Goal: Task Accomplishment & Management: Complete application form

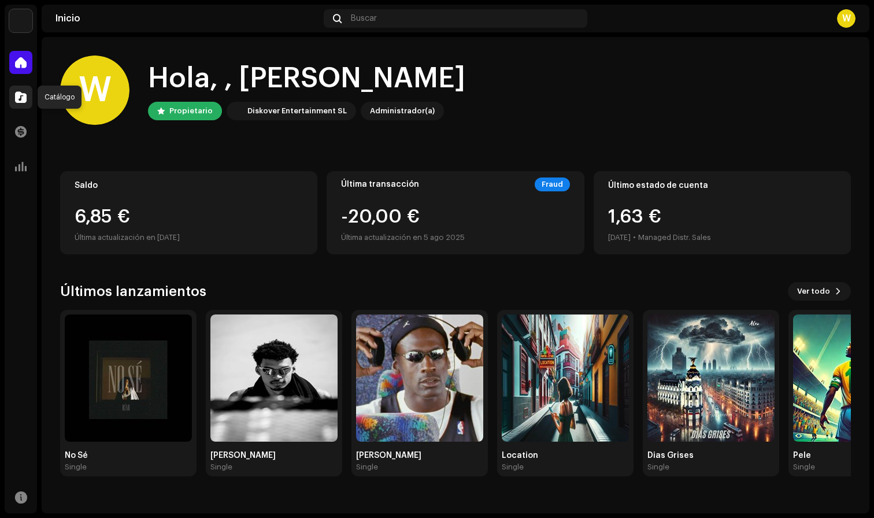
click at [25, 98] on span at bounding box center [21, 97] width 12 height 9
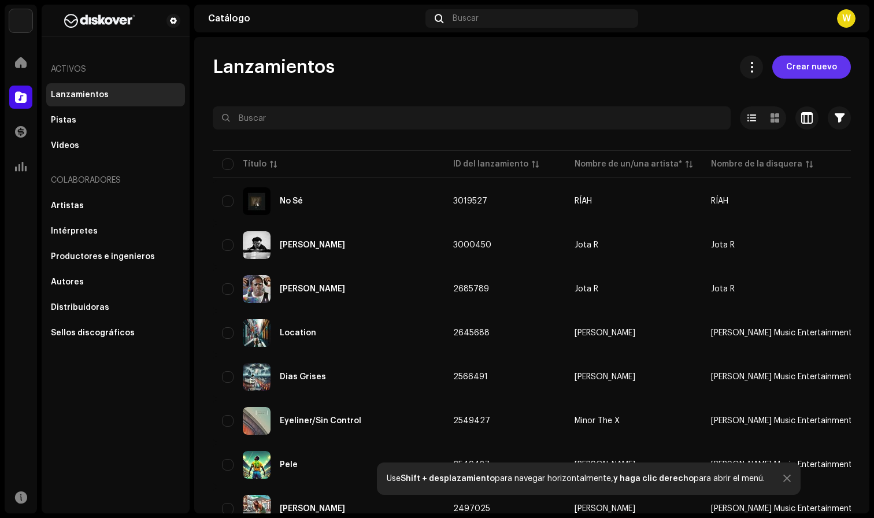
click at [814, 67] on span "Crear nuevo" at bounding box center [812, 67] width 51 height 23
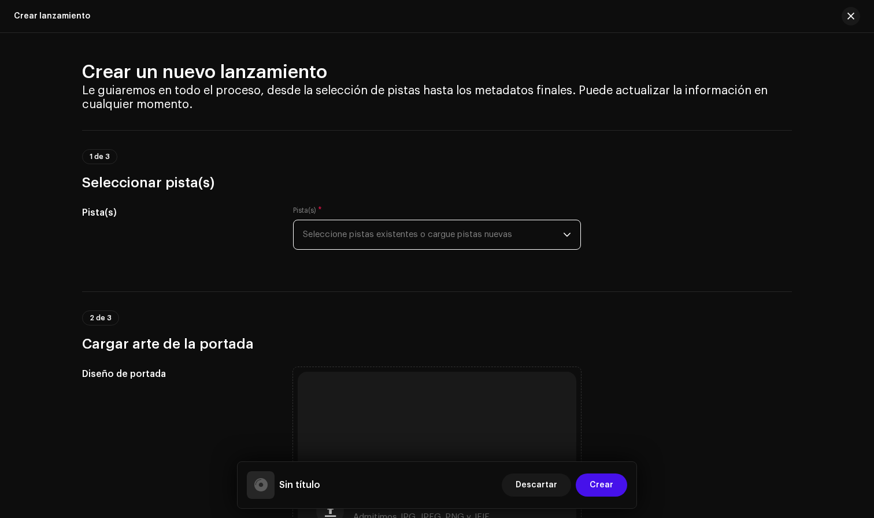
click at [456, 234] on span "Seleccione pistas existentes o cargue pistas nuevas" at bounding box center [433, 234] width 260 height 29
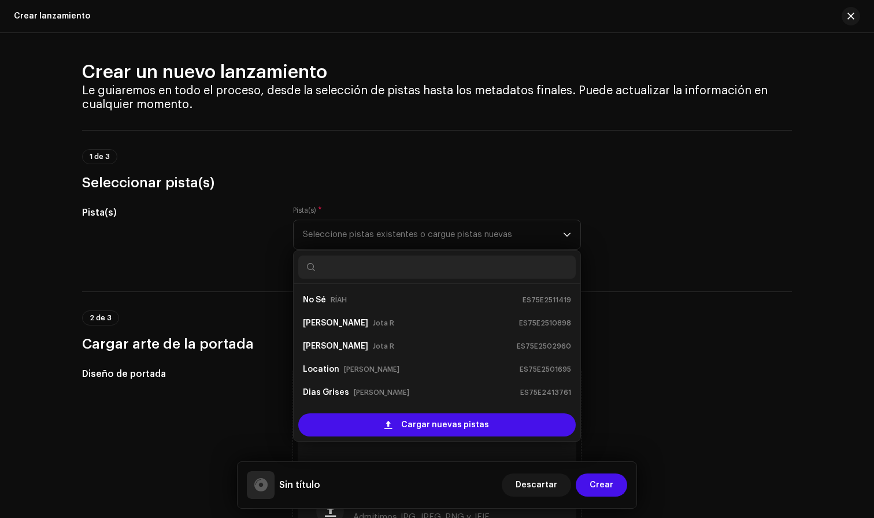
click at [654, 239] on div "Pista(s) Pista(s) * Seleccione pistas existentes o cargue pistas nuevas No Sé R…" at bounding box center [437, 235] width 710 height 58
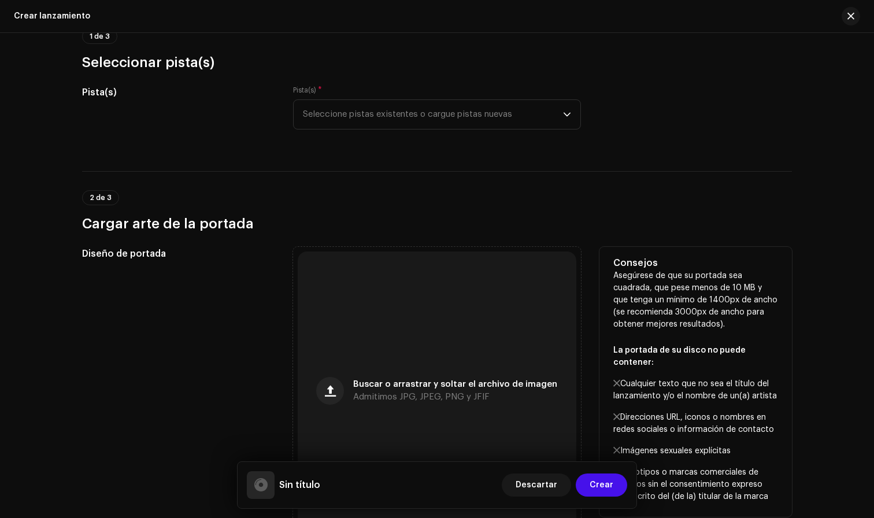
scroll to position [126, 0]
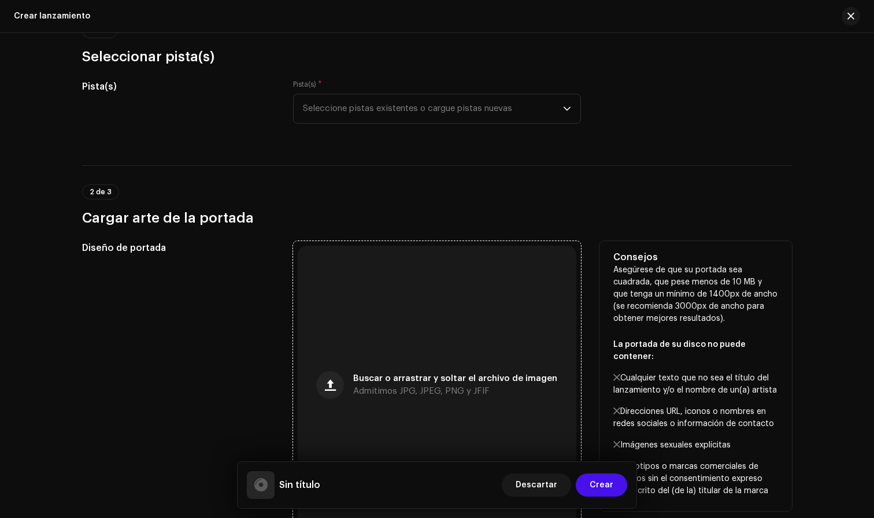
click at [477, 372] on div "Buscar o arrastrar y soltar el archivo de imagen Admitimos JPG, JPEG, PNG y JFIF" at bounding box center [437, 385] width 279 height 279
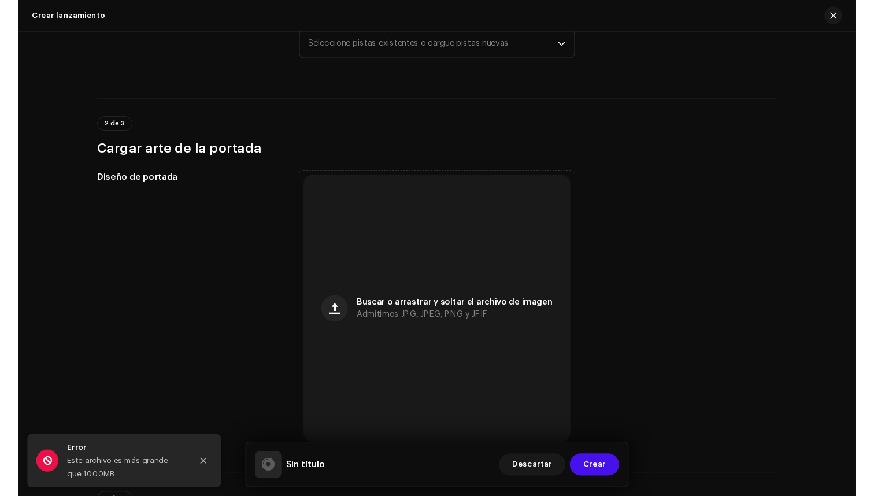
scroll to position [202, 0]
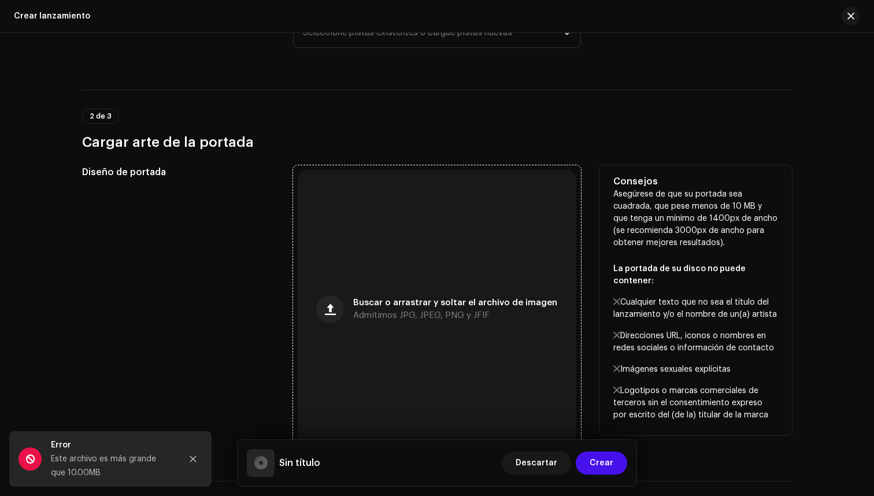
click at [394, 345] on div "Buscar o arrastrar y soltar el archivo de imagen Admitimos JPG, JPEG, PNG y JFIF" at bounding box center [437, 309] width 279 height 279
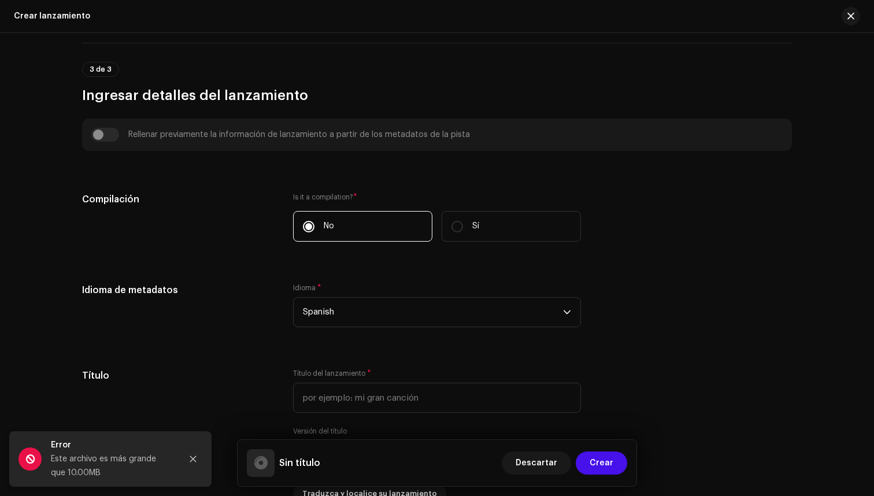
scroll to position [641, 0]
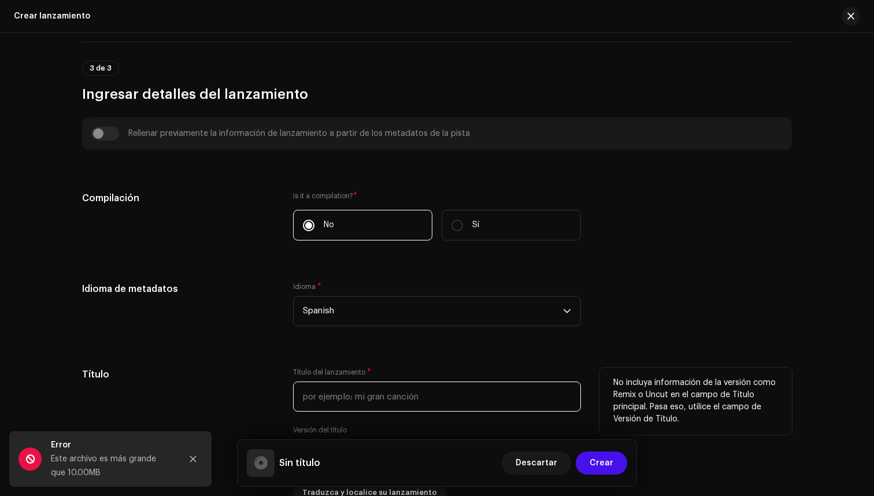
click at [414, 401] on input "text" at bounding box center [437, 397] width 288 height 30
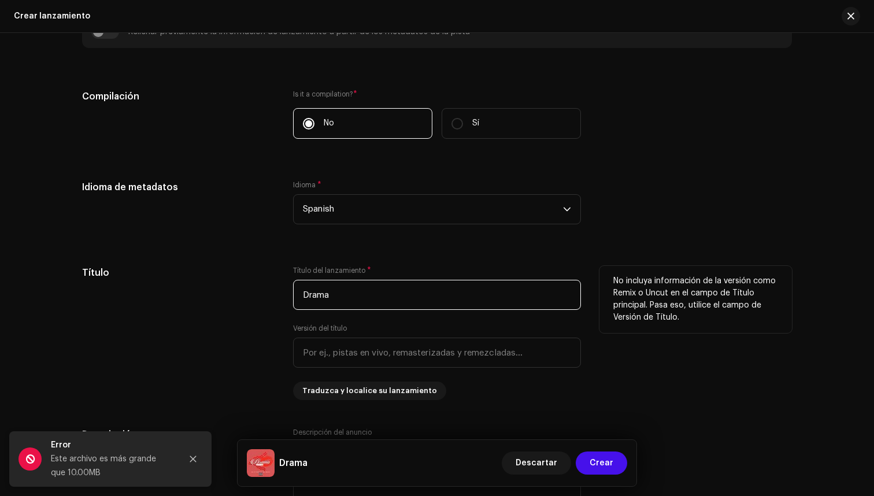
scroll to position [750, 0]
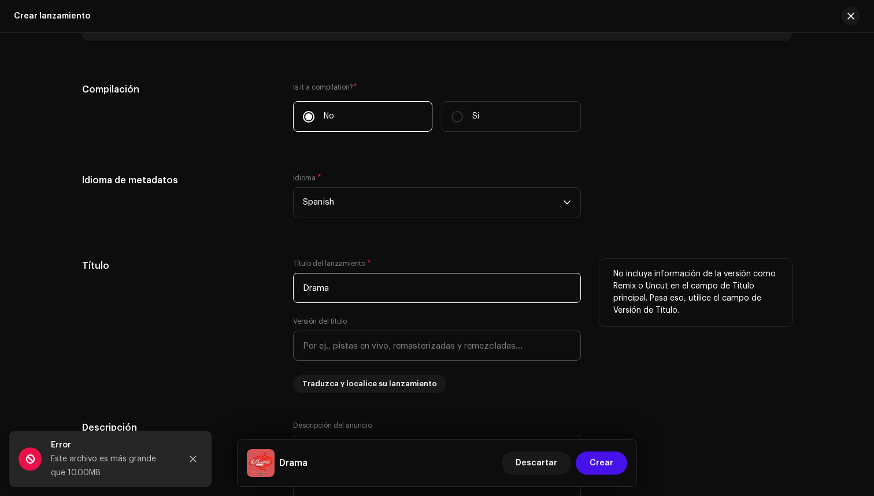
type input "Drama"
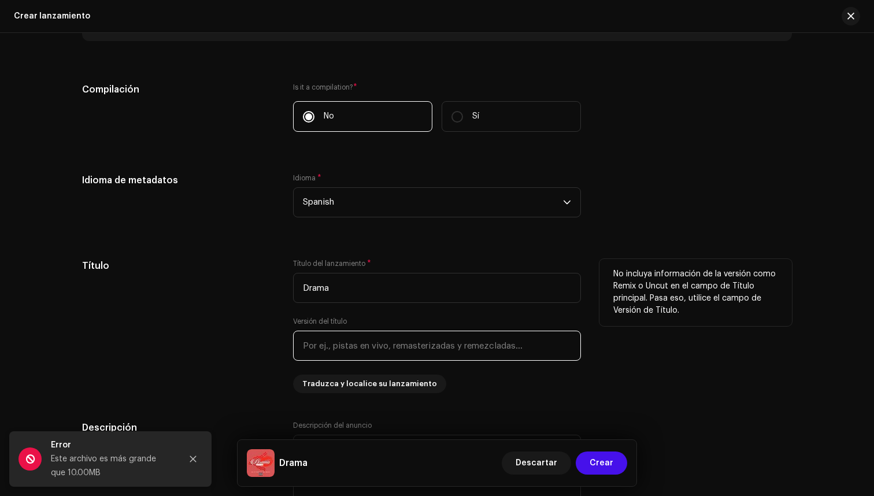
click at [443, 342] on input "text" at bounding box center [437, 346] width 288 height 30
click at [437, 353] on input "Remix" at bounding box center [437, 346] width 288 height 30
click at [438, 345] on input "Remix" at bounding box center [437, 346] width 288 height 30
type input "Remix"
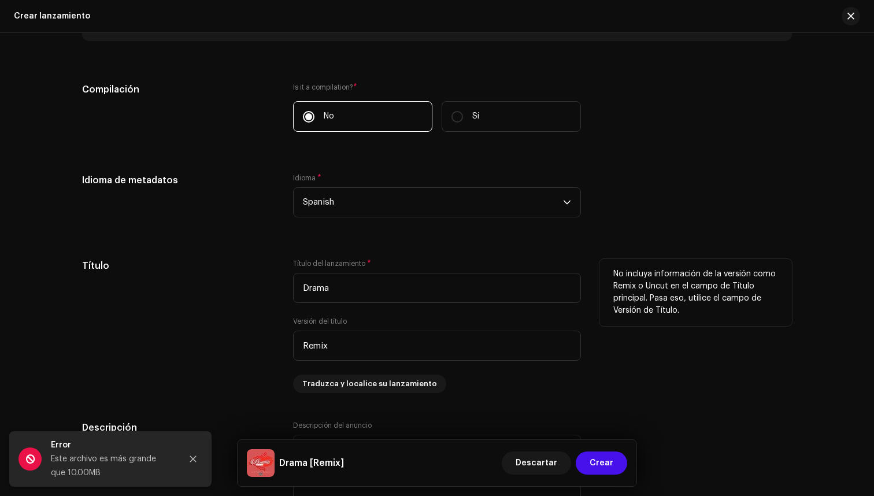
click at [490, 386] on div "Título del lanzamiento * Drama Versión del título Remix Traduzca y localice su …" at bounding box center [437, 326] width 288 height 134
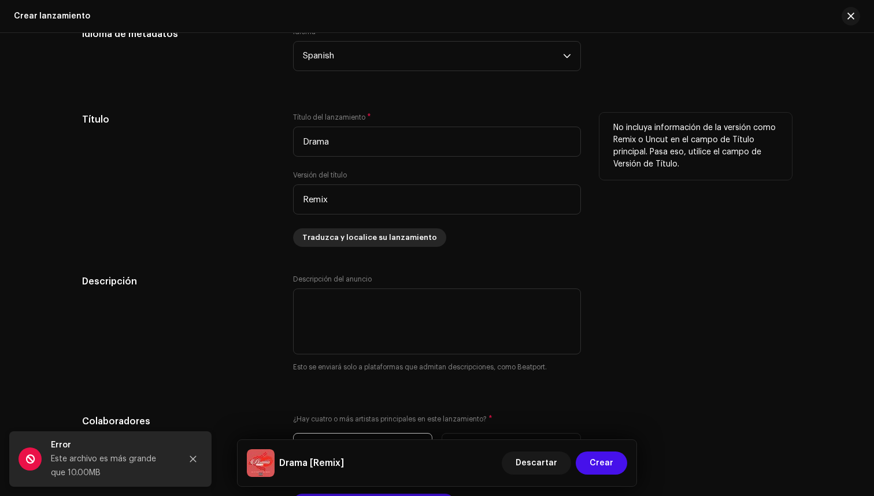
scroll to position [914, 0]
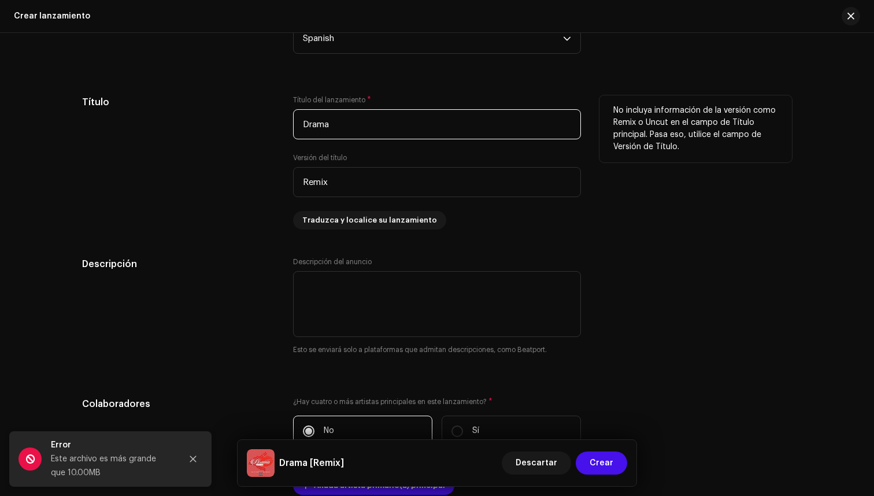
click at [415, 128] on input "Drama" at bounding box center [437, 124] width 288 height 30
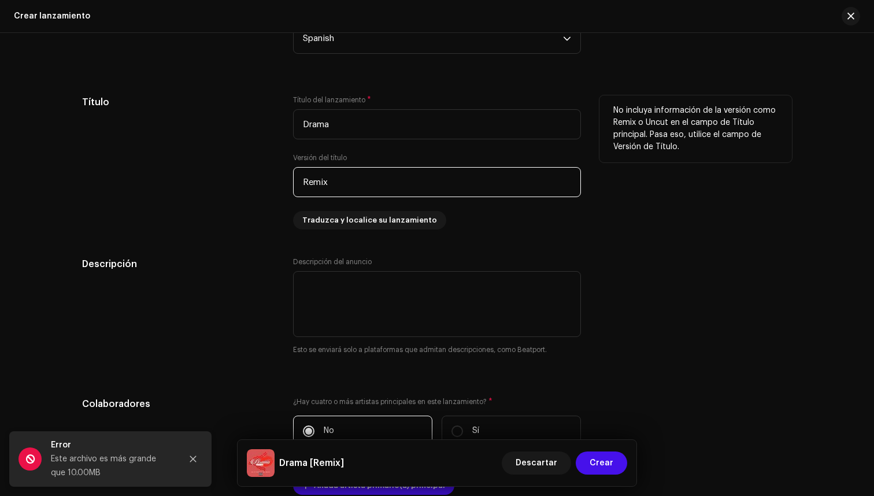
click at [422, 177] on input "Remix" at bounding box center [437, 182] width 288 height 30
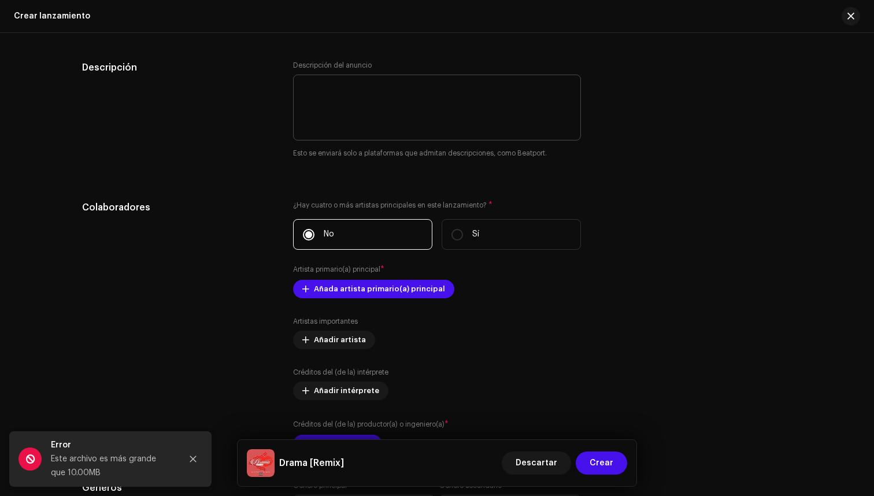
scroll to position [1123, 0]
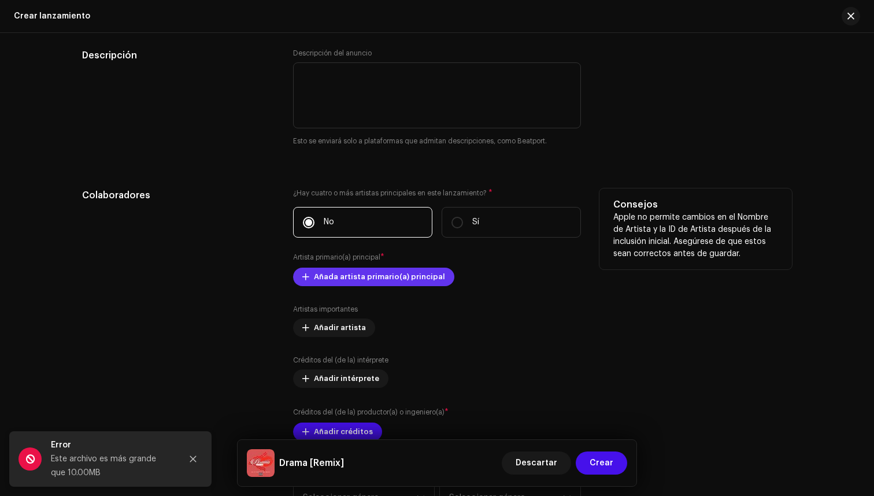
click at [376, 277] on span "Añada artista primario(a) principal" at bounding box center [379, 276] width 131 height 23
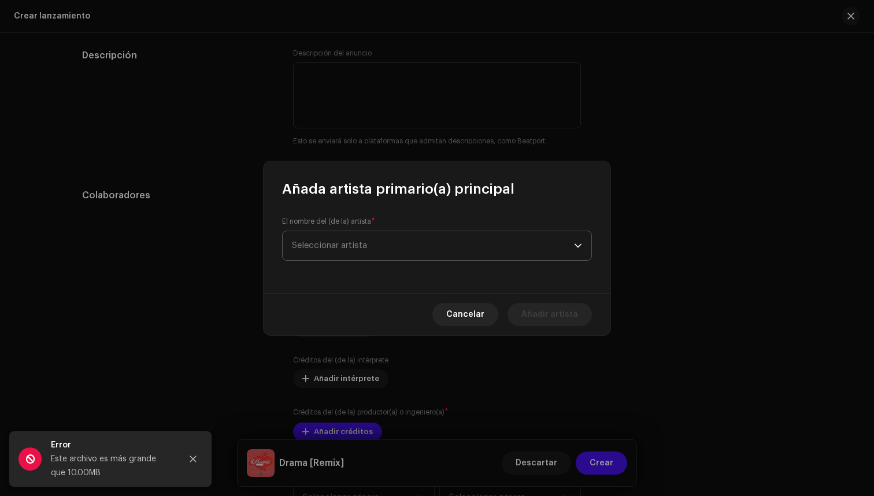
click at [387, 249] on span "Seleccionar artista" at bounding box center [433, 245] width 282 height 29
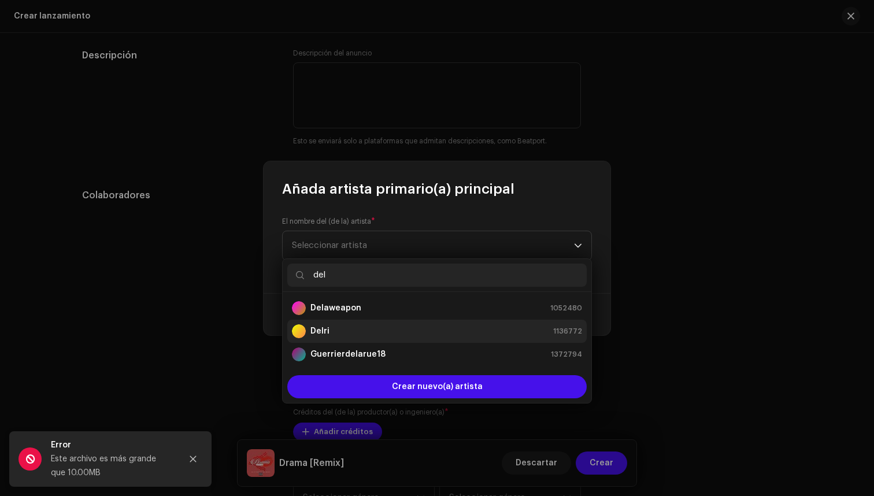
type input "del"
click at [385, 327] on div "Delri 1136772" at bounding box center [437, 331] width 290 height 14
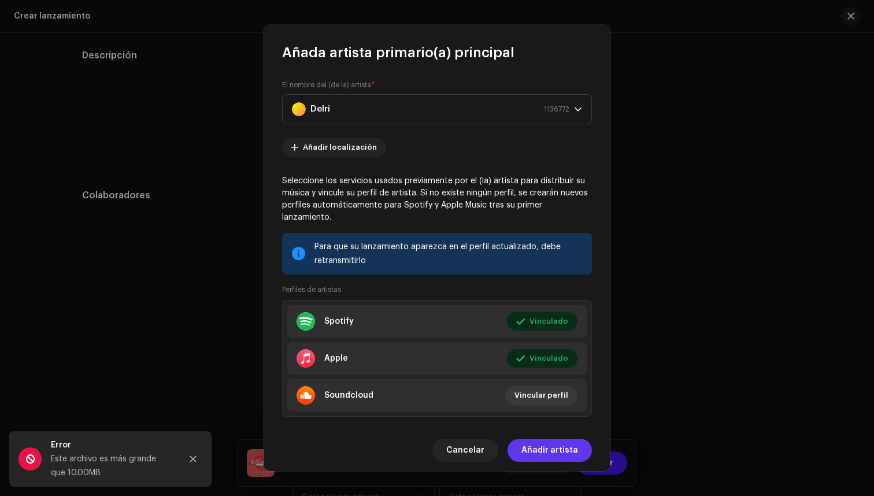
click at [550, 449] on span "Añadir artista" at bounding box center [550, 450] width 57 height 23
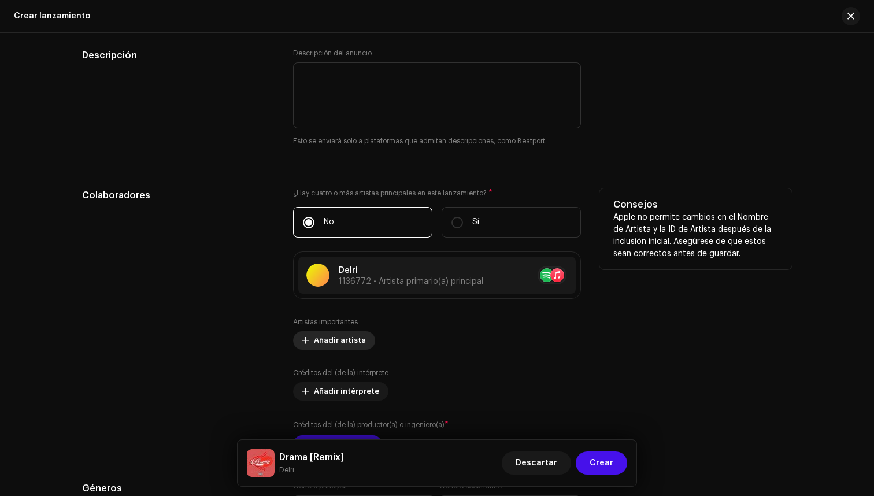
click at [333, 344] on span "Añadir artista" at bounding box center [340, 340] width 52 height 23
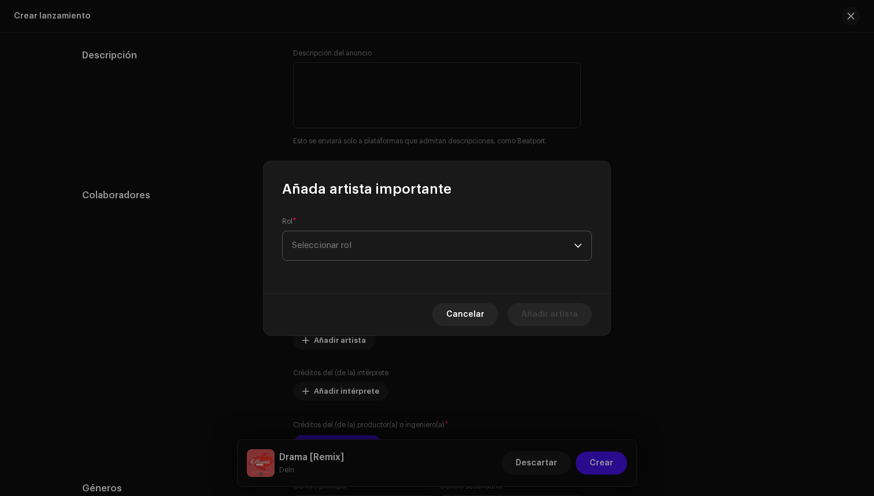
click at [356, 248] on span "Seleccionar rol" at bounding box center [433, 245] width 282 height 29
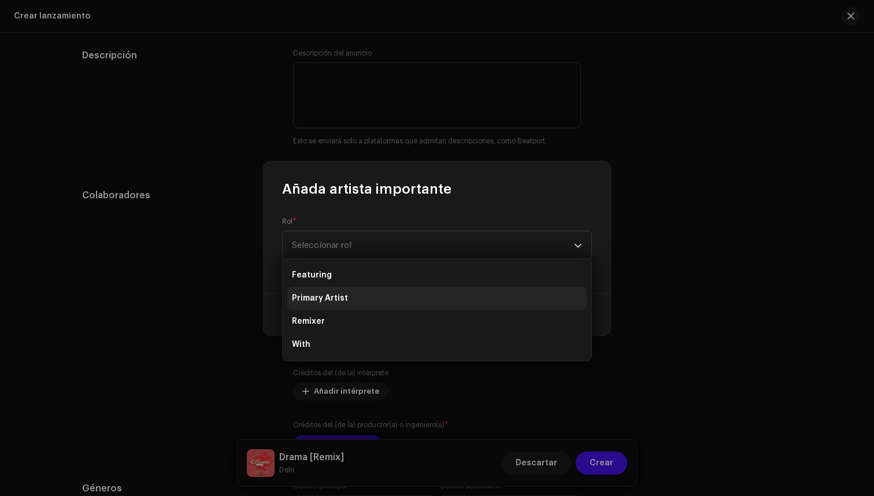
click at [354, 296] on li "Primary Artist" at bounding box center [437, 298] width 300 height 23
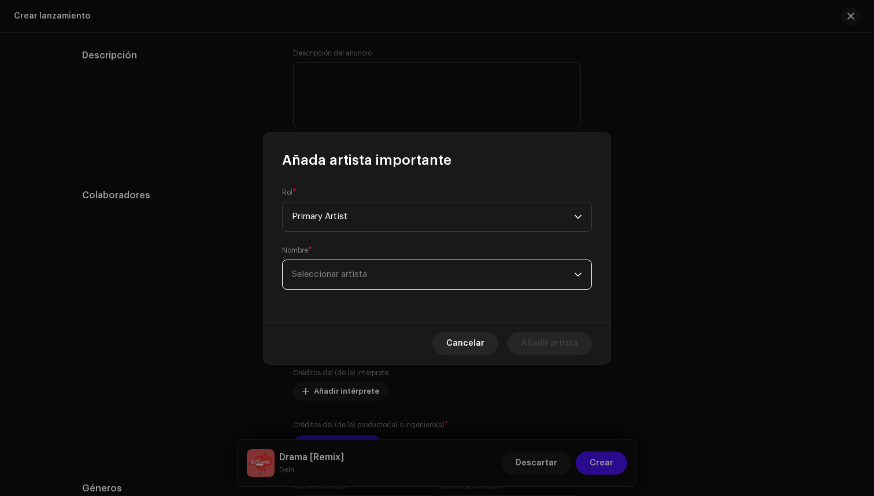
click at [364, 271] on span "Seleccionar artista" at bounding box center [329, 274] width 75 height 9
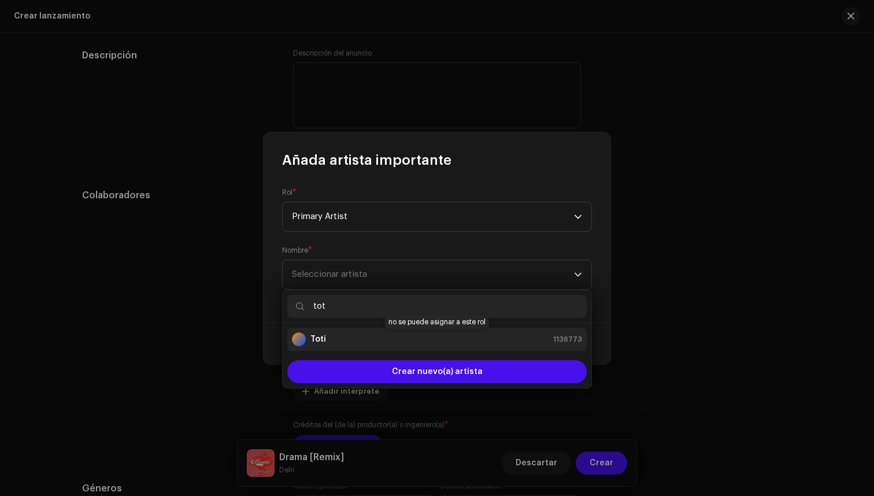
type input "tot"
click at [382, 338] on div "Toti 1136773" at bounding box center [437, 340] width 290 height 14
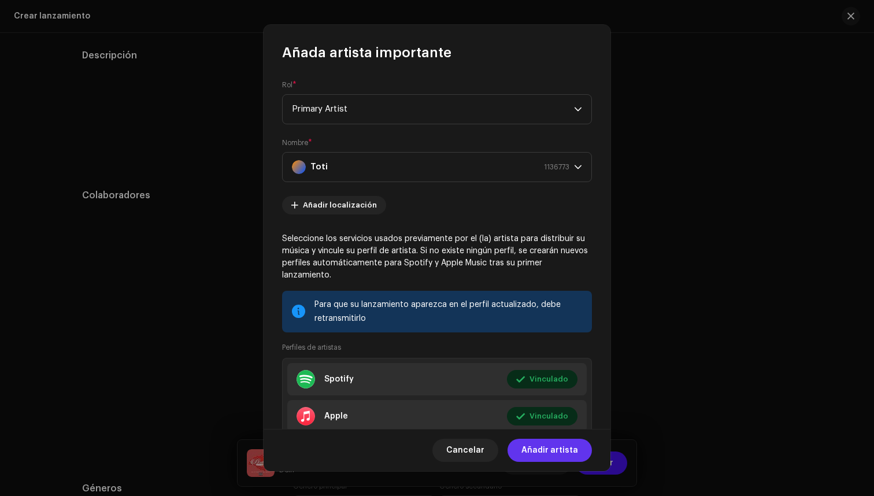
click at [561, 448] on span "Añadir artista" at bounding box center [550, 450] width 57 height 23
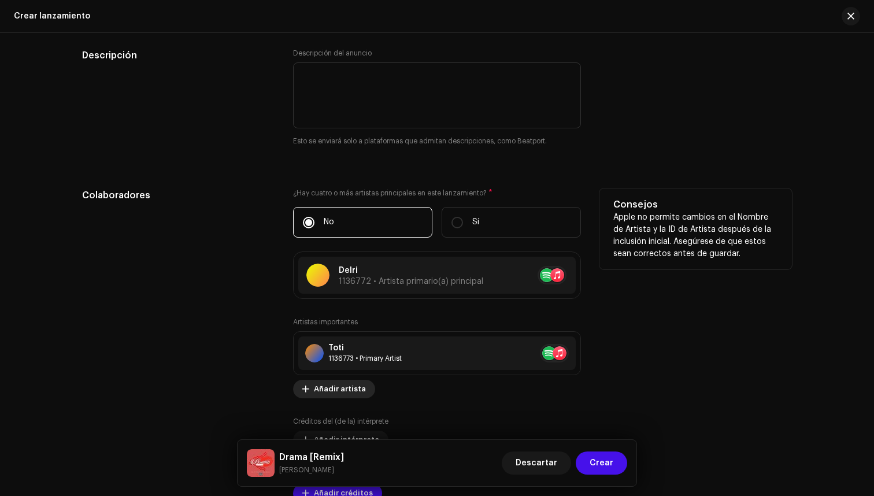
click at [347, 385] on span "Añadir artista" at bounding box center [340, 389] width 52 height 23
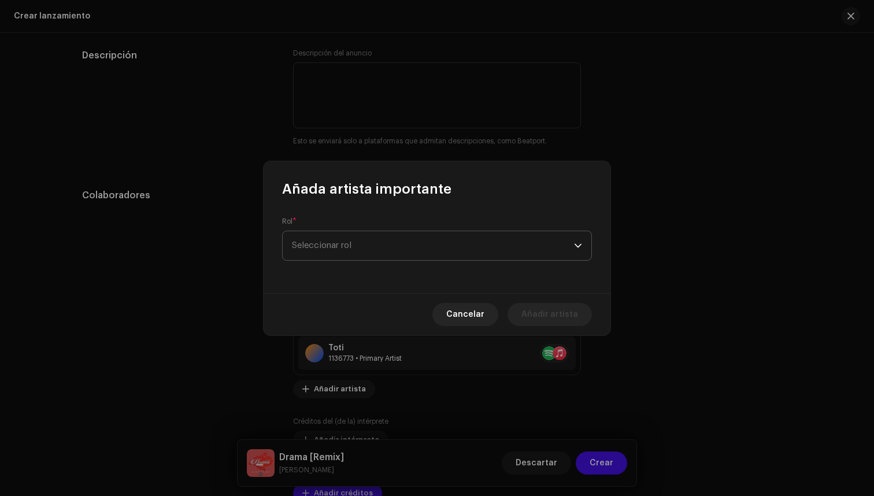
click at [405, 249] on span "Seleccionar rol" at bounding box center [433, 245] width 282 height 29
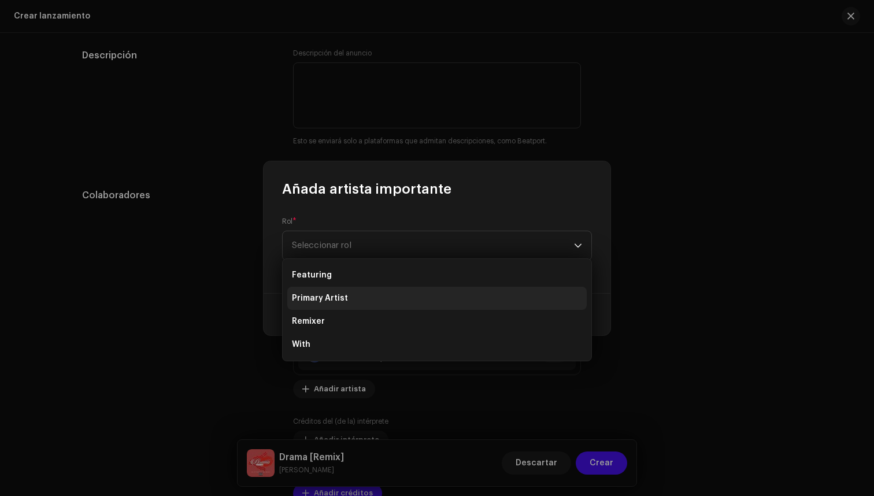
click at [388, 297] on li "Primary Artist" at bounding box center [437, 298] width 300 height 23
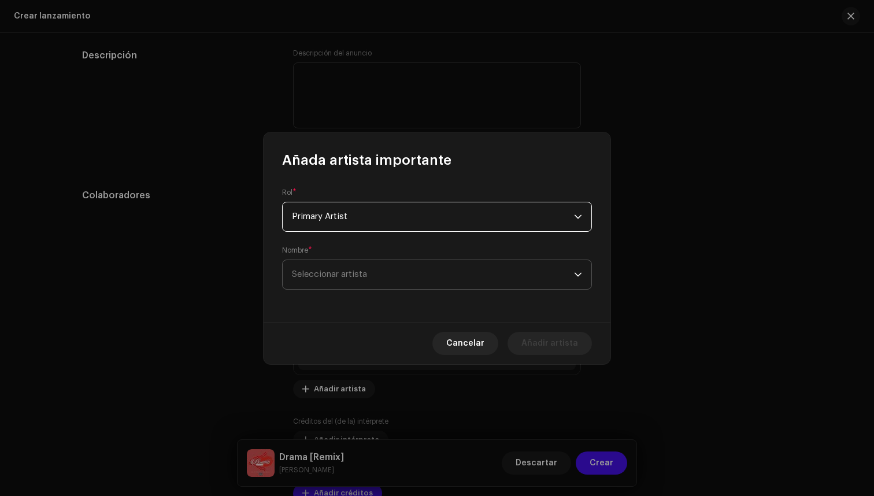
click at [393, 272] on span "Seleccionar artista" at bounding box center [433, 274] width 282 height 29
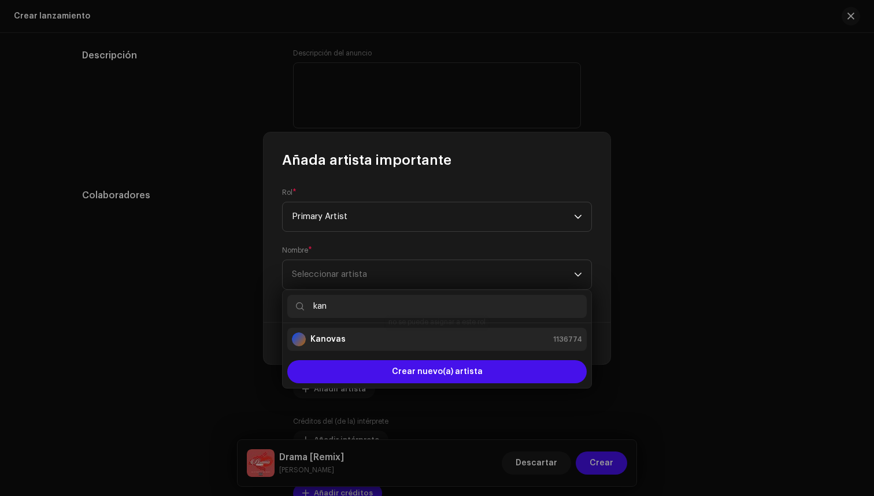
type input "kan"
click at [390, 342] on div "Kanovas 1136774" at bounding box center [437, 340] width 290 height 14
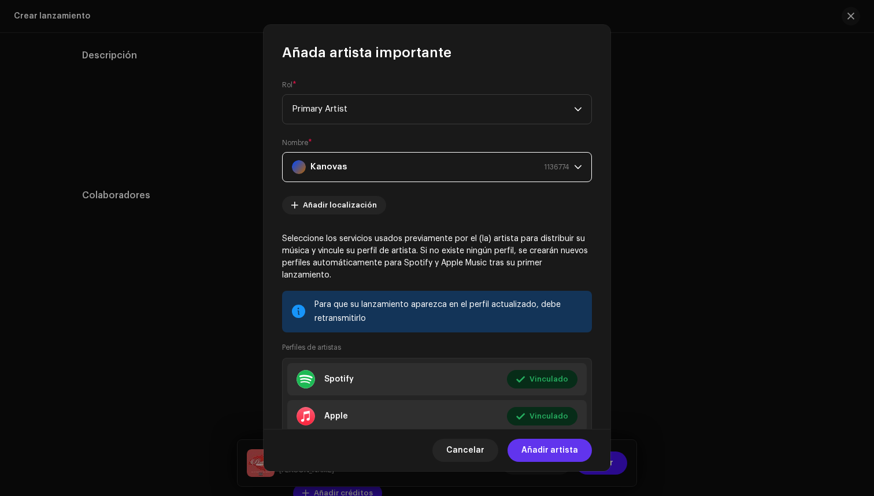
click at [559, 449] on span "Añadir artista" at bounding box center [550, 450] width 57 height 23
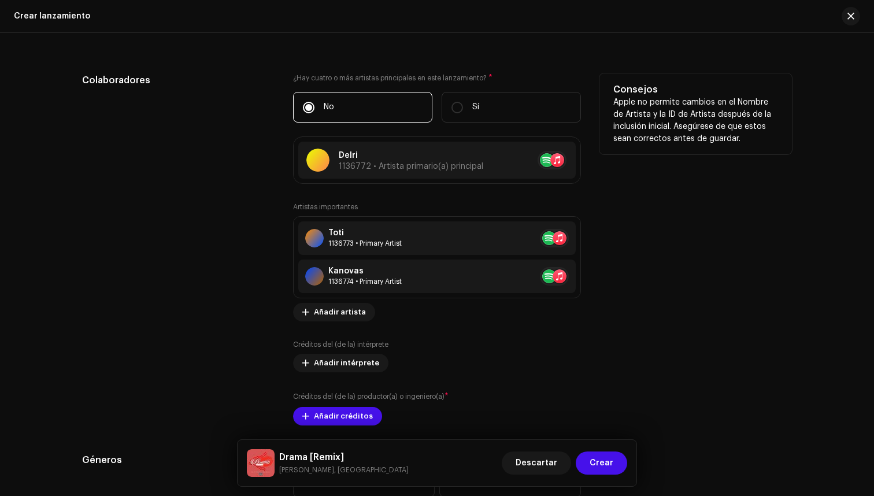
scroll to position [1282, 0]
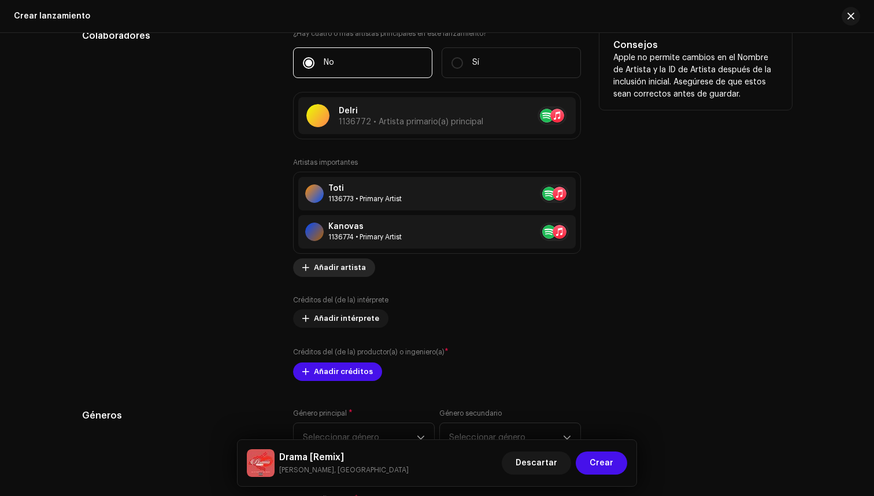
click at [345, 265] on span "Añadir artista" at bounding box center [340, 267] width 52 height 23
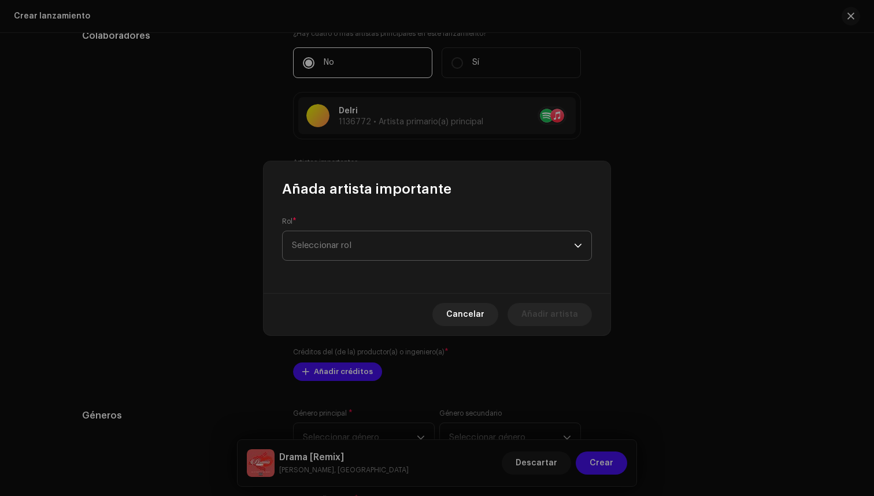
click at [423, 246] on span "Seleccionar rol" at bounding box center [433, 245] width 282 height 29
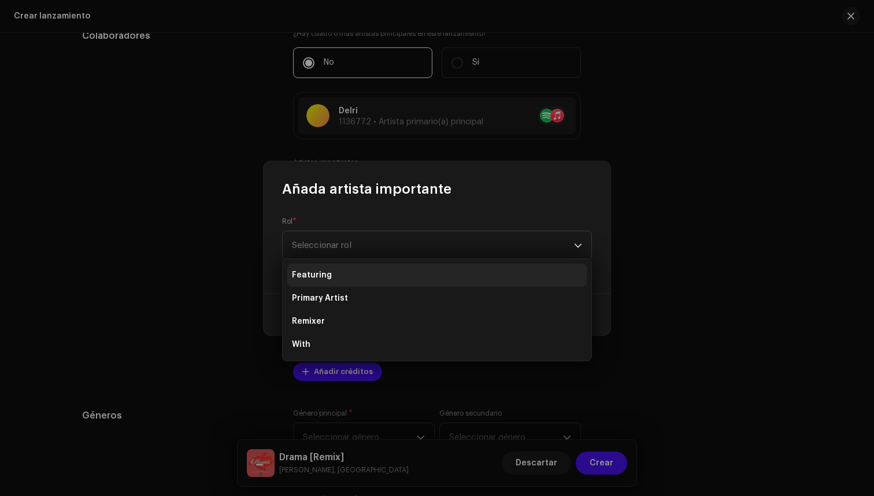
click at [381, 271] on li "Featuring" at bounding box center [437, 275] width 300 height 23
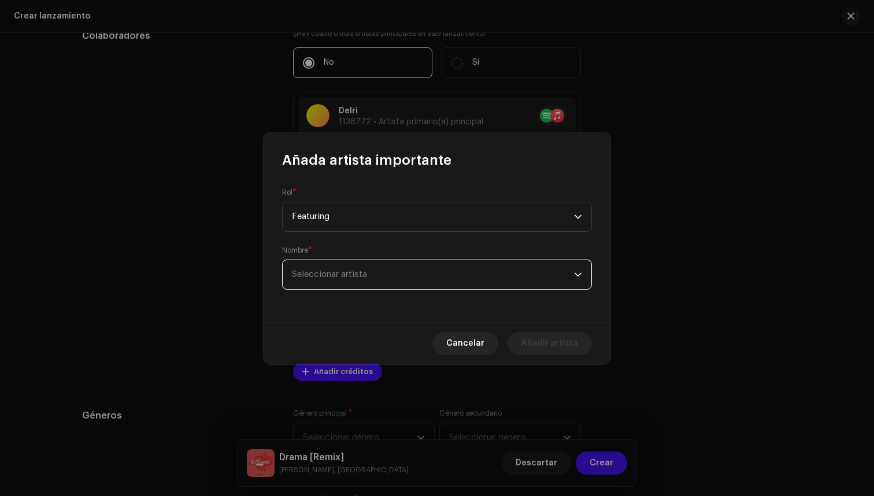
click at [422, 272] on span "Seleccionar artista" at bounding box center [433, 274] width 282 height 29
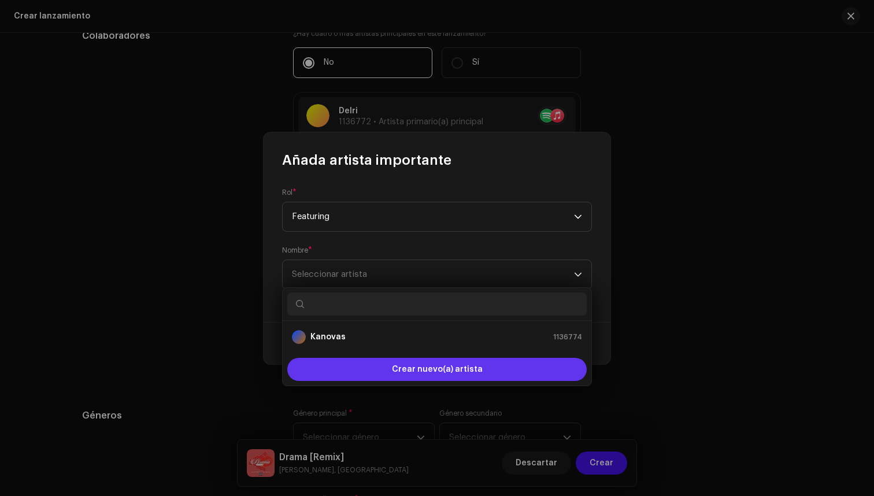
click at [455, 366] on span "Crear nuevo(a) artista" at bounding box center [437, 369] width 91 height 23
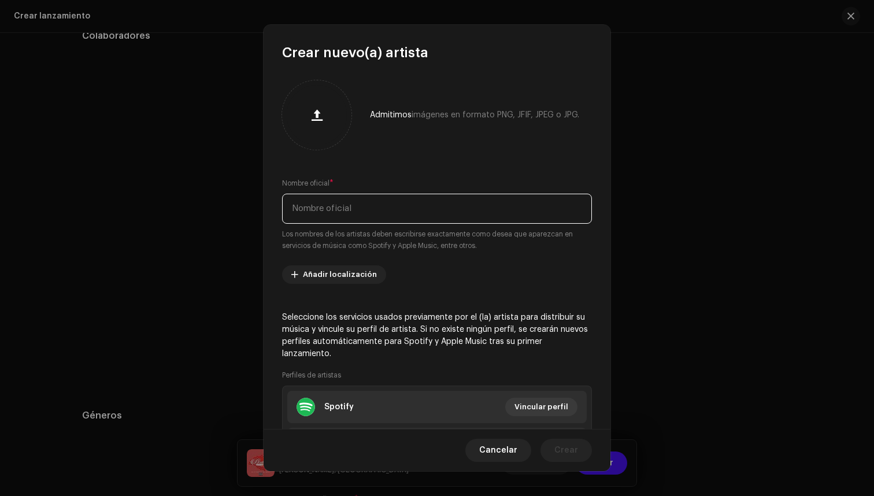
click at [401, 213] on input "text" at bounding box center [437, 209] width 310 height 30
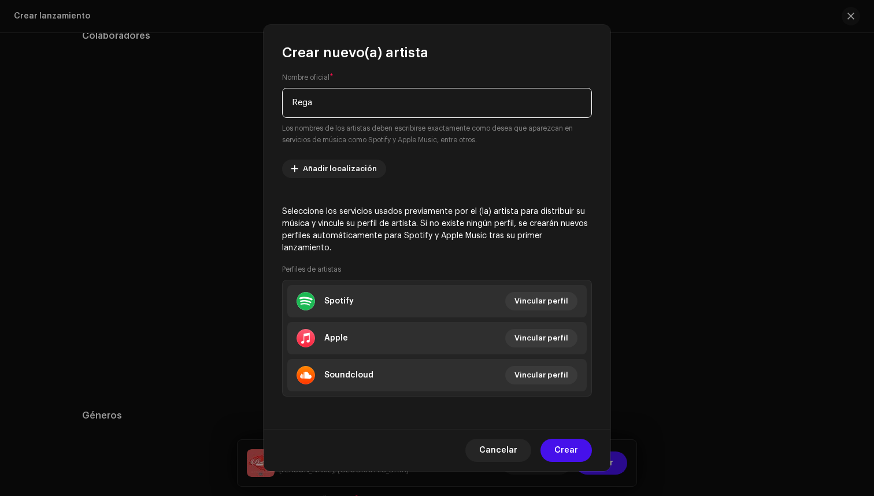
scroll to position [106, 0]
type input "Rega"
click at [578, 453] on button "Crear" at bounding box center [566, 450] width 51 height 23
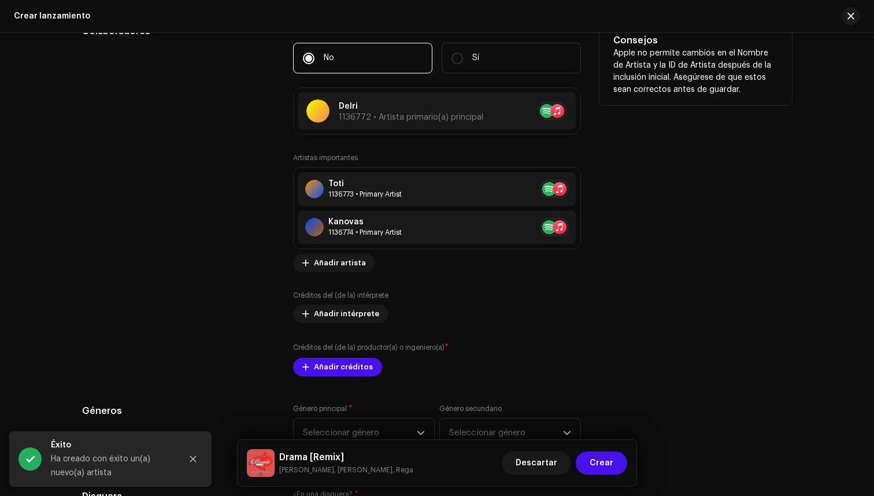
scroll to position [1289, 0]
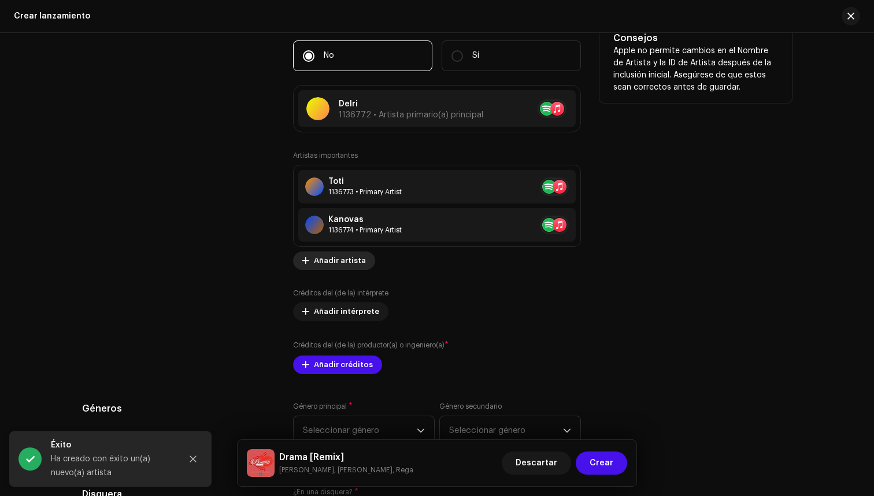
click at [340, 261] on span "Añadir artista" at bounding box center [340, 260] width 52 height 23
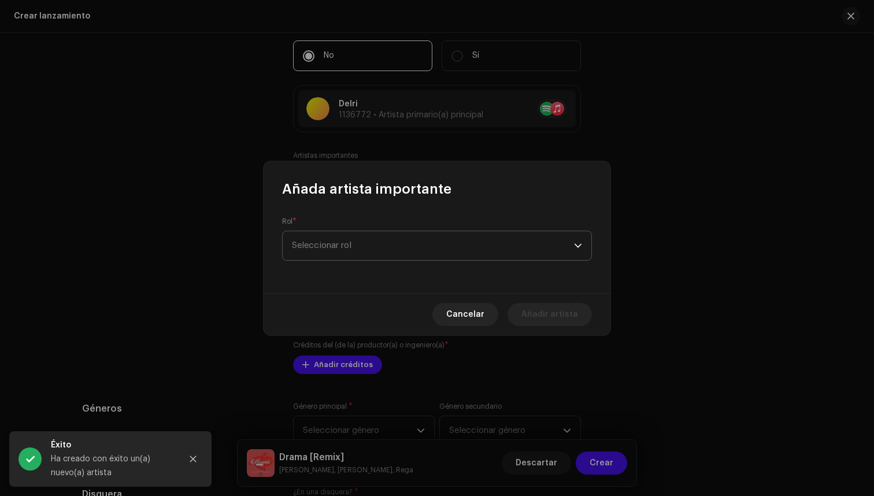
click at [354, 254] on span "Seleccionar rol" at bounding box center [433, 245] width 282 height 29
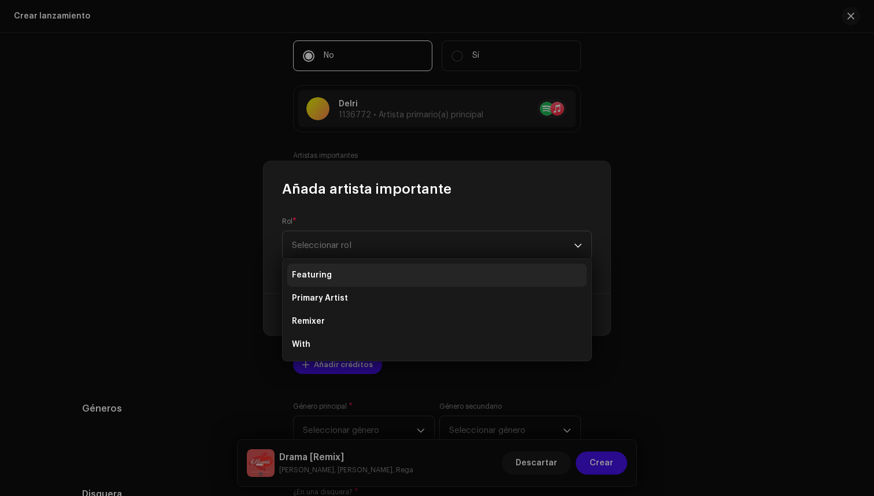
click at [342, 266] on li "Featuring" at bounding box center [437, 275] width 300 height 23
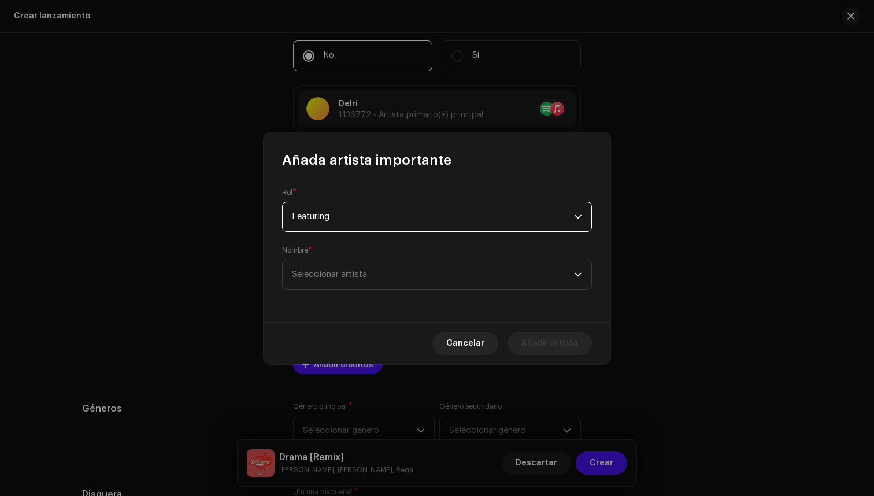
click at [364, 213] on span "Featuring" at bounding box center [433, 216] width 282 height 29
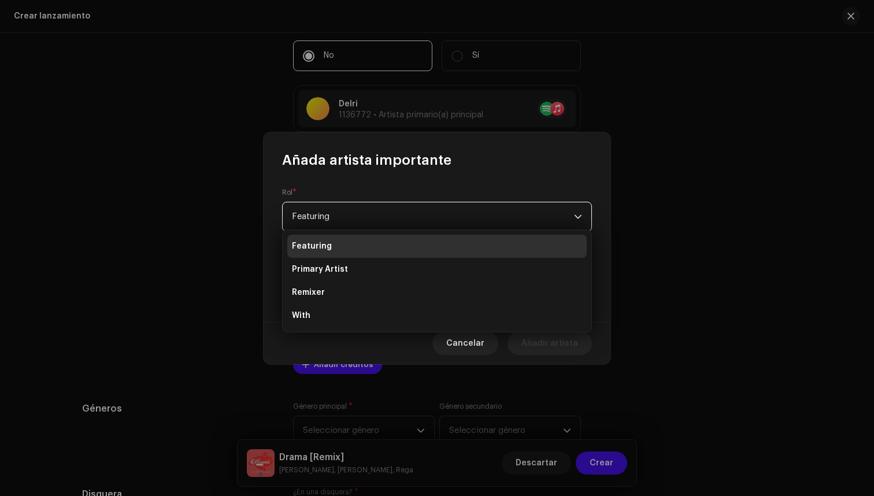
click at [364, 213] on span "Featuring" at bounding box center [433, 216] width 282 height 29
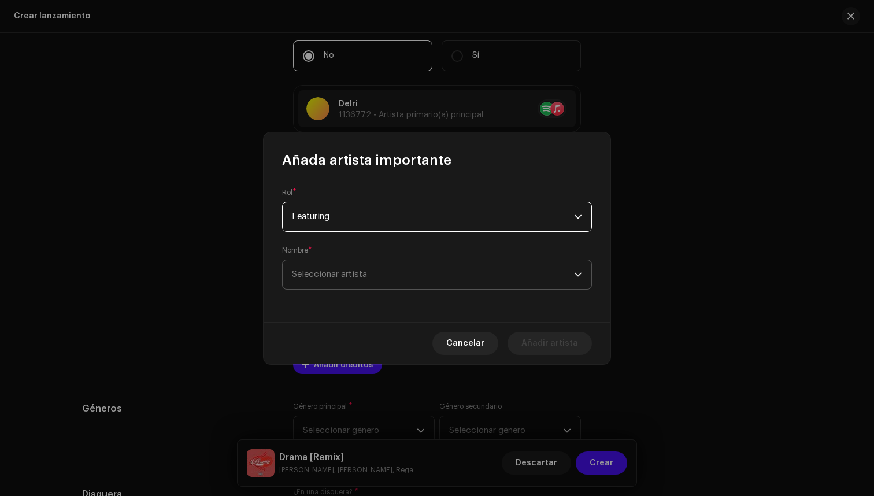
click at [366, 275] on span "Seleccionar artista" at bounding box center [329, 274] width 75 height 9
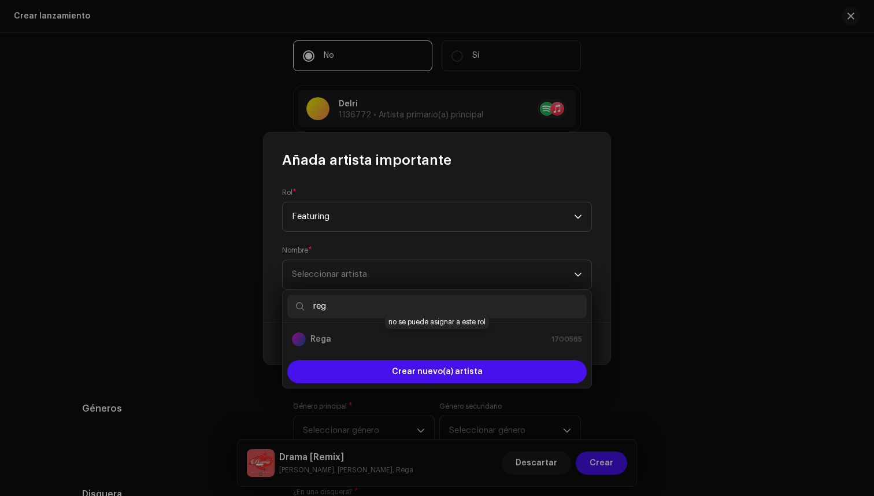
type input "reg"
click at [389, 342] on div "Rega 1700565" at bounding box center [437, 340] width 290 height 14
click at [363, 338] on div "Rega 1700565" at bounding box center [437, 340] width 290 height 14
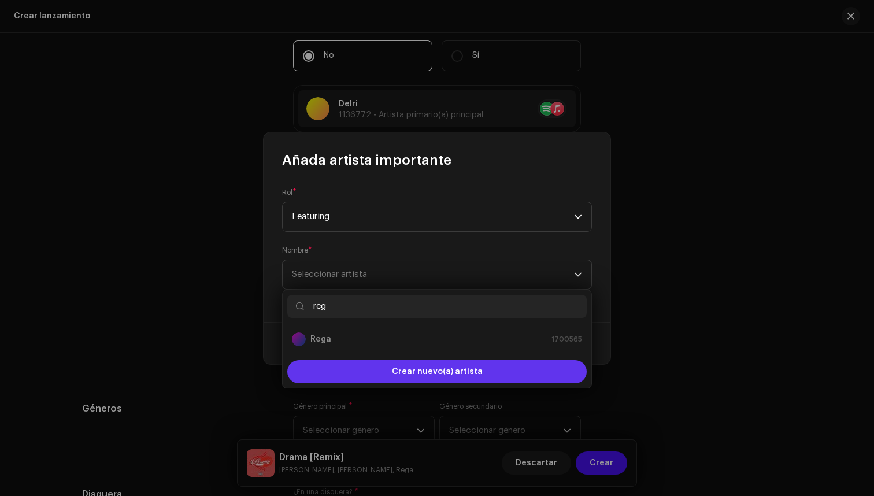
click at [480, 369] on div "Crear nuevo(a) artista" at bounding box center [437, 371] width 300 height 23
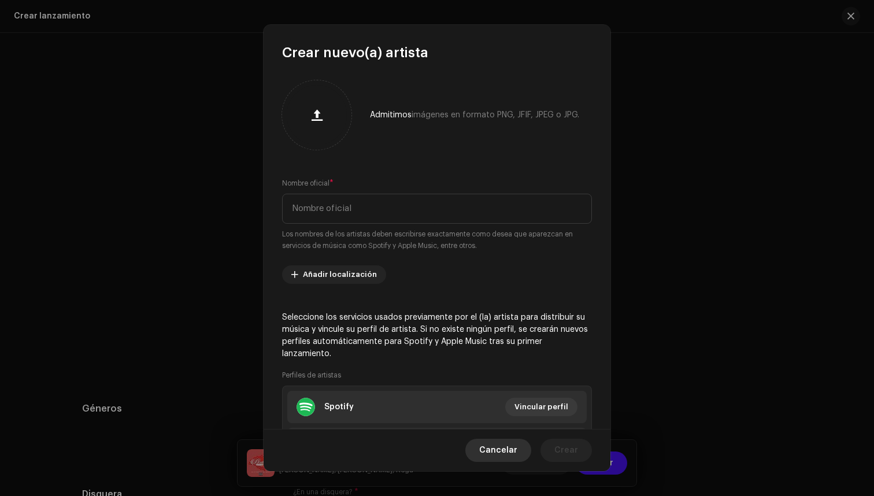
click at [516, 442] on span "Cancelar" at bounding box center [498, 450] width 38 height 23
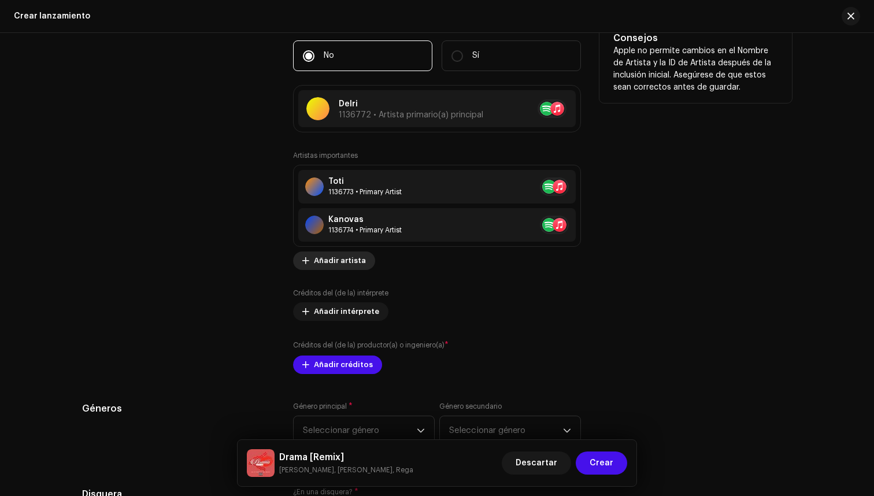
click at [349, 260] on span "Añadir artista" at bounding box center [340, 260] width 52 height 23
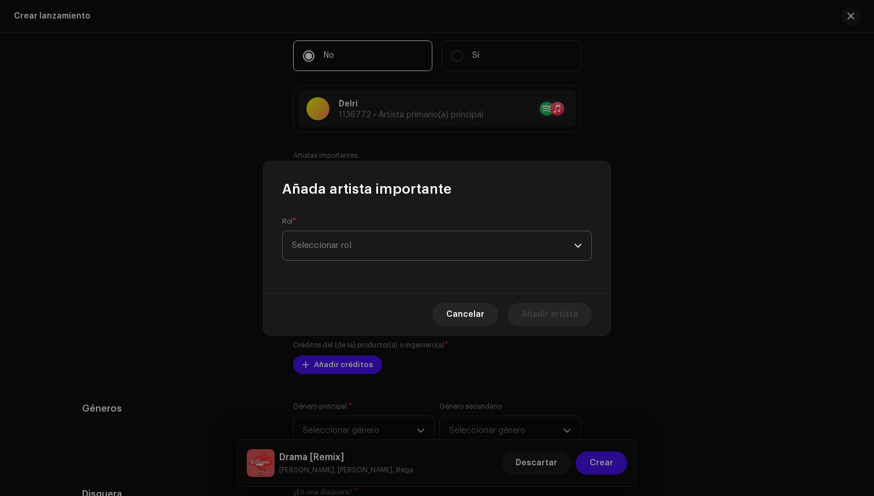
click at [446, 243] on span "Seleccionar rol" at bounding box center [433, 245] width 282 height 29
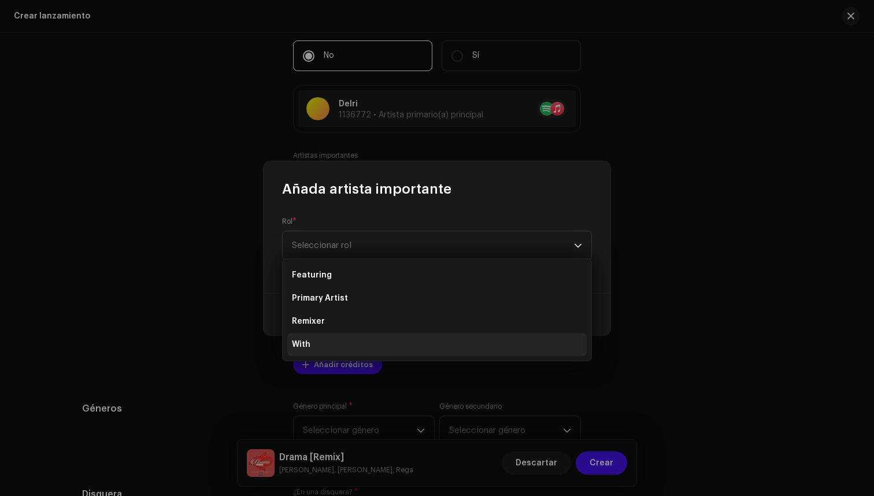
click at [398, 348] on li "With" at bounding box center [437, 344] width 300 height 23
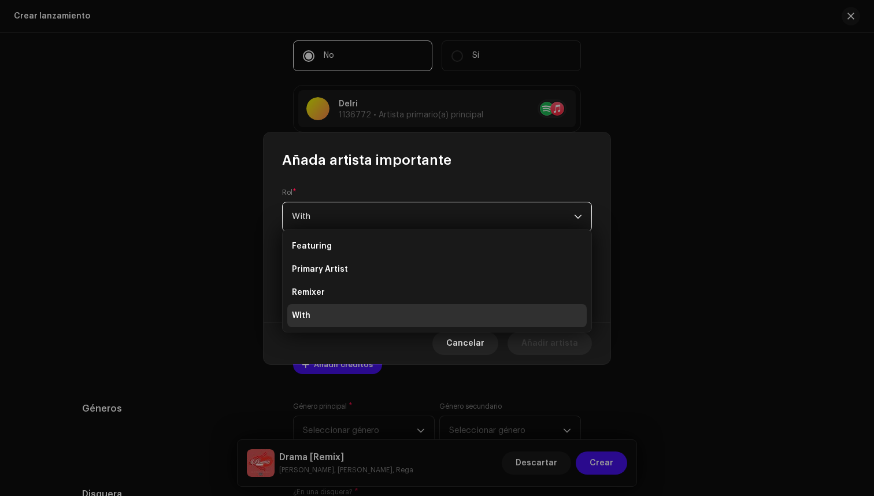
click at [394, 316] on li "With" at bounding box center [437, 315] width 300 height 23
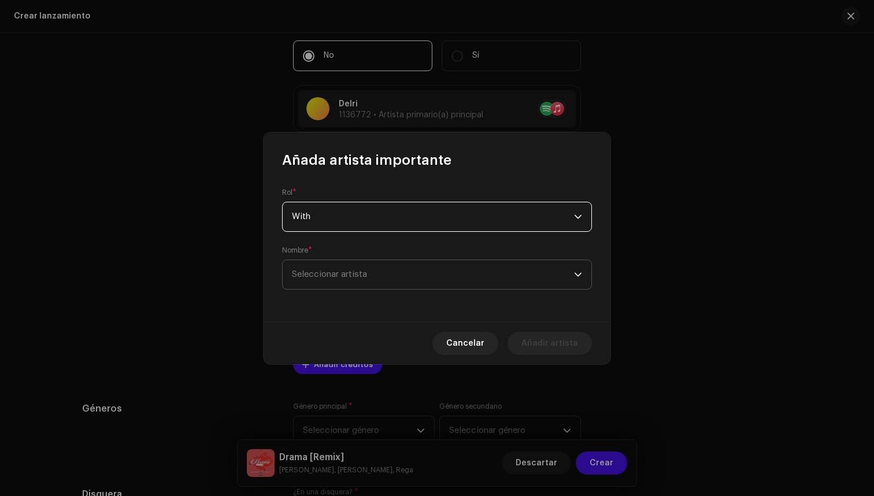
click at [402, 273] on span "Seleccionar artista" at bounding box center [433, 274] width 282 height 29
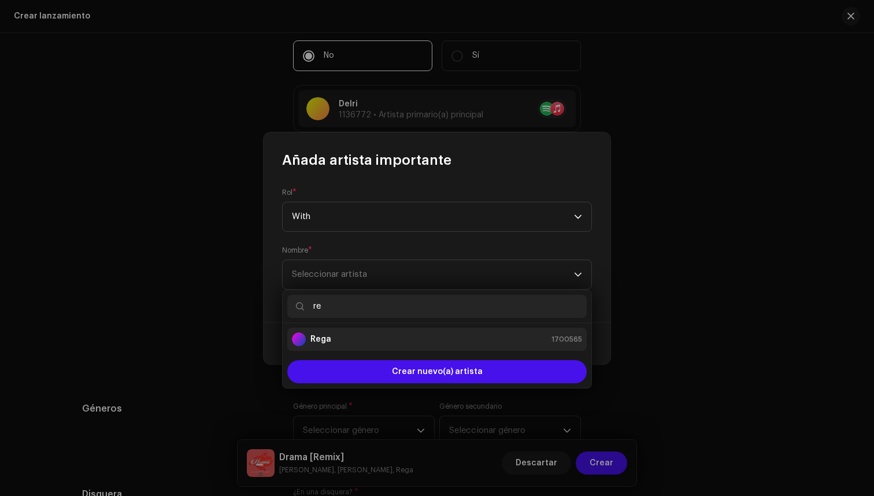
type input "re"
click at [394, 341] on div "Rega 1700565" at bounding box center [437, 340] width 290 height 14
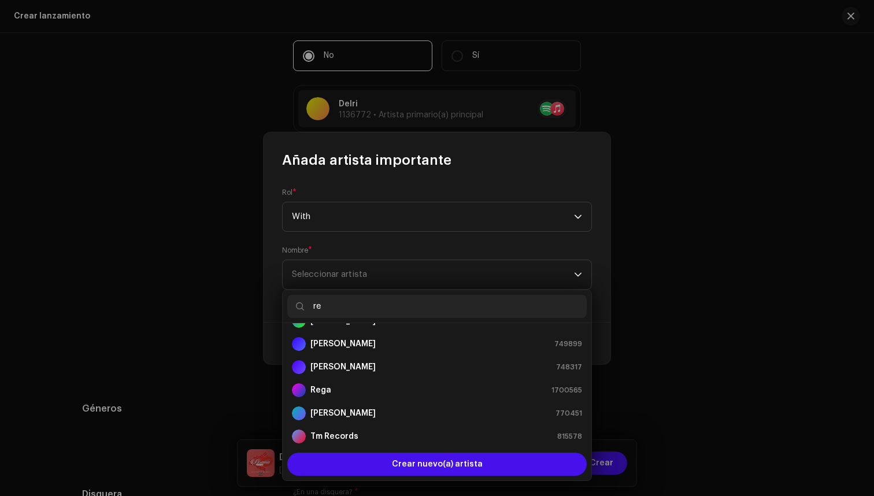
scroll to position [5, 0]
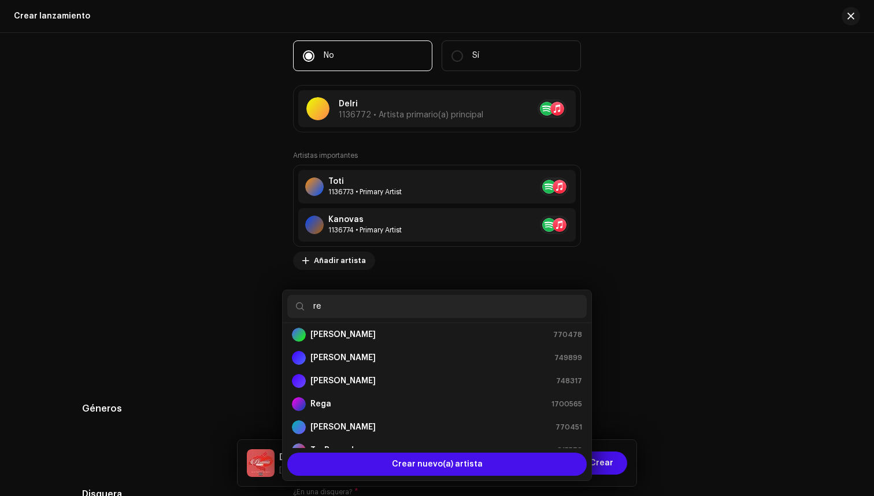
click at [619, 296] on div "Añada artista importante Rol * With Nombre * Seleccionar artista Cancelar Añadi…" at bounding box center [437, 248] width 874 height 496
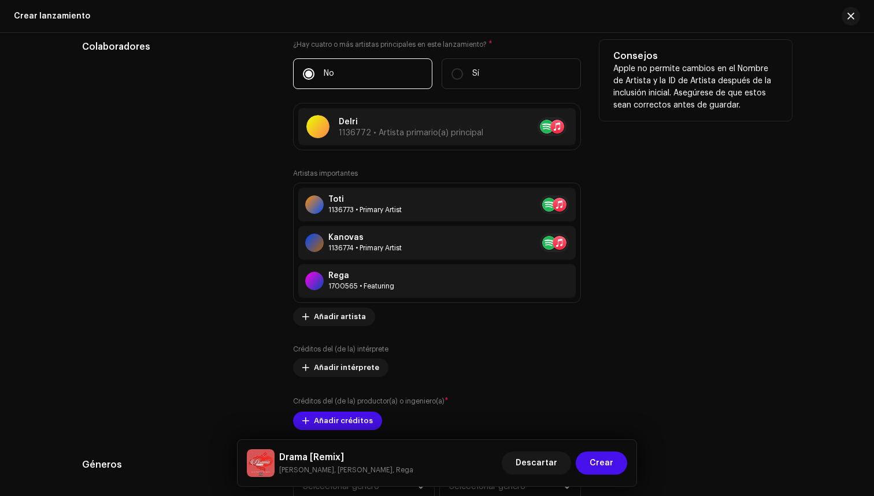
scroll to position [1282, 0]
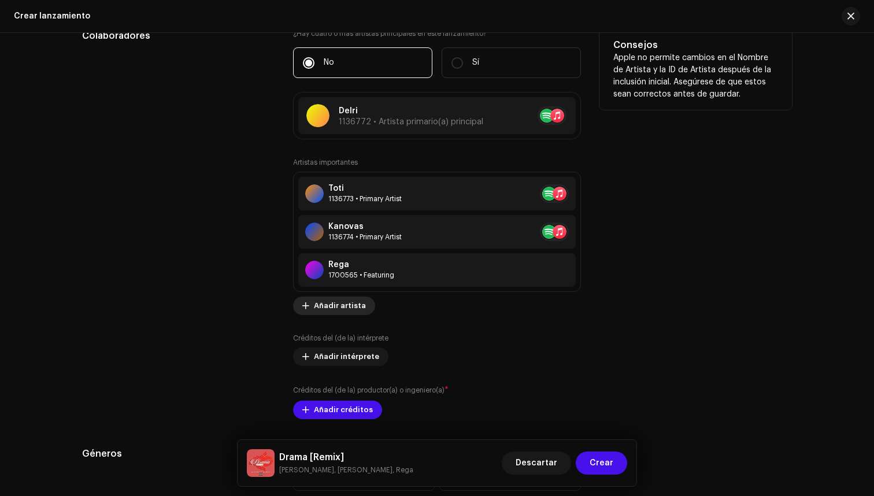
click at [344, 308] on span "Añadir artista" at bounding box center [340, 305] width 52 height 23
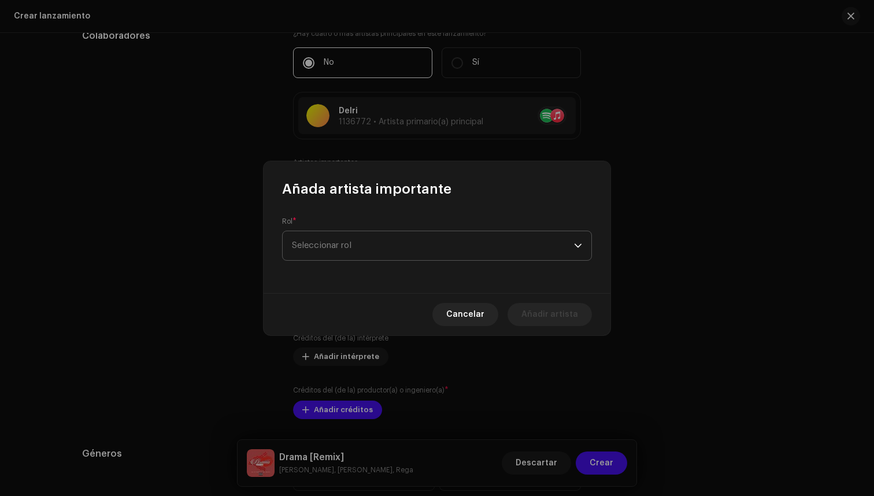
click at [392, 239] on span "Seleccionar rol" at bounding box center [433, 245] width 282 height 29
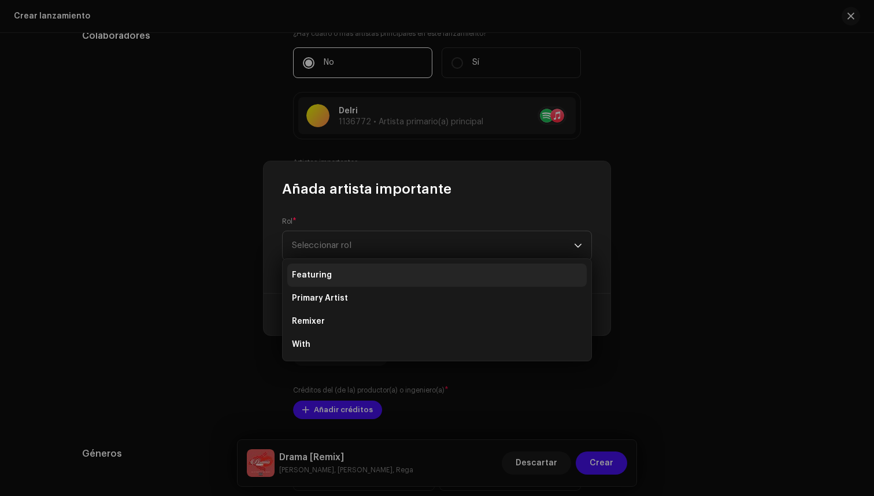
click at [364, 272] on li "Featuring" at bounding box center [437, 275] width 300 height 23
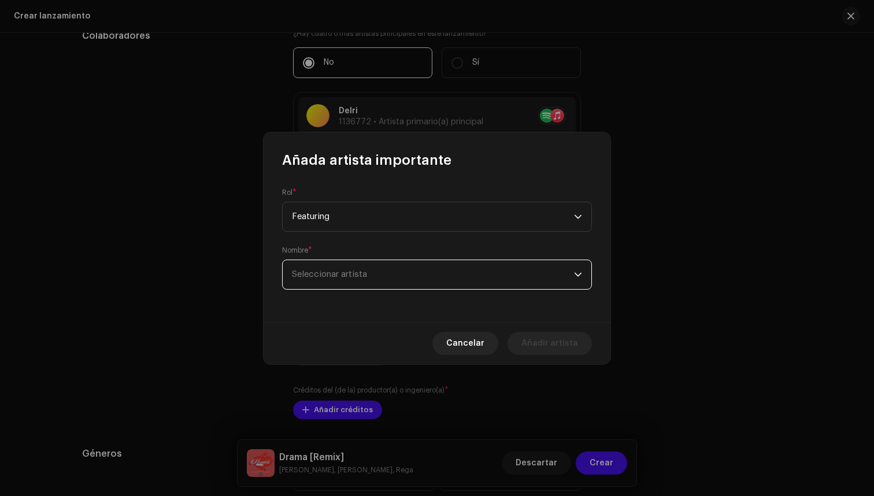
click at [362, 266] on span "Seleccionar artista" at bounding box center [433, 274] width 282 height 29
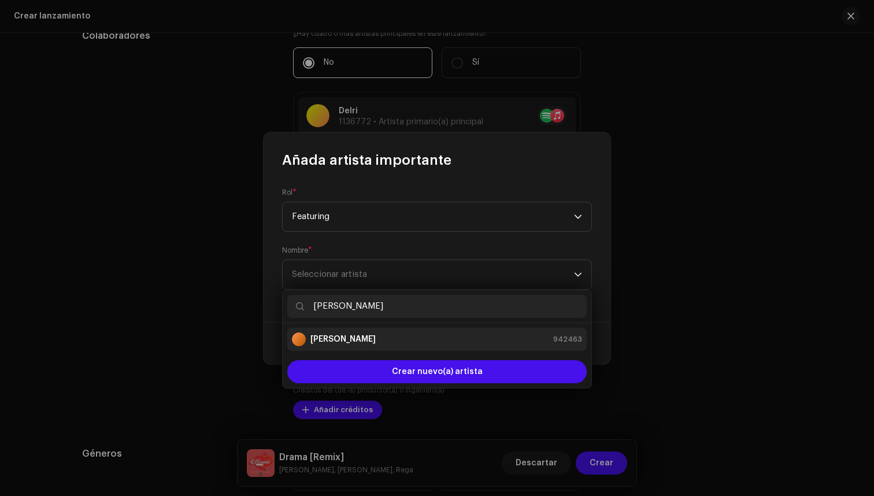
type input "[PERSON_NAME]"
click at [378, 339] on div "[PERSON_NAME] 942463" at bounding box center [437, 340] width 290 height 14
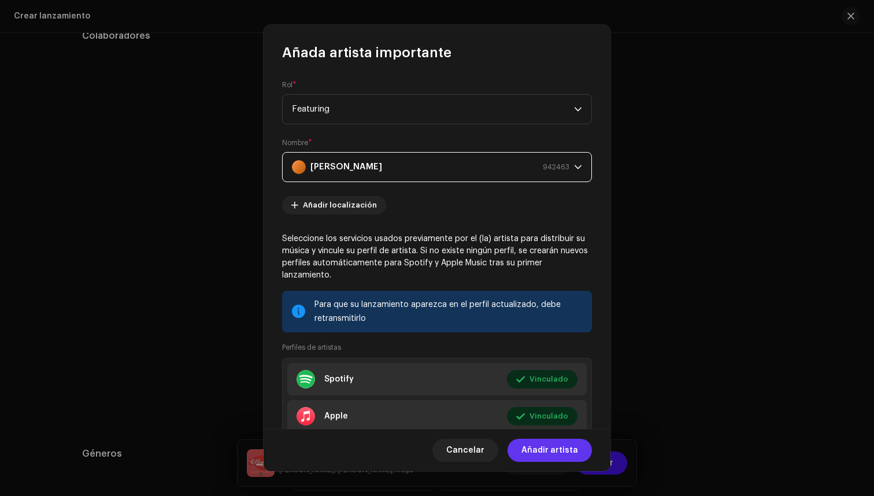
click at [574, 453] on span "Añadir artista" at bounding box center [550, 450] width 57 height 23
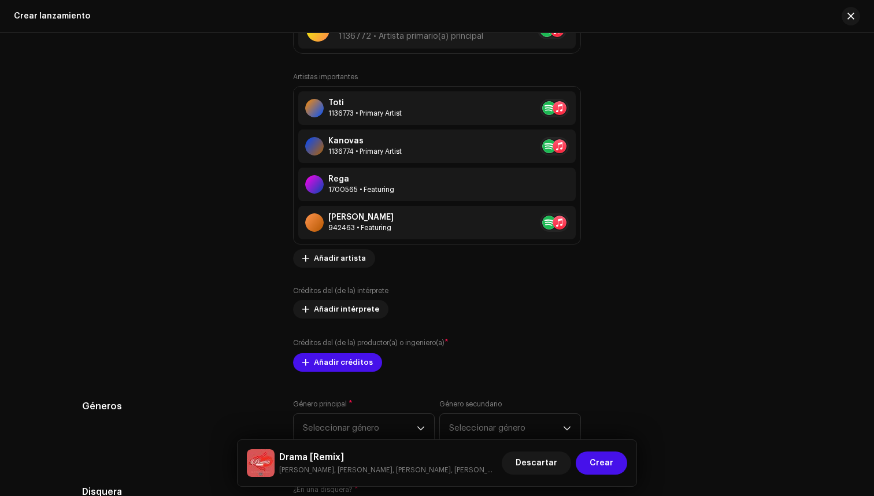
scroll to position [1378, 0]
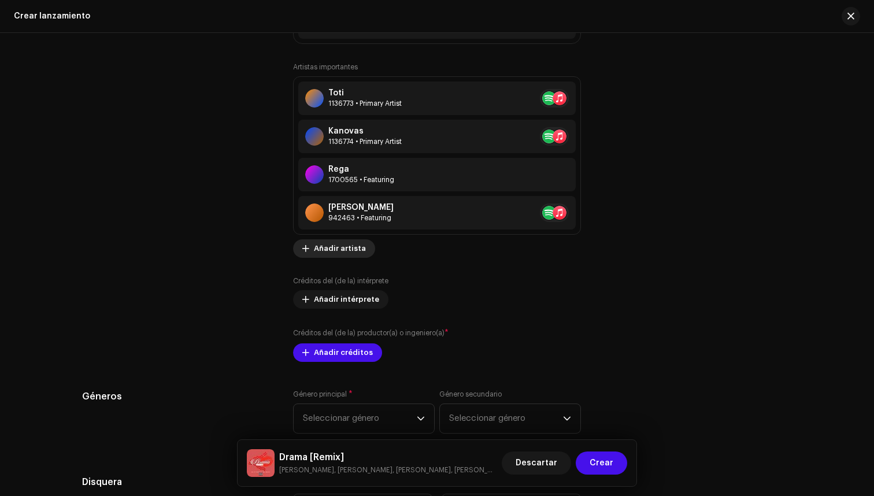
click at [350, 249] on span "Añadir artista" at bounding box center [340, 248] width 52 height 23
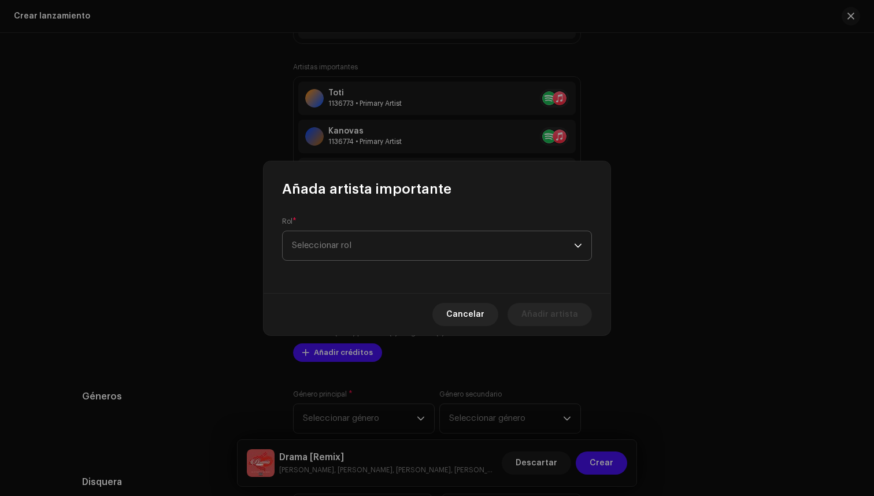
click at [385, 248] on span "Seleccionar rol" at bounding box center [433, 245] width 282 height 29
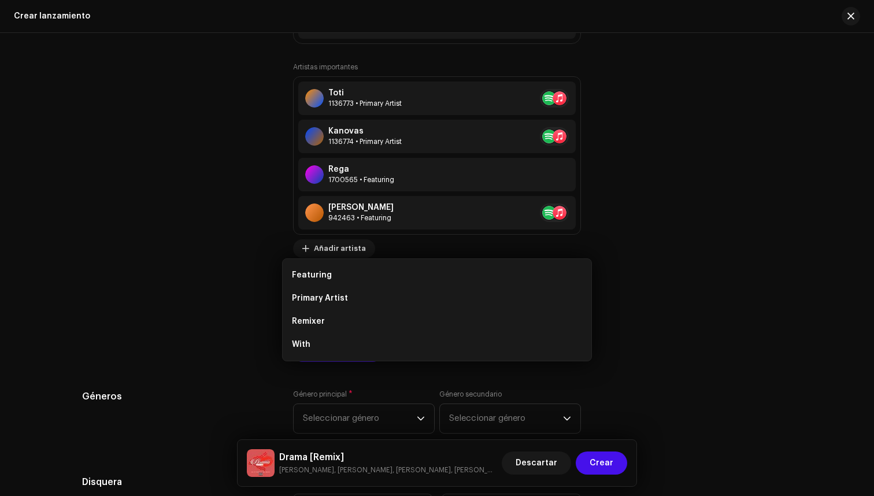
click at [666, 287] on div "Añada artista importante Rol * Seleccionar rol Cancelar Añadir artista" at bounding box center [437, 248] width 874 height 496
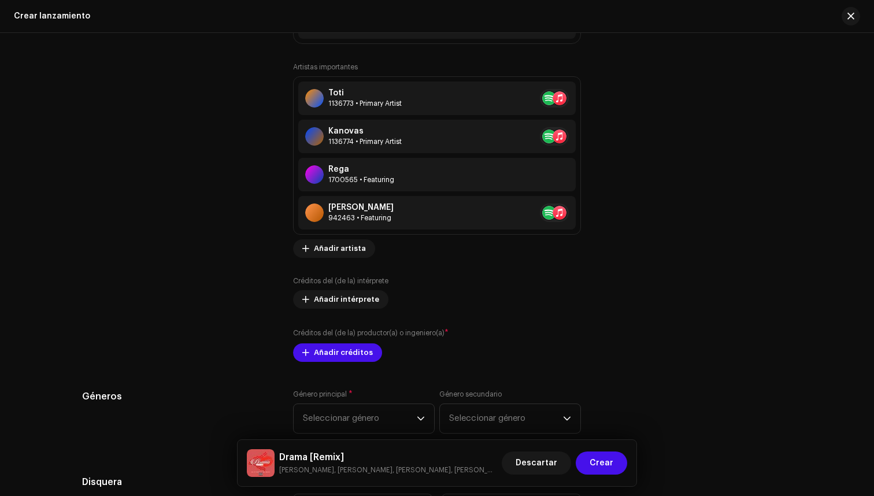
scroll to position [1413, 0]
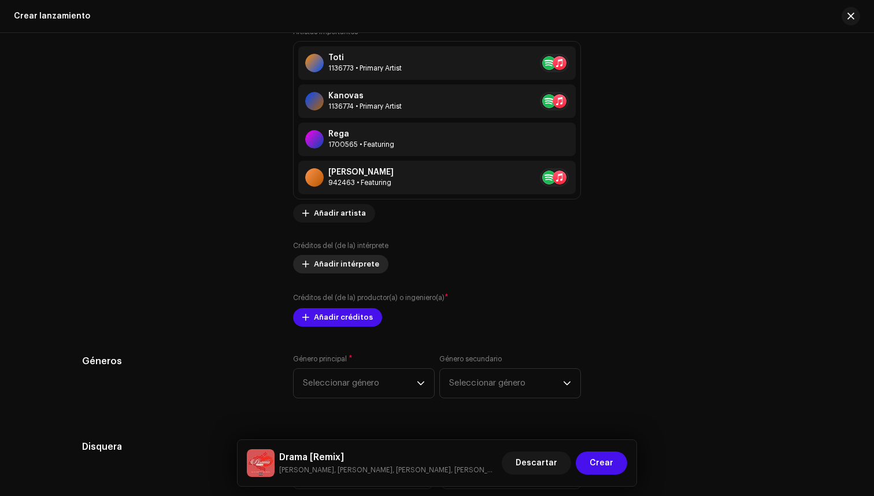
click at [344, 259] on span "Añadir intérprete" at bounding box center [346, 264] width 65 height 23
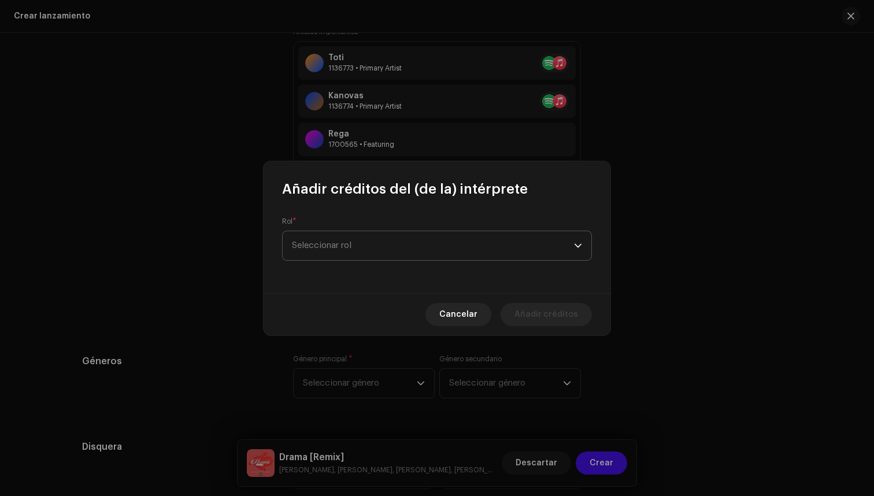
click at [397, 248] on span "Seleccionar rol" at bounding box center [433, 245] width 282 height 29
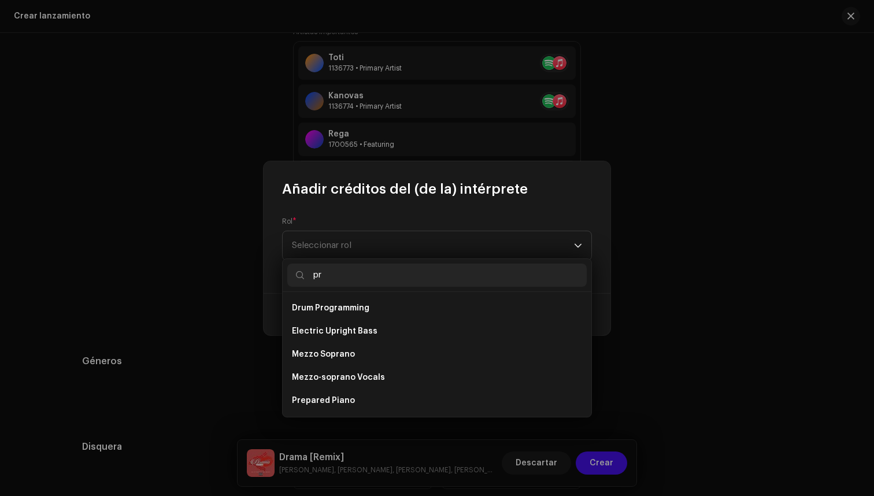
type input "pro"
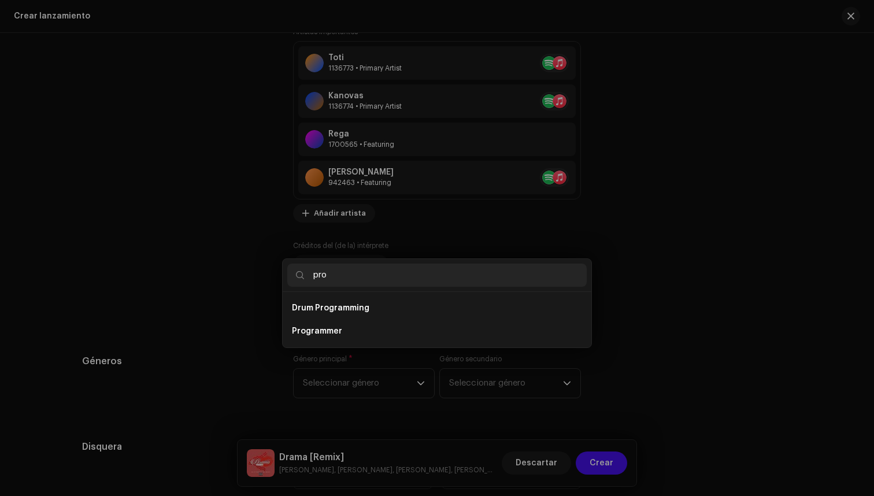
click at [670, 334] on div "Añadir créditos del (de la) intérprete Rol * Seleccionar rol Cancelar Añadir cr…" at bounding box center [437, 248] width 874 height 496
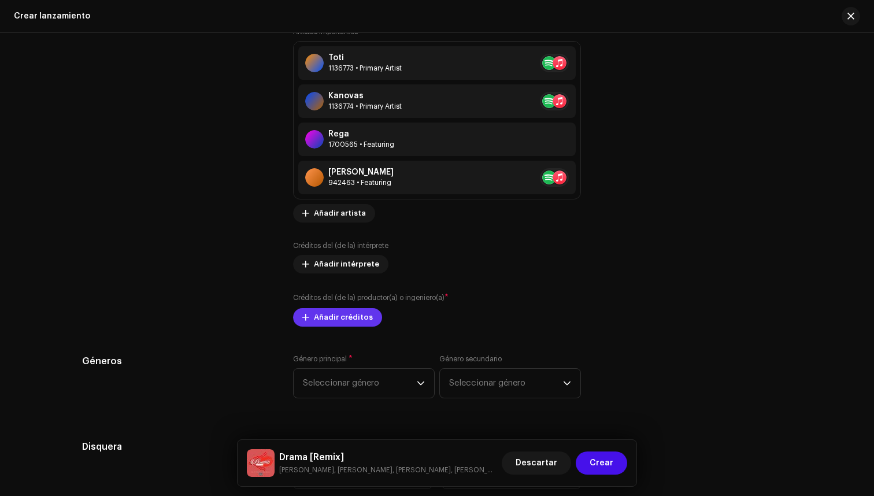
click at [355, 316] on span "Añadir créditos" at bounding box center [343, 317] width 59 height 23
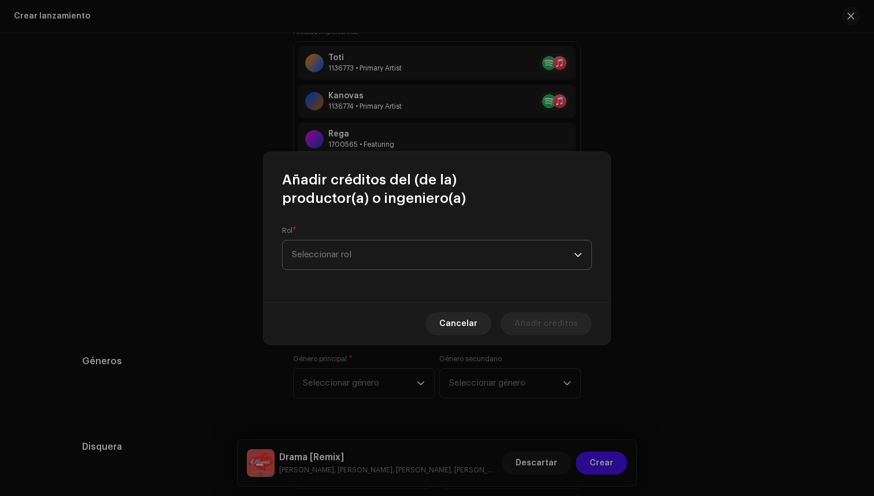
click at [387, 261] on span "Seleccionar rol" at bounding box center [433, 255] width 282 height 29
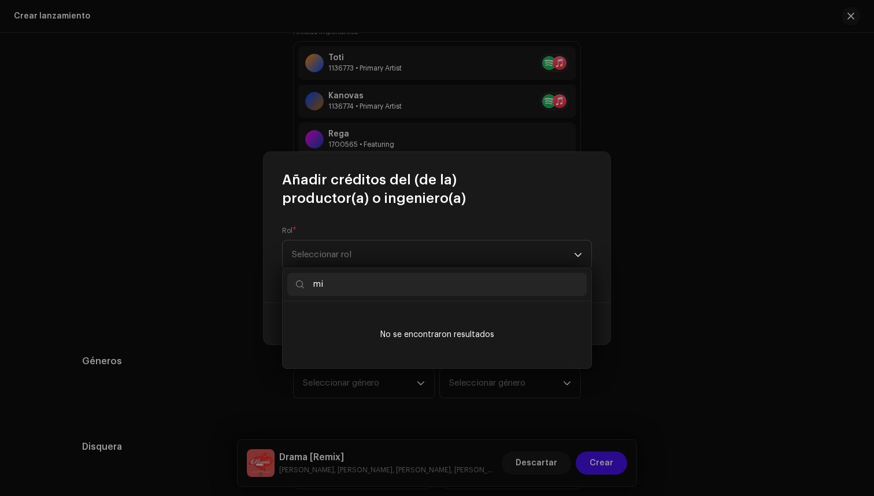
type input "m"
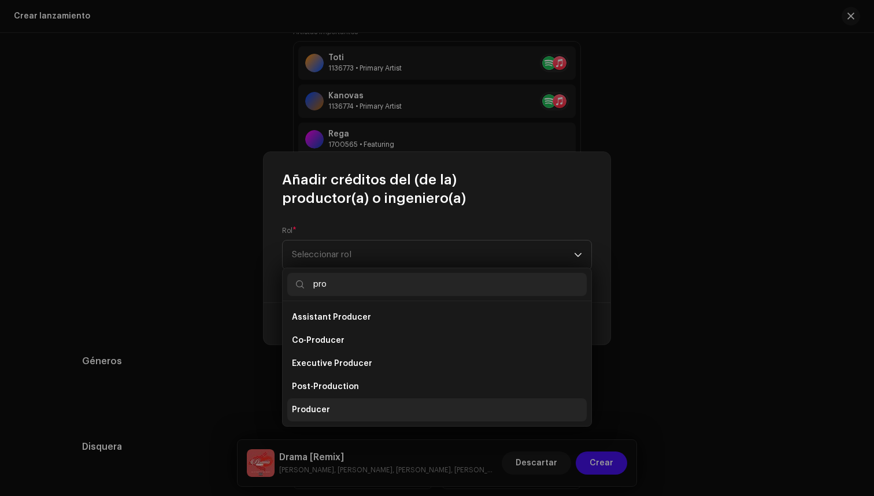
type input "pro"
click at [393, 409] on li "Producer" at bounding box center [437, 409] width 300 height 23
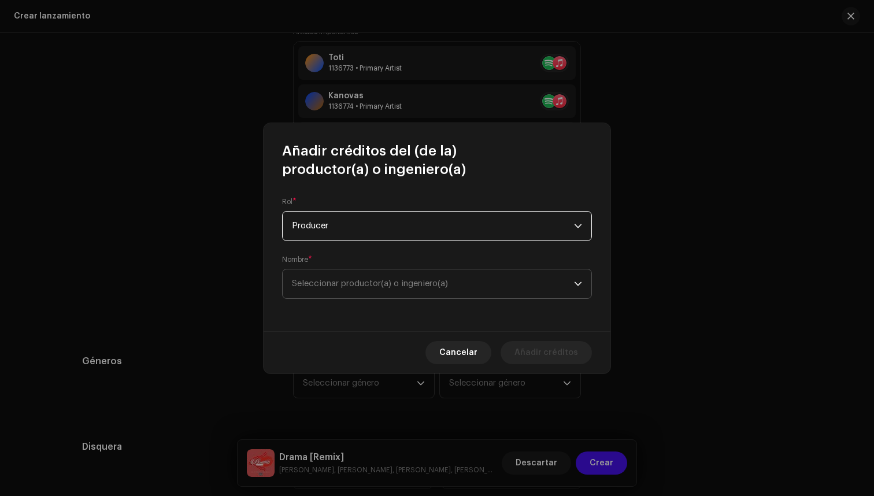
click at [418, 270] on span "Seleccionar productor(a) o ingeniero(a)" at bounding box center [433, 284] width 282 height 29
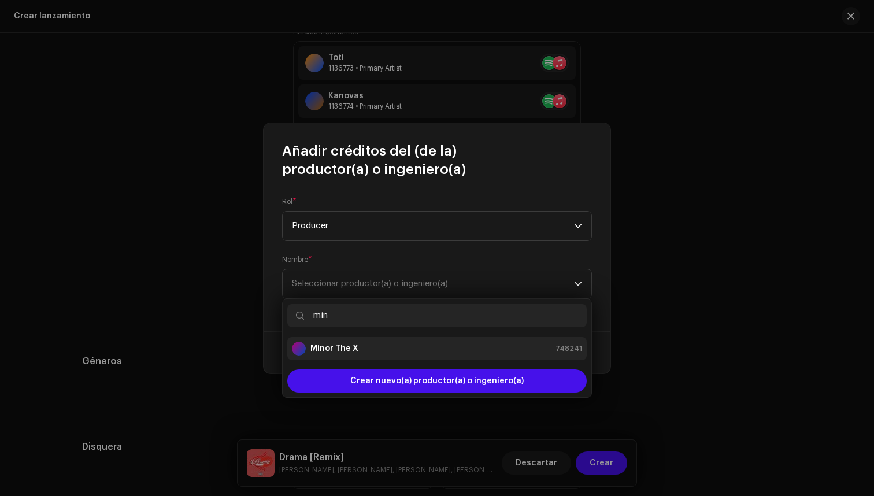
type input "min"
click at [391, 351] on div "Minor The X 748241" at bounding box center [437, 349] width 290 height 14
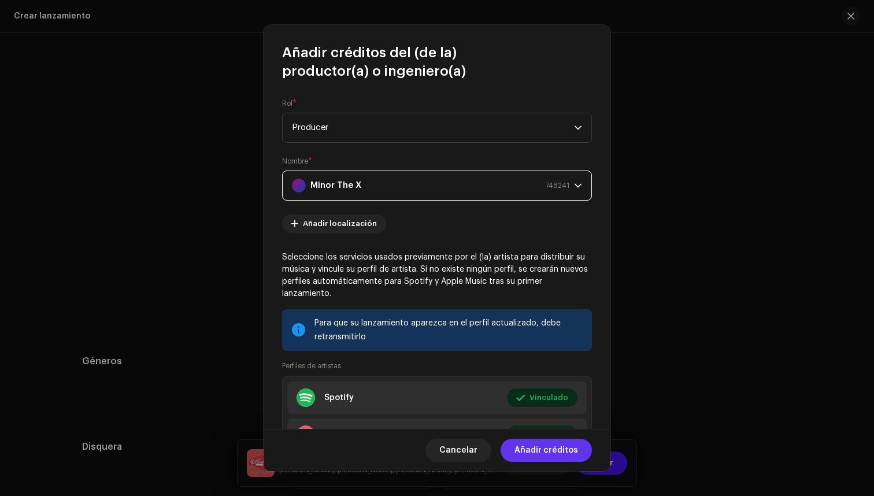
click at [556, 455] on span "Añadir créditos" at bounding box center [547, 450] width 64 height 23
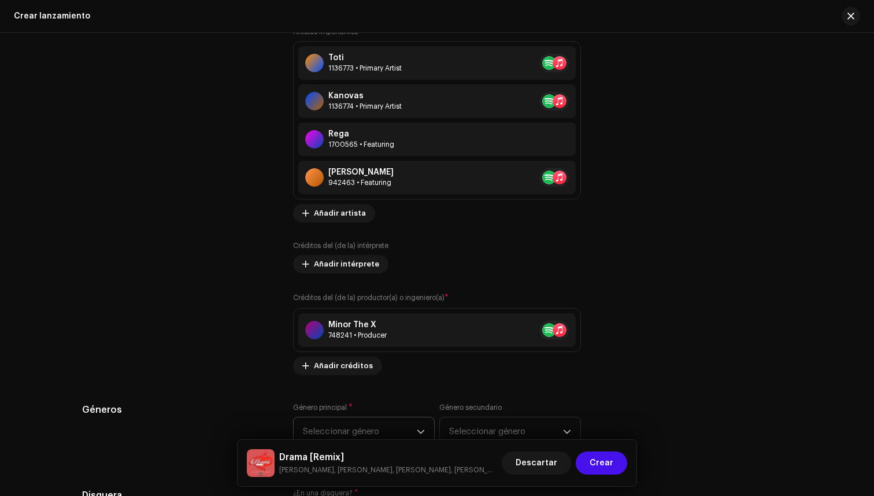
click at [389, 425] on span "Seleccionar género" at bounding box center [360, 432] width 114 height 29
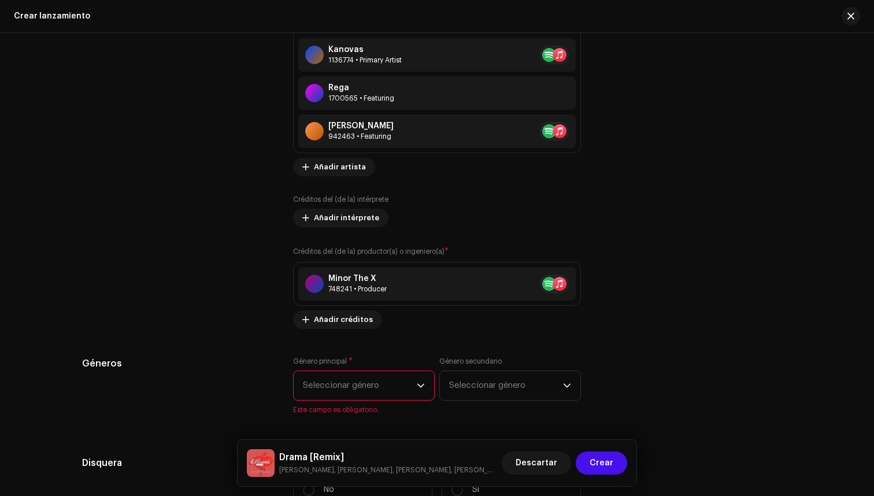
scroll to position [1468, 0]
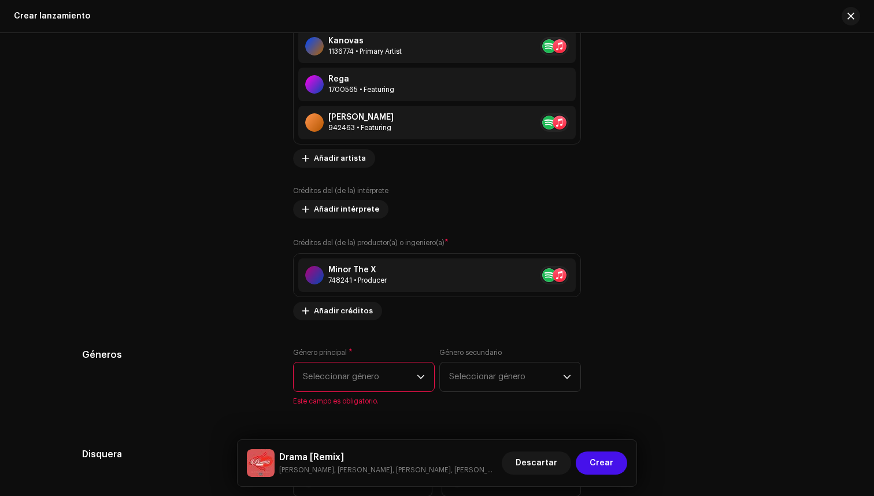
click at [386, 383] on span "Seleccionar género" at bounding box center [360, 377] width 114 height 29
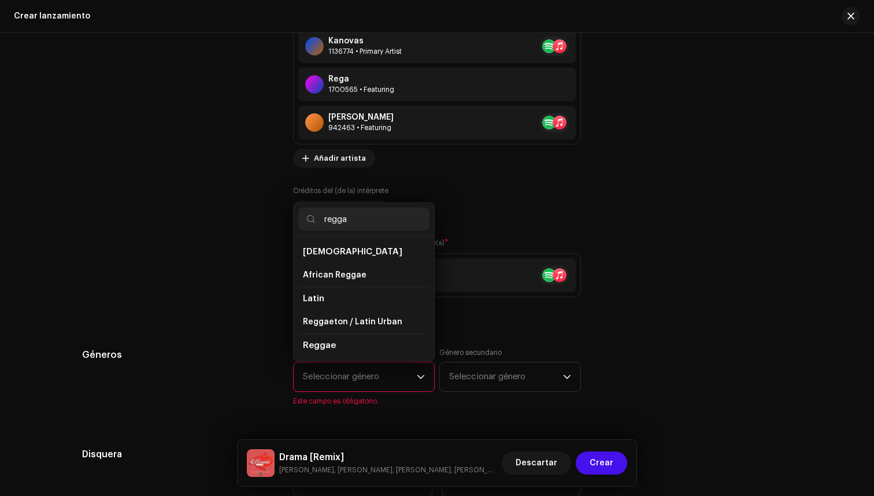
scroll to position [20, 0]
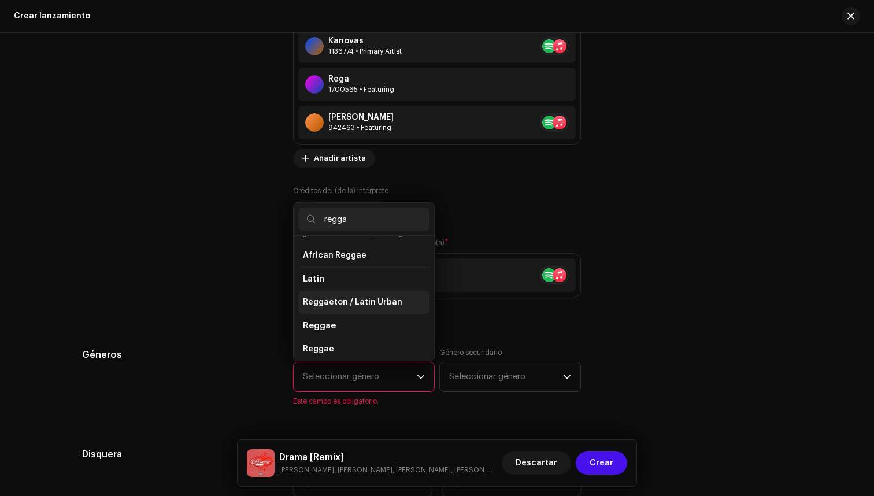
type input "regga"
click at [368, 305] on span "Reggaeton / Latin Urban" at bounding box center [352, 303] width 99 height 12
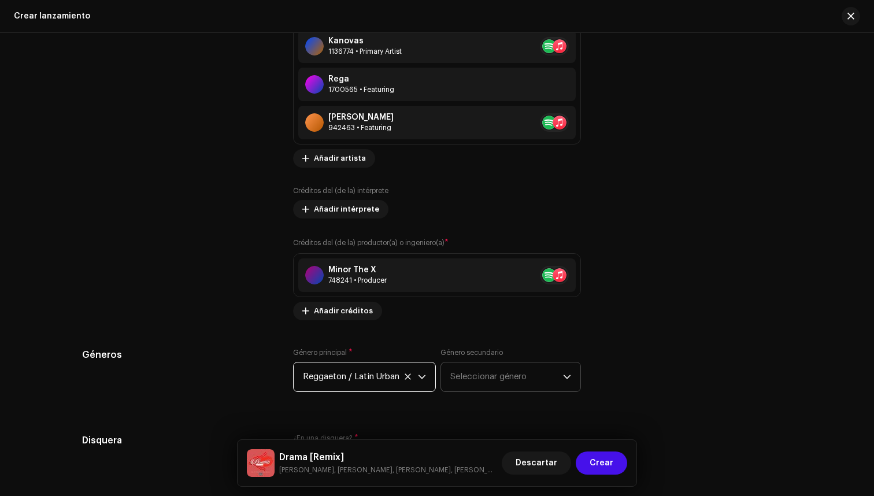
click at [533, 376] on span "Seleccionar género" at bounding box center [507, 377] width 113 height 29
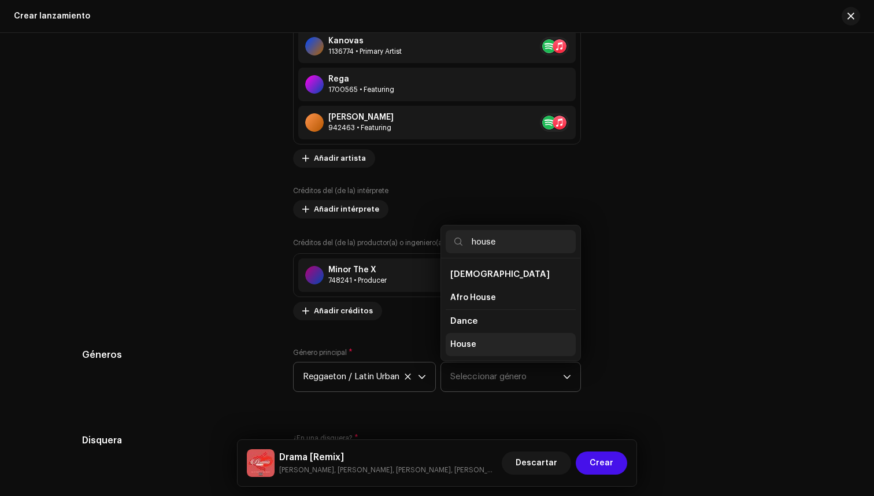
type input "house"
click at [481, 341] on li "House" at bounding box center [511, 344] width 130 height 23
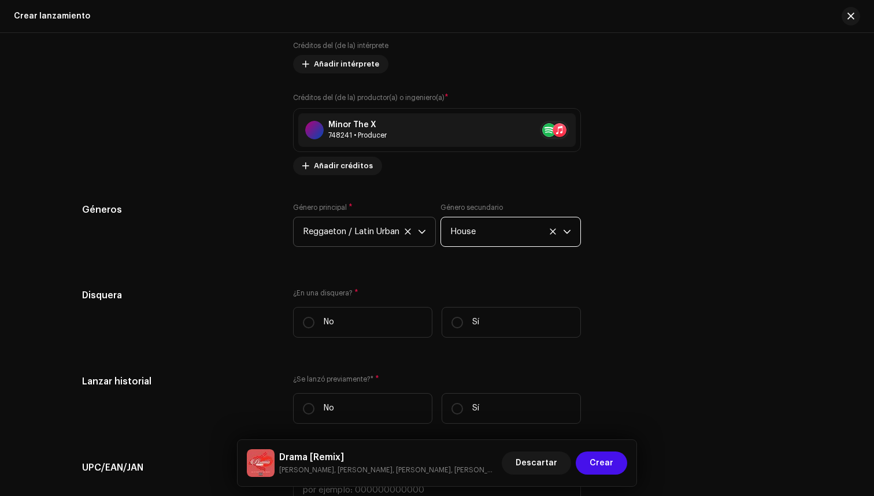
scroll to position [1677, 0]
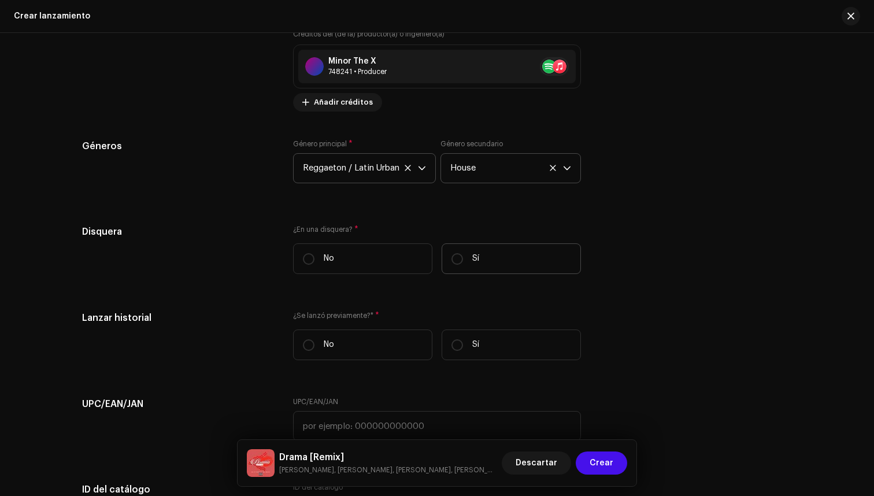
click at [485, 258] on label "Sí" at bounding box center [511, 258] width 139 height 31
click at [463, 258] on input "Sí" at bounding box center [458, 259] width 12 height 12
radio input "true"
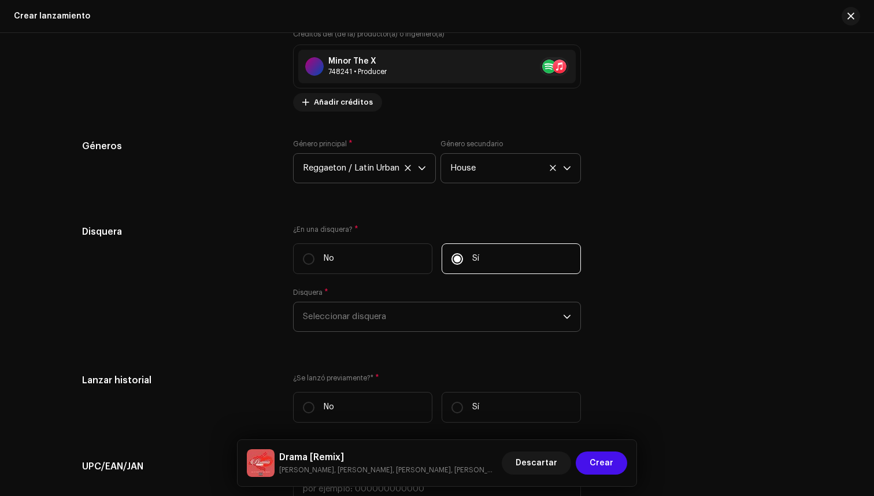
click at [370, 316] on span "Seleccionar disquera" at bounding box center [433, 316] width 260 height 29
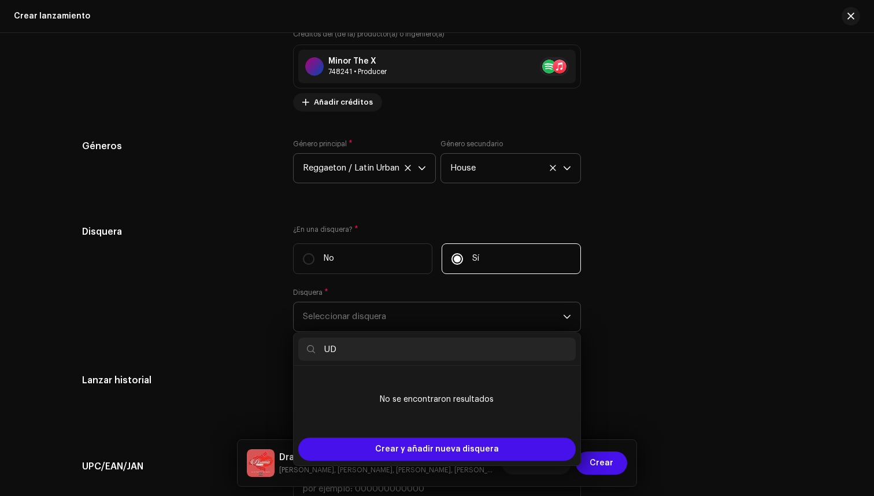
type input "U"
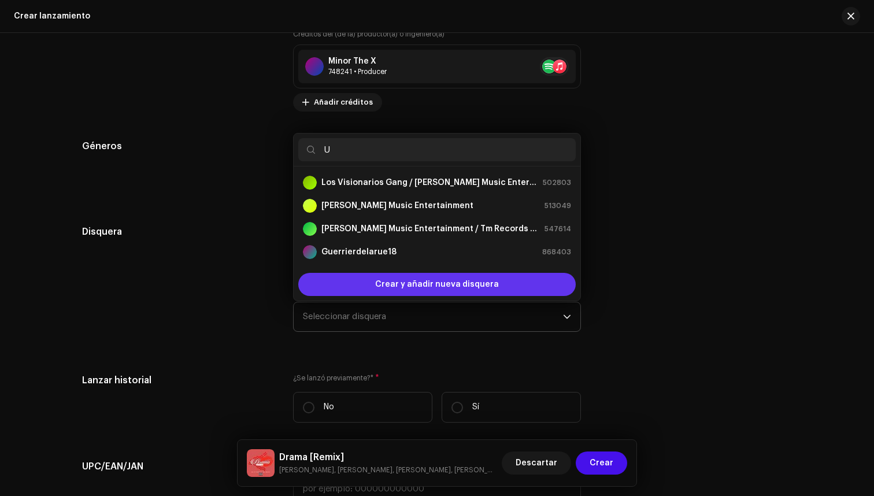
scroll to position [0, 0]
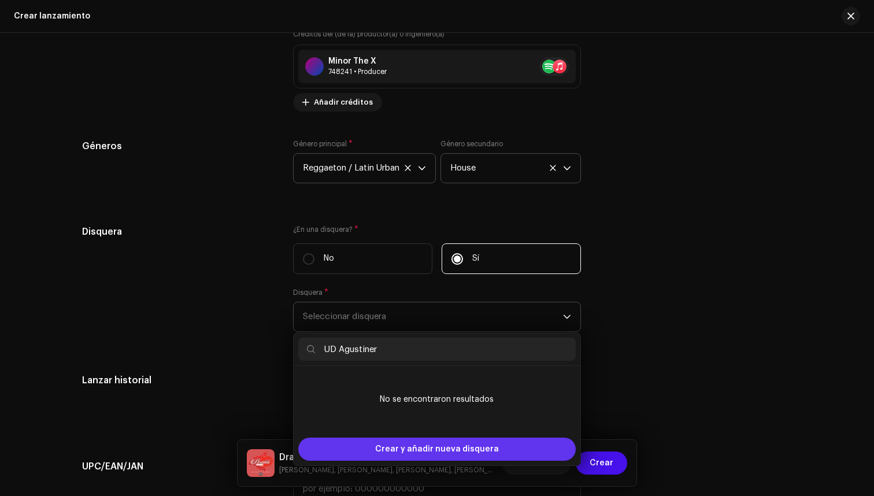
type input "UD Agustiner"
click at [450, 445] on span "Crear y añadir nueva disquera" at bounding box center [437, 449] width 124 height 23
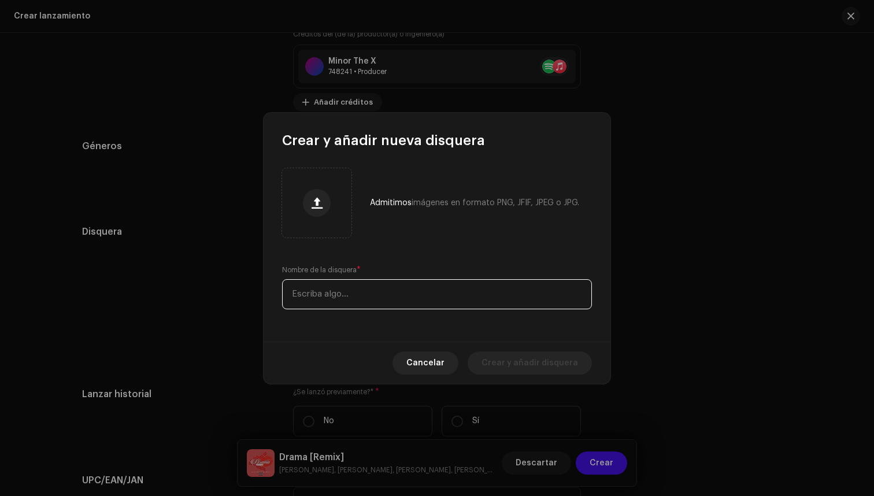
click at [412, 288] on input "text" at bounding box center [437, 294] width 310 height 30
type input "UD Agustiner"
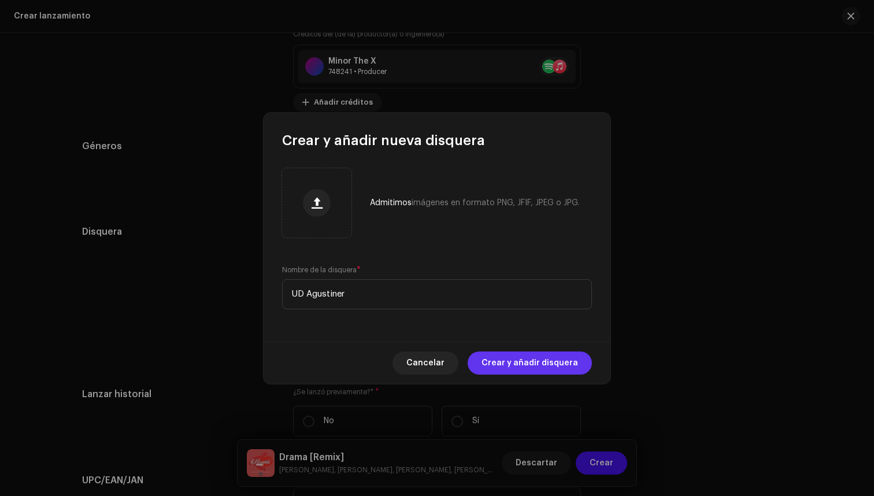
click at [542, 365] on span "Crear y añadir disquera" at bounding box center [530, 363] width 97 height 23
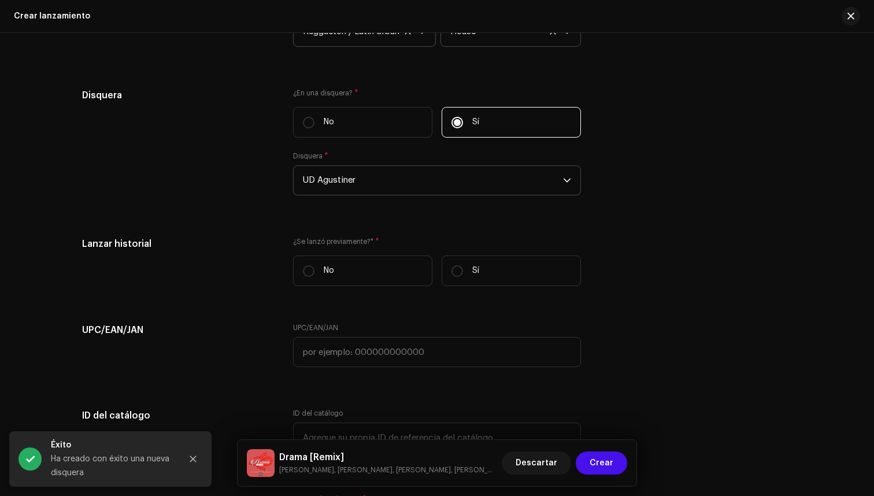
scroll to position [1827, 0]
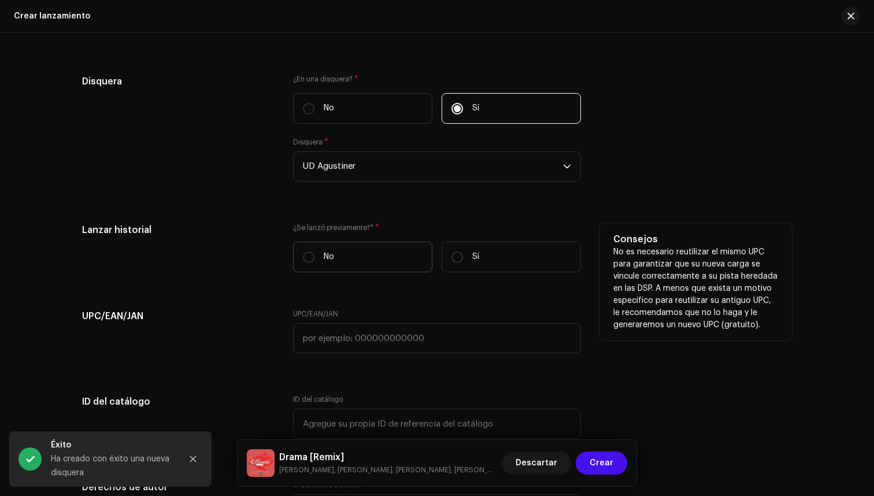
click at [375, 252] on label "No" at bounding box center [362, 257] width 139 height 31
click at [315, 252] on input "No" at bounding box center [309, 258] width 12 height 12
radio input "true"
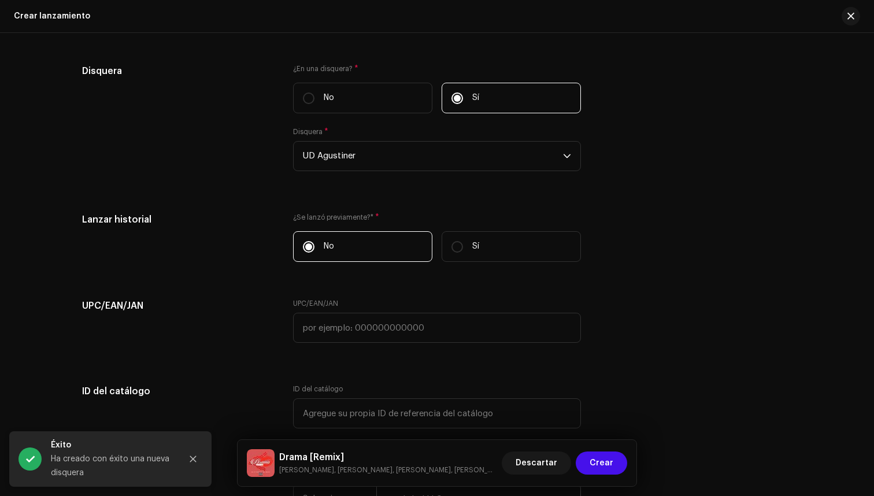
scroll to position [1822, 0]
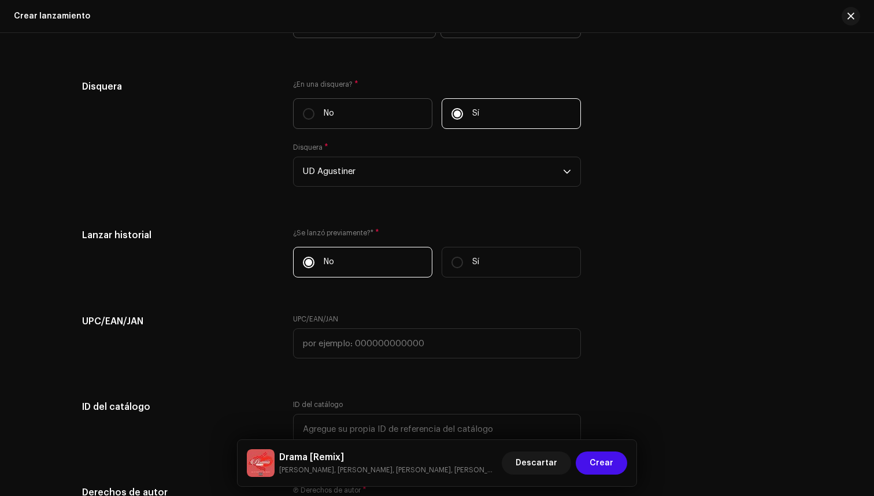
click at [374, 115] on label "No" at bounding box center [362, 113] width 139 height 31
click at [315, 115] on input "No" at bounding box center [309, 114] width 12 height 12
radio input "true"
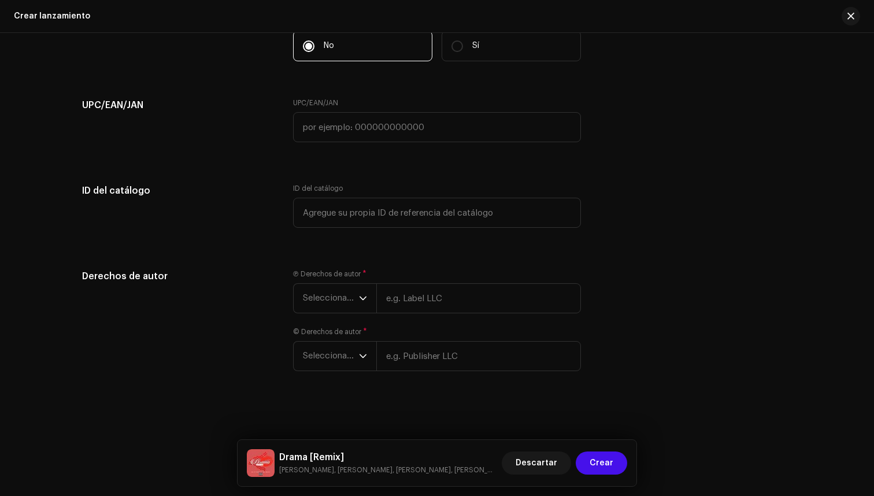
scroll to position [1976, 0]
click at [458, 299] on input "text" at bounding box center [478, 298] width 205 height 30
type input "UD Agustiner"
click at [482, 349] on div "Ⓟ Derechos de autor * Seleccionar año UD Agustiner © Derechos de autor * Selecc…" at bounding box center [437, 328] width 288 height 116
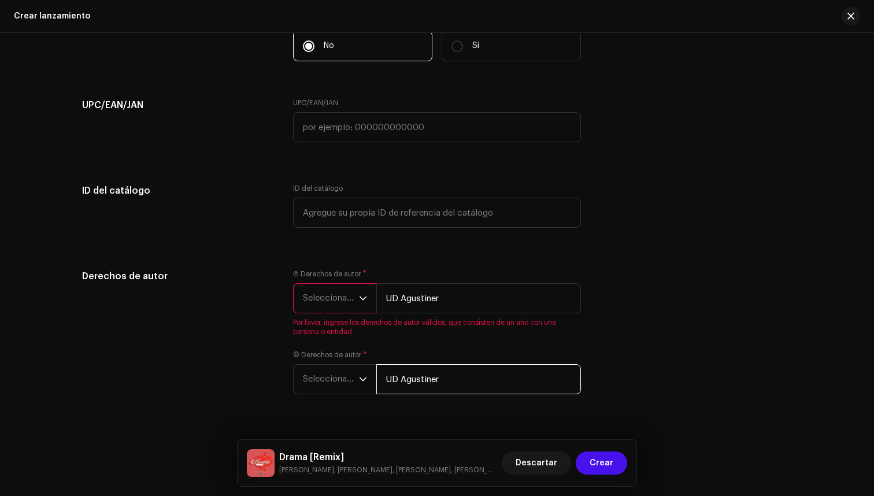
type input "UD Agustiner"
click at [364, 296] on icon "dropdown trigger" at bounding box center [363, 298] width 8 height 8
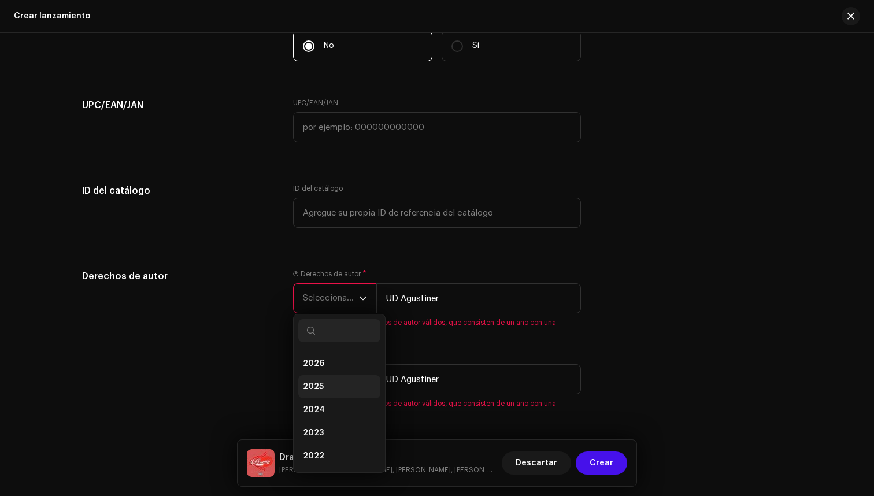
click at [346, 382] on li "2025" at bounding box center [339, 386] width 82 height 23
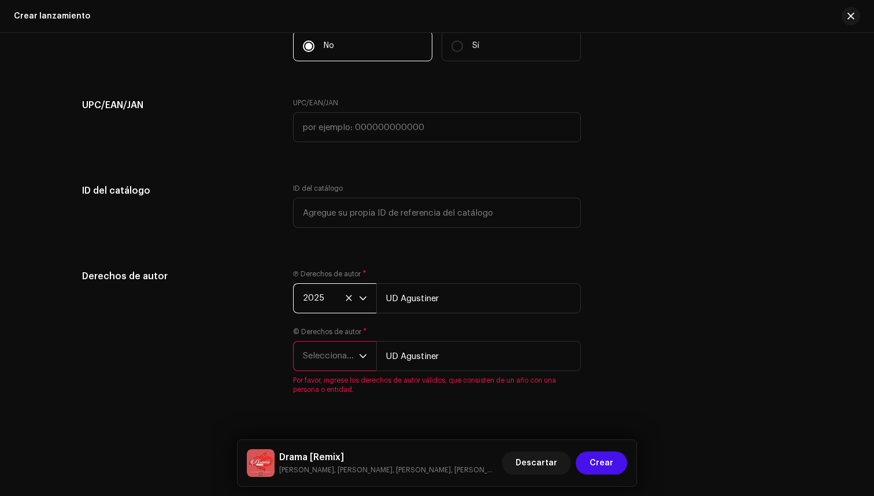
click at [360, 358] on icon "dropdown trigger" at bounding box center [363, 356] width 8 height 8
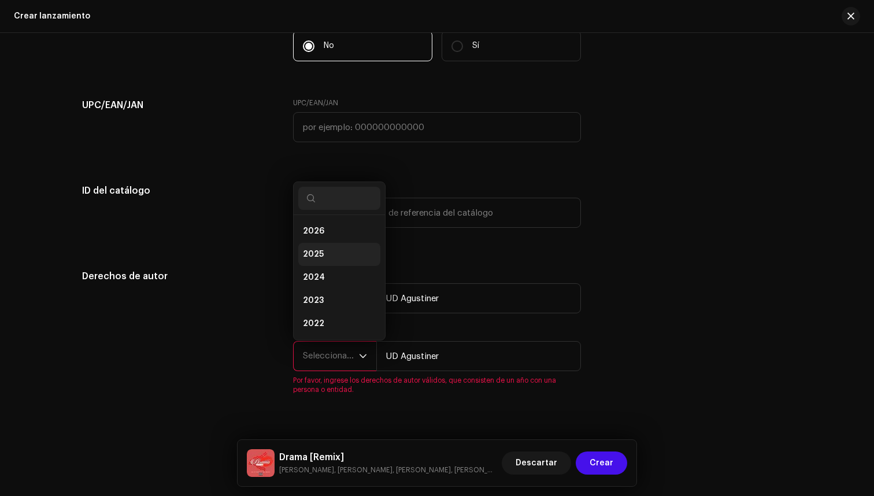
scroll to position [19, 0]
click at [337, 237] on li "2025" at bounding box center [339, 235] width 82 height 23
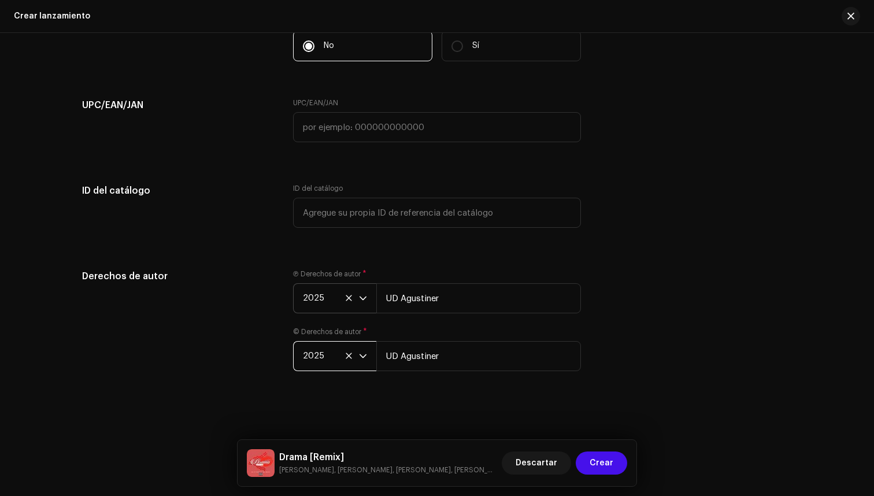
scroll to position [1976, 0]
drag, startPoint x: 579, startPoint y: 322, endPoint x: 579, endPoint y: 496, distance: 174.1
click at [579, 496] on div "Crear un nuevo lanzamiento Le guiaremos en todo el proceso, desde la selección …" at bounding box center [437, 264] width 874 height 463
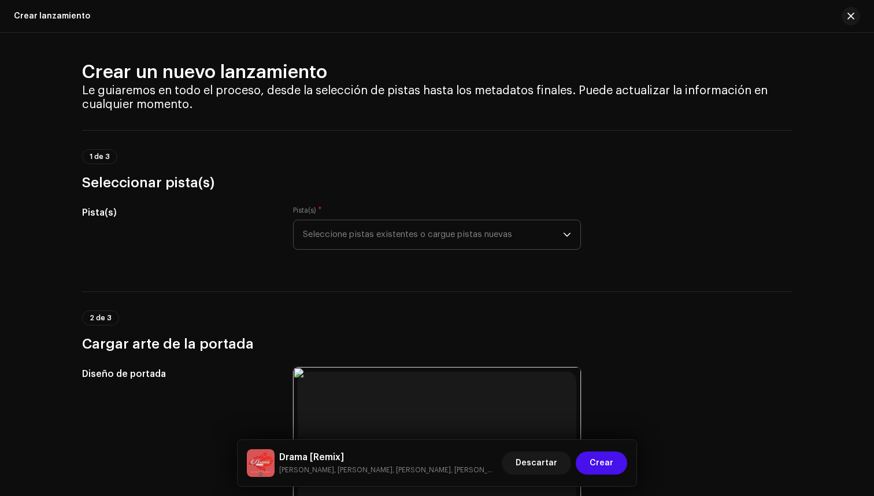
scroll to position [-1, 0]
click at [413, 239] on span "Seleccione pistas existentes o cargue pistas nuevas" at bounding box center [433, 234] width 260 height 29
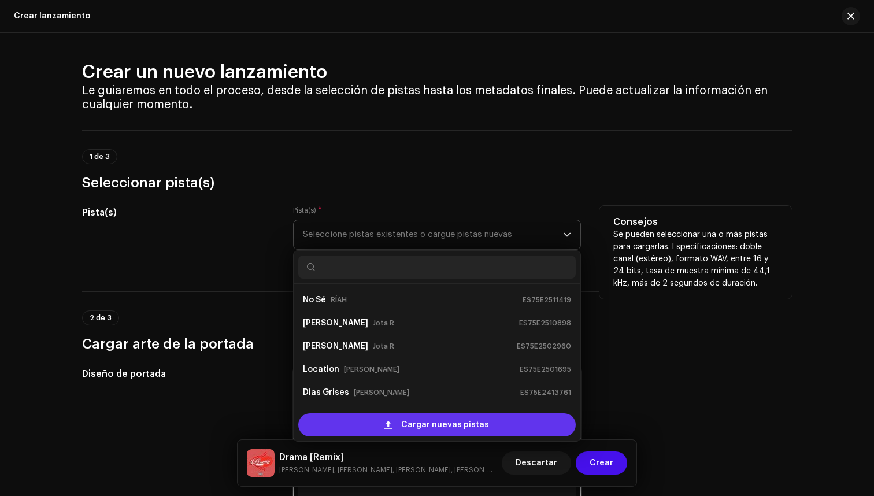
scroll to position [19, 0]
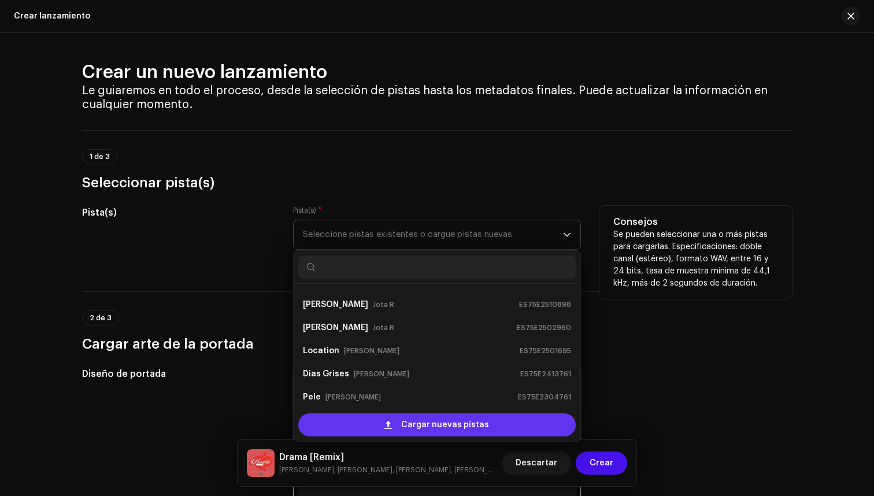
click at [460, 425] on span "Cargar nuevas pistas" at bounding box center [445, 425] width 88 height 23
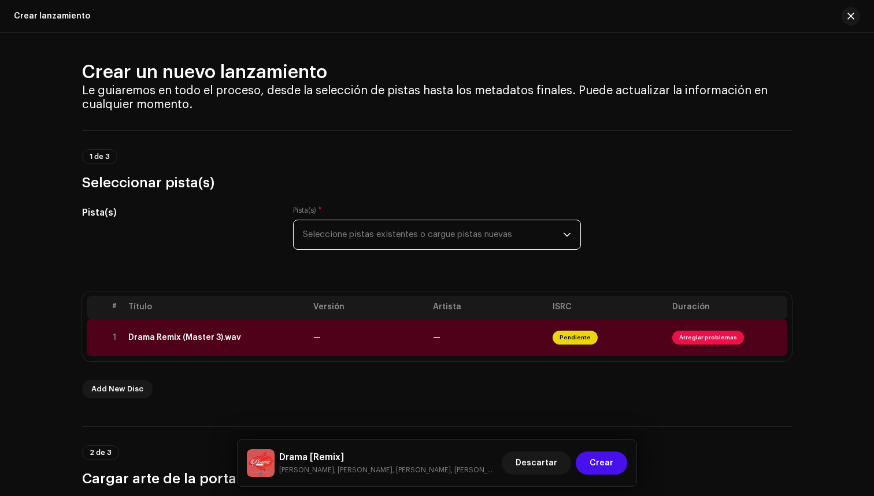
click at [453, 348] on td "—" at bounding box center [489, 337] width 120 height 37
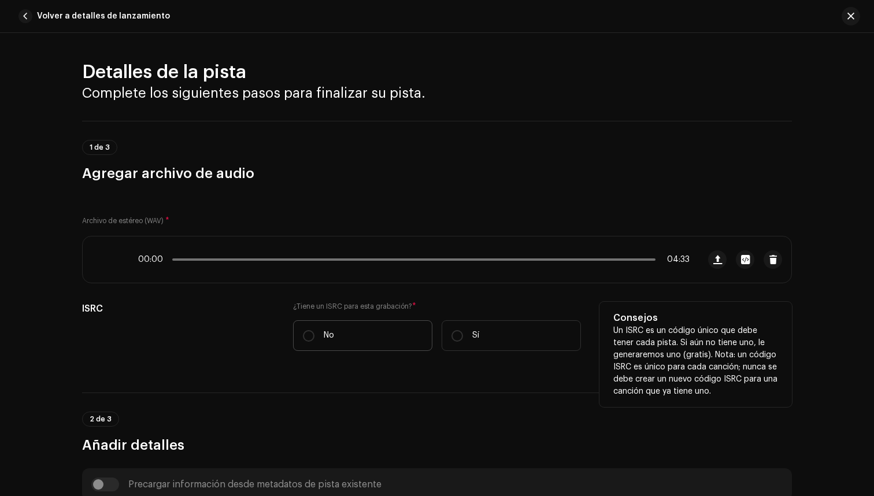
click at [346, 333] on label "No" at bounding box center [362, 335] width 139 height 31
click at [315, 333] on input "No" at bounding box center [309, 336] width 12 height 12
radio input "true"
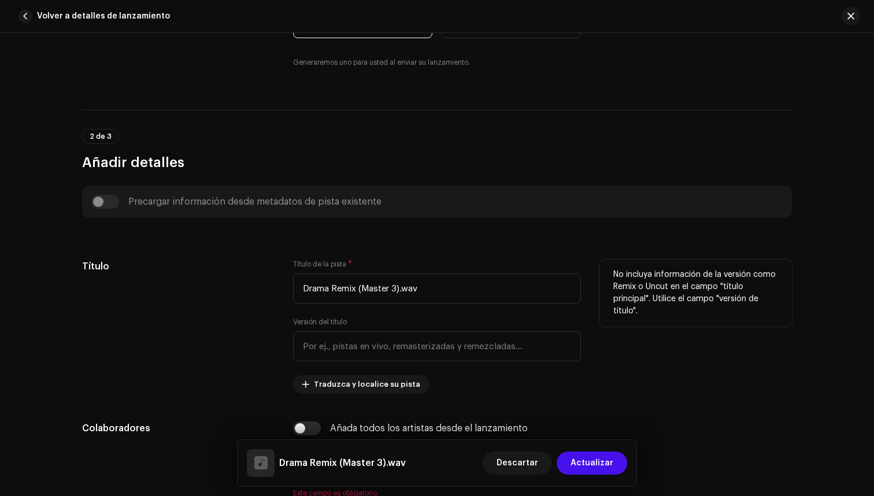
scroll to position [328, 0]
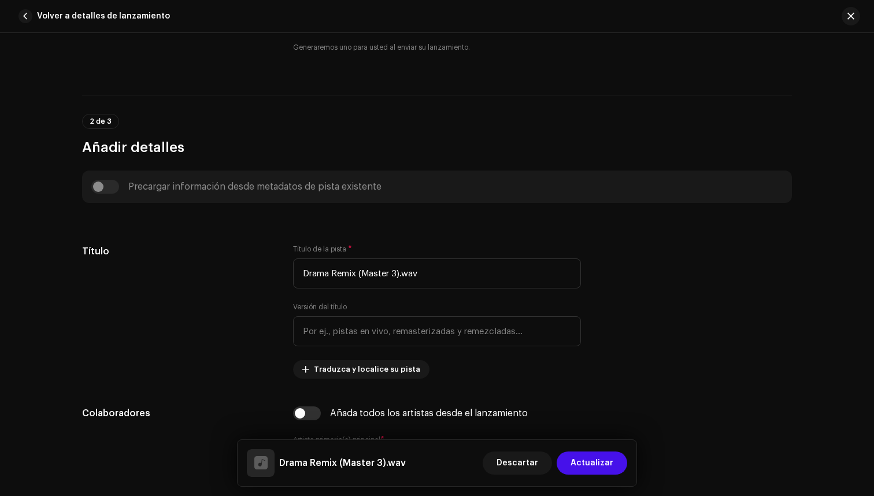
click at [108, 185] on div "Precargar información desde metadatos de pista existente" at bounding box center [437, 187] width 692 height 14
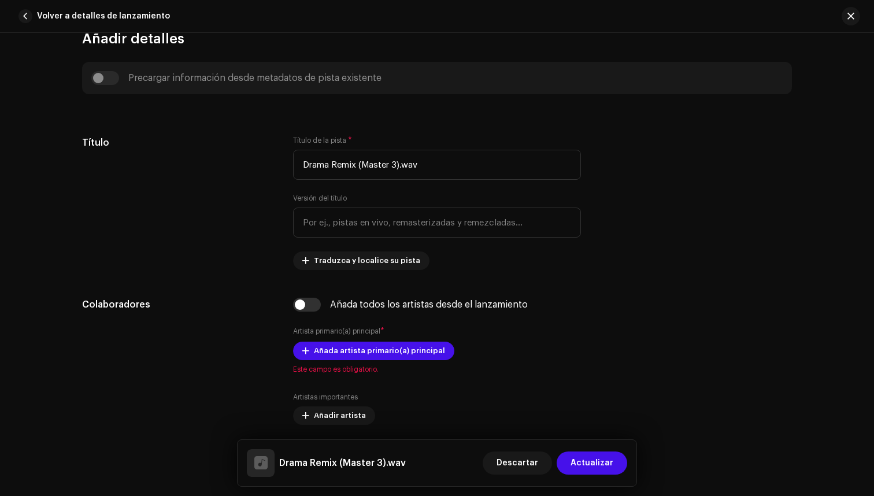
scroll to position [442, 0]
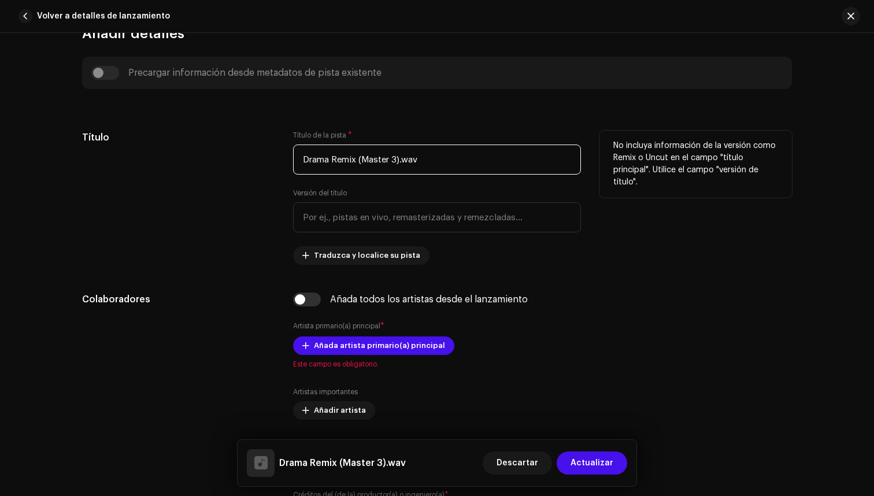
click at [402, 156] on input "Drama Remix (Master 3).wav" at bounding box center [437, 160] width 288 height 30
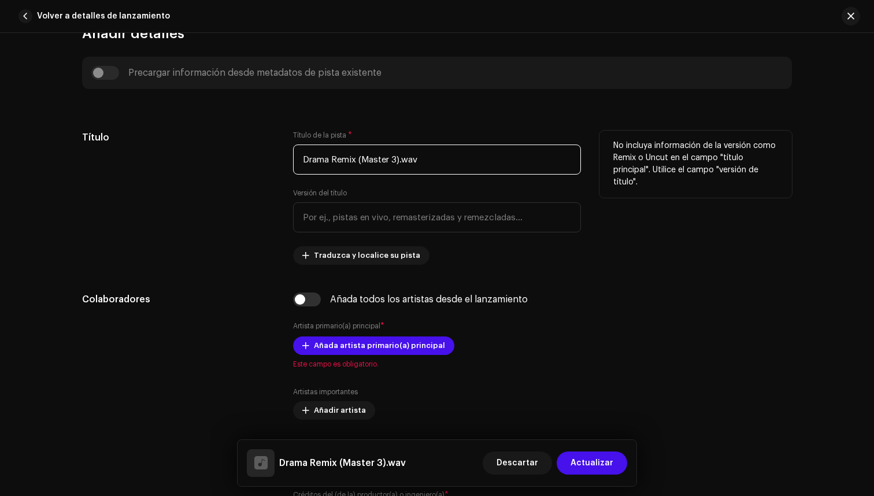
click at [402, 156] on input "Drama Remix (Master 3).wav" at bounding box center [437, 160] width 288 height 30
type input "Drama"
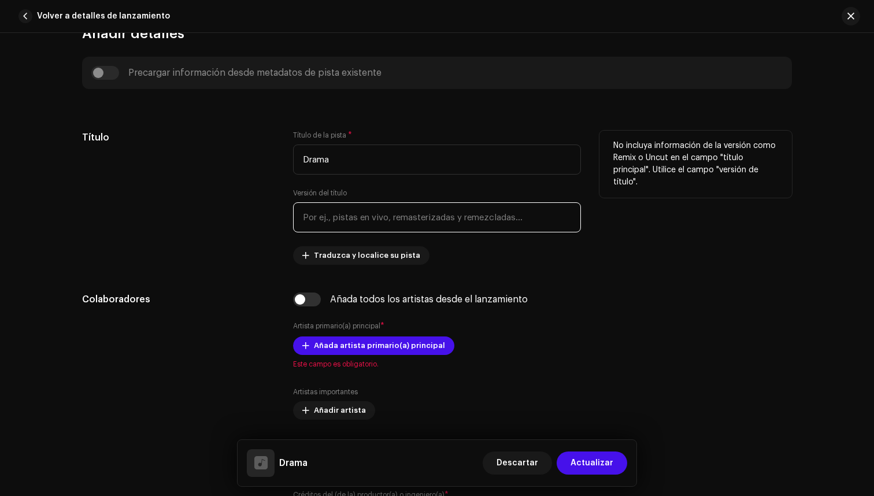
click at [413, 209] on input "text" at bounding box center [437, 217] width 288 height 30
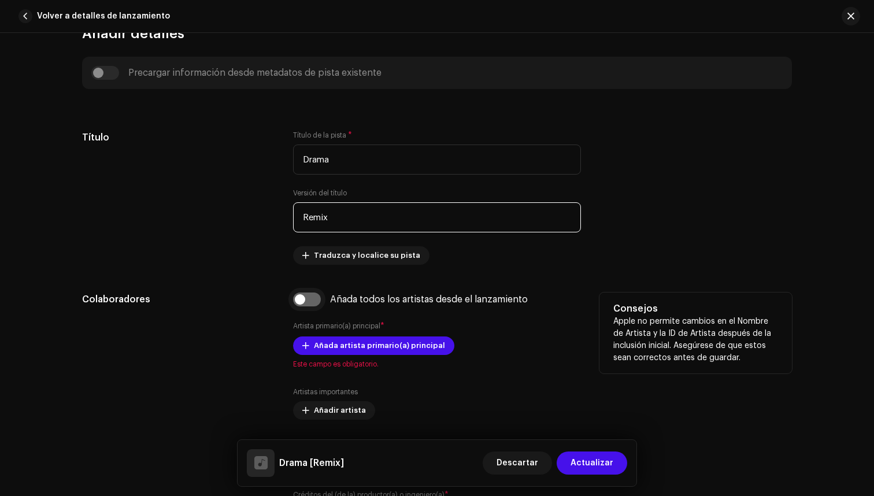
type input "Remix"
click at [311, 293] on input "checkbox" at bounding box center [307, 300] width 28 height 14
checkbox input "true"
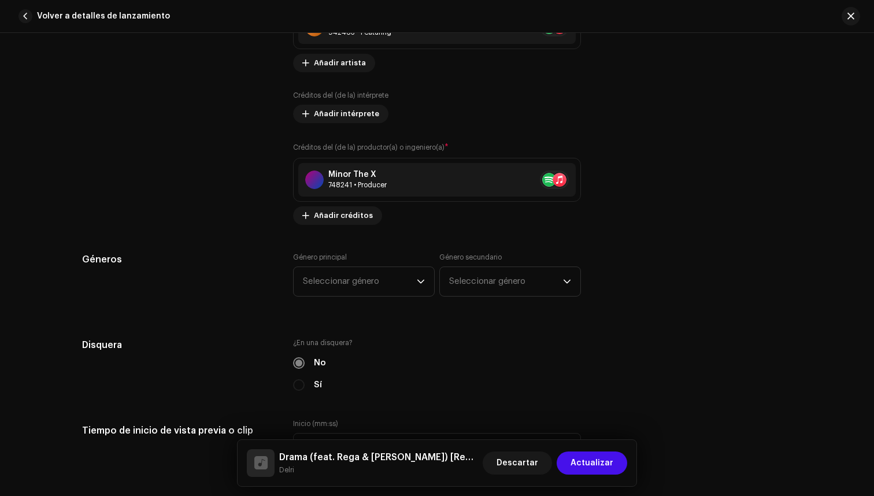
scroll to position [994, 0]
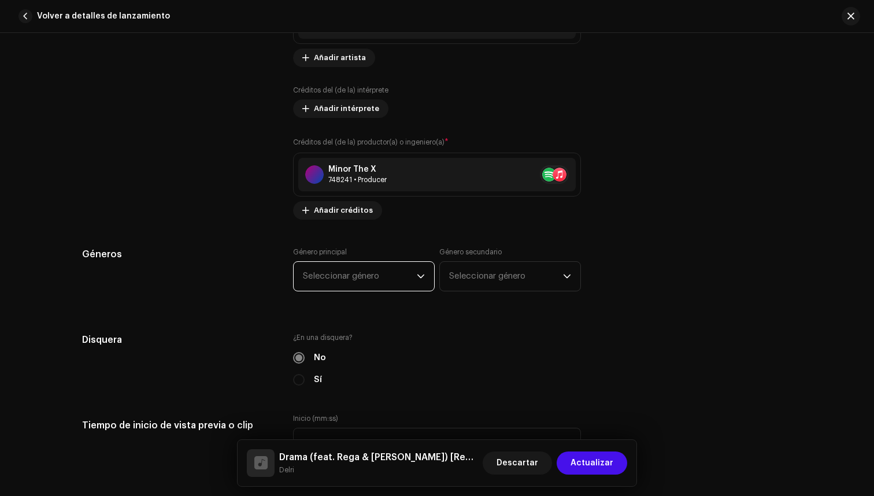
click at [401, 274] on span "Seleccionar género" at bounding box center [360, 276] width 114 height 29
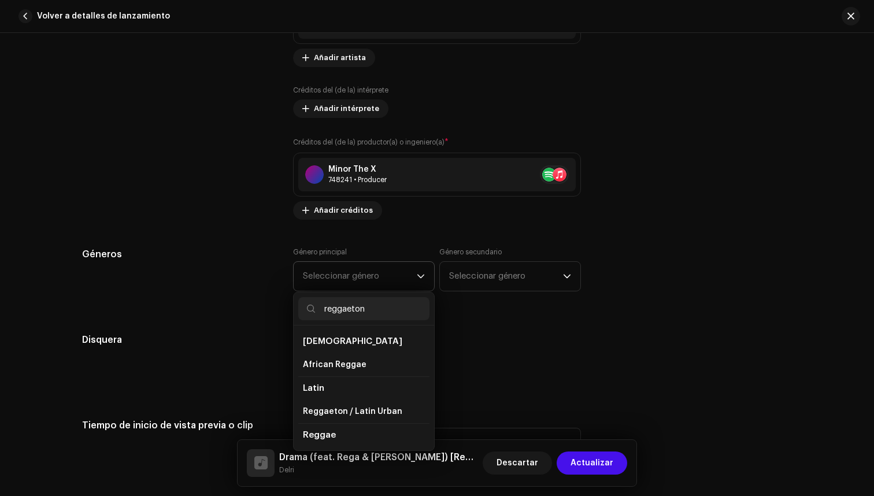
type input "reggaeton"
drag, startPoint x: 396, startPoint y: 323, endPoint x: 357, endPoint y: 403, distance: 89.0
click at [356, 407] on div "Detalles de la pista Complete los siguientes pasos para finalizar su pista. 1 d…" at bounding box center [437, 427] width 747 height 2720
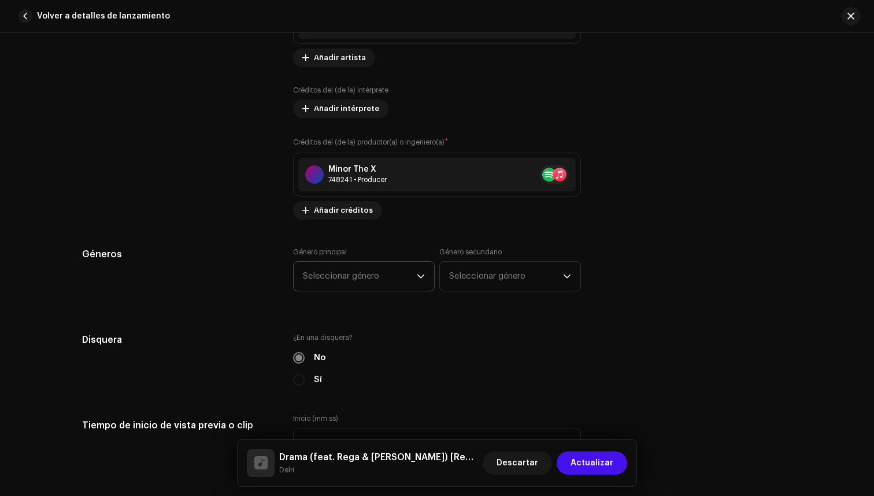
click at [343, 278] on span "Seleccionar género" at bounding box center [360, 276] width 114 height 29
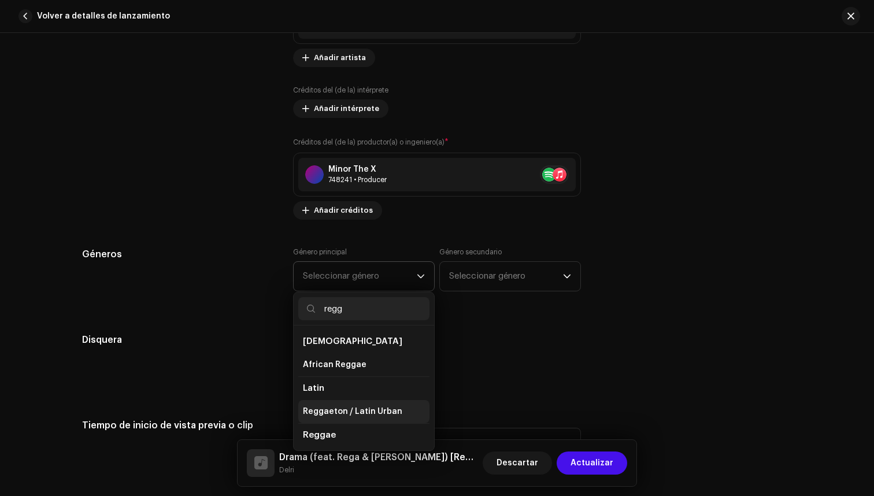
type input "regg"
click at [353, 405] on li "Reggaeton / Latin Urban" at bounding box center [363, 411] width 131 height 23
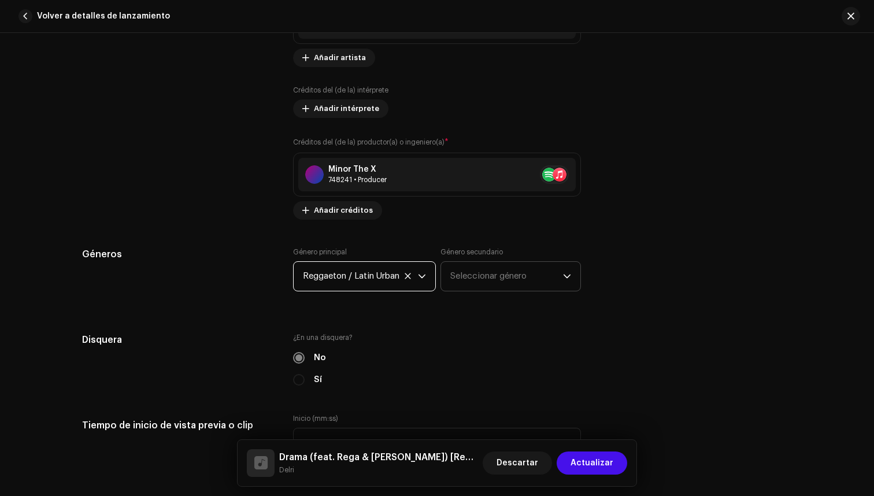
click at [476, 264] on span "Seleccionar género" at bounding box center [507, 276] width 113 height 29
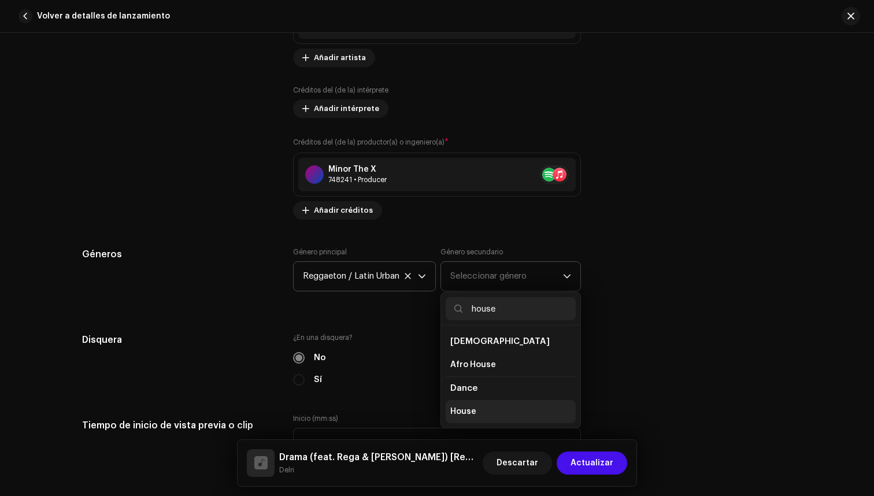
type input "house"
click at [479, 412] on li "House" at bounding box center [511, 411] width 130 height 23
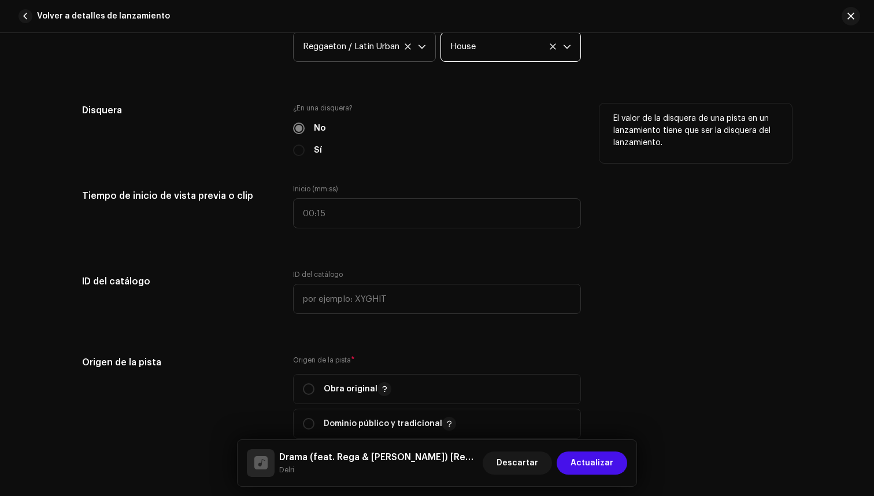
scroll to position [1235, 0]
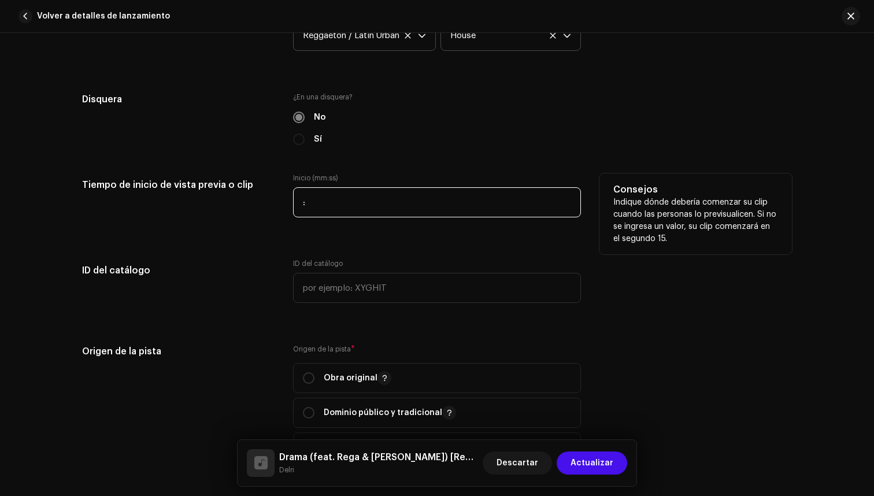
click at [304, 202] on input ":" at bounding box center [437, 202] width 288 height 30
type input "00:00"
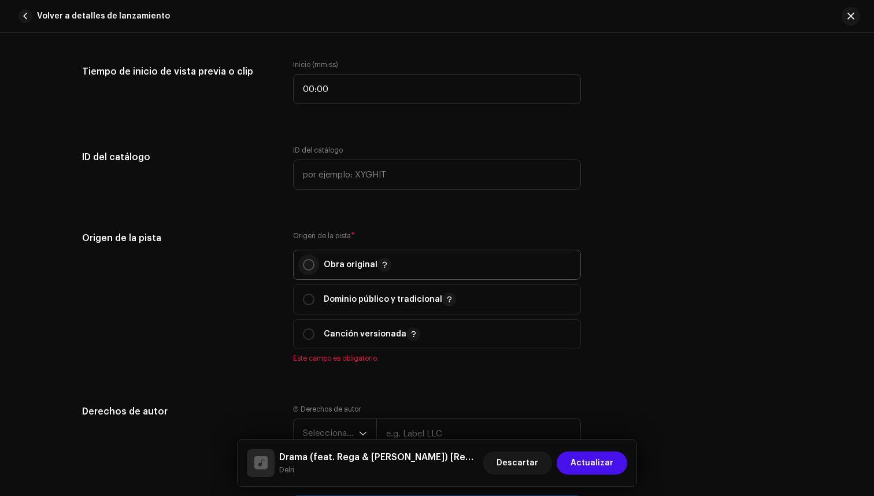
click at [311, 264] on input "radio" at bounding box center [309, 265] width 12 height 12
radio input "true"
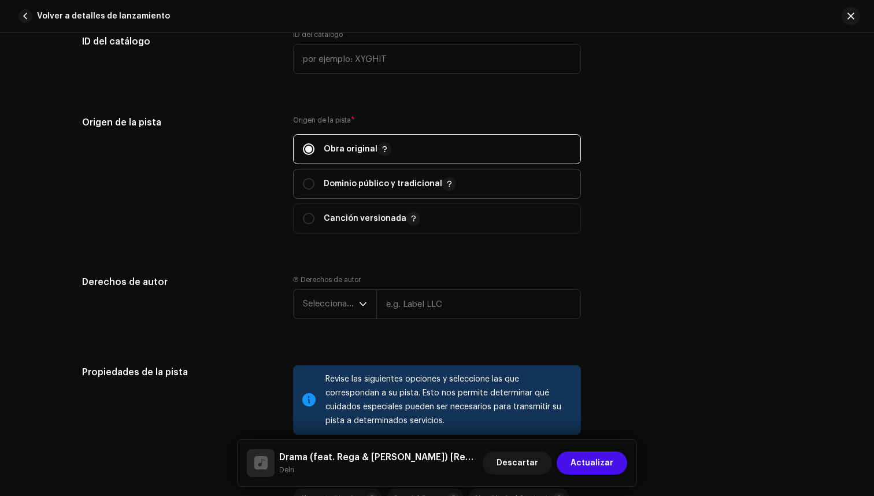
scroll to position [1471, 0]
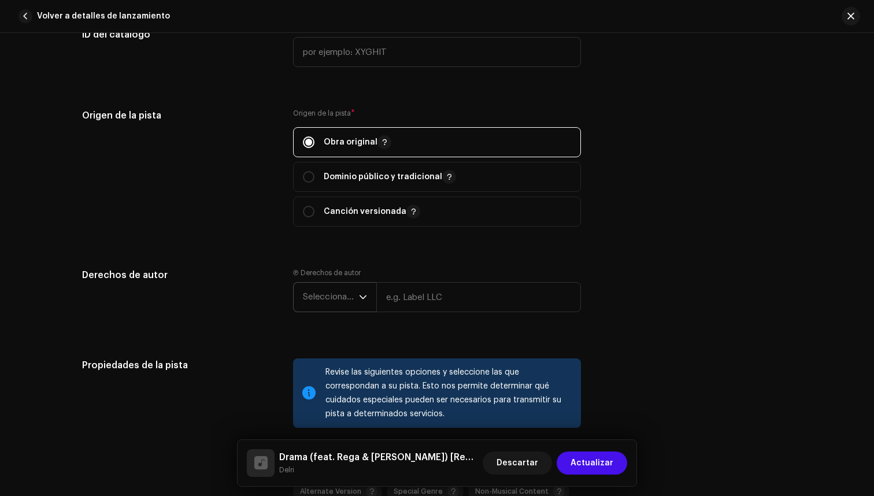
click at [353, 298] on span "Seleccionar año" at bounding box center [331, 297] width 56 height 29
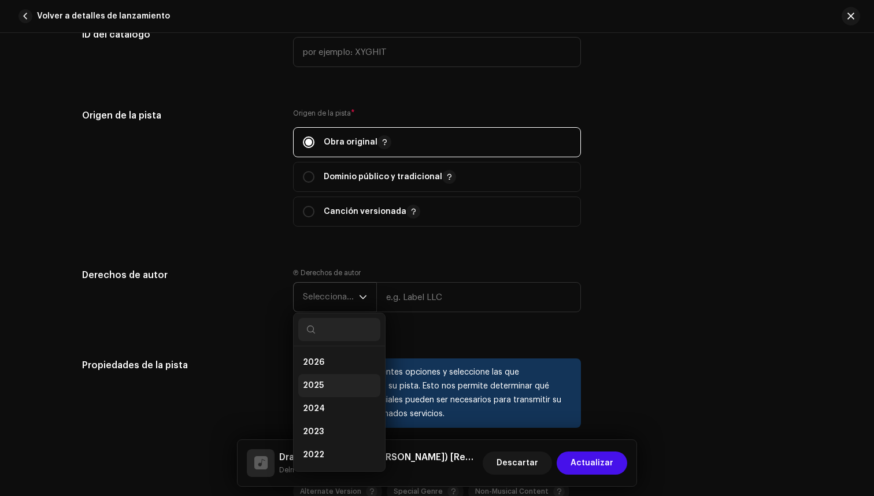
click at [328, 388] on li "2025" at bounding box center [339, 385] width 82 height 23
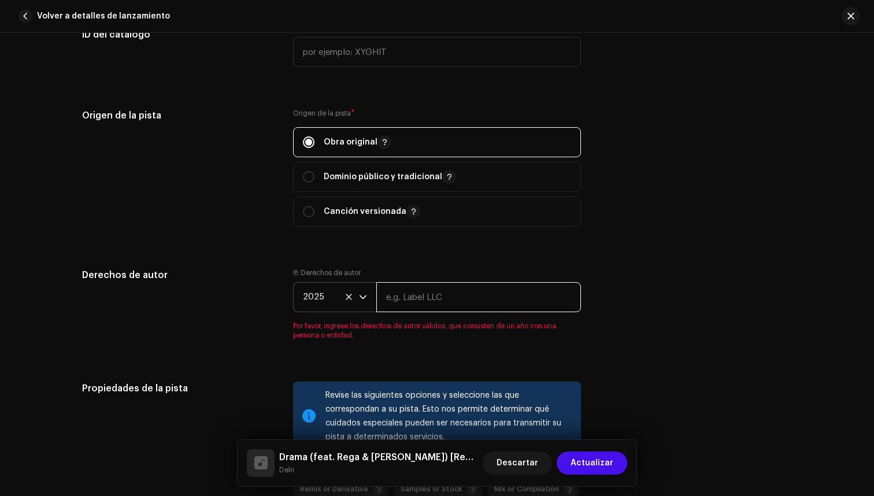
click at [406, 300] on input "text" at bounding box center [478, 297] width 205 height 30
type input "UD Agustiner"
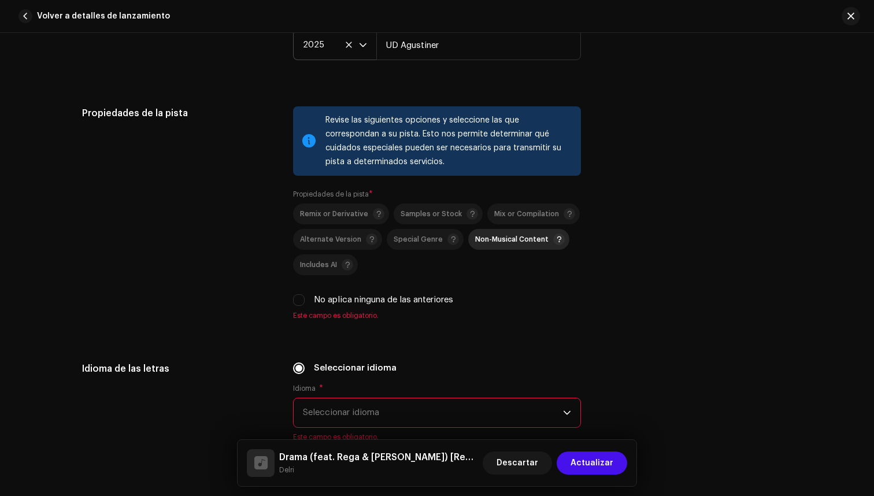
scroll to position [1731, 0]
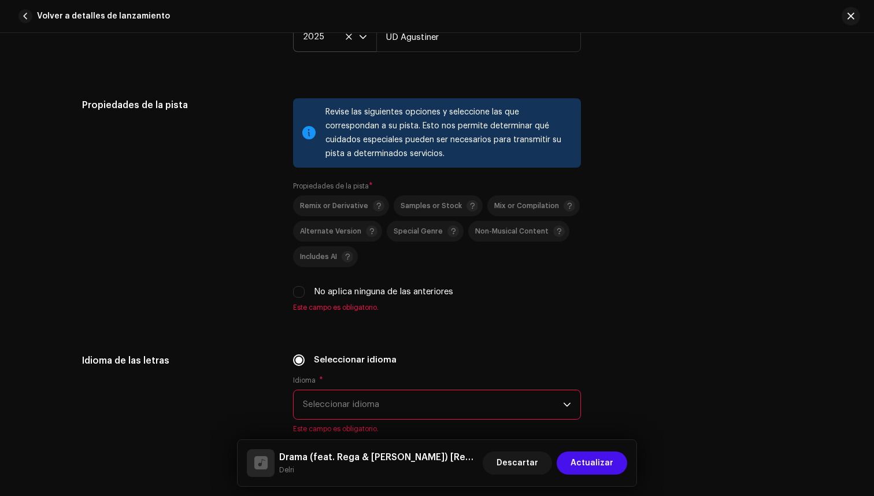
click at [331, 285] on div "Remix or Derivative Samples or Stock Mix or Compilation Alternate Version Speci…" at bounding box center [437, 246] width 288 height 103
click at [323, 293] on label "No aplica ninguna de las anteriores" at bounding box center [383, 292] width 139 height 13
click at [305, 293] on input "No aplica ninguna de las anteriores" at bounding box center [299, 292] width 12 height 12
checkbox input "true"
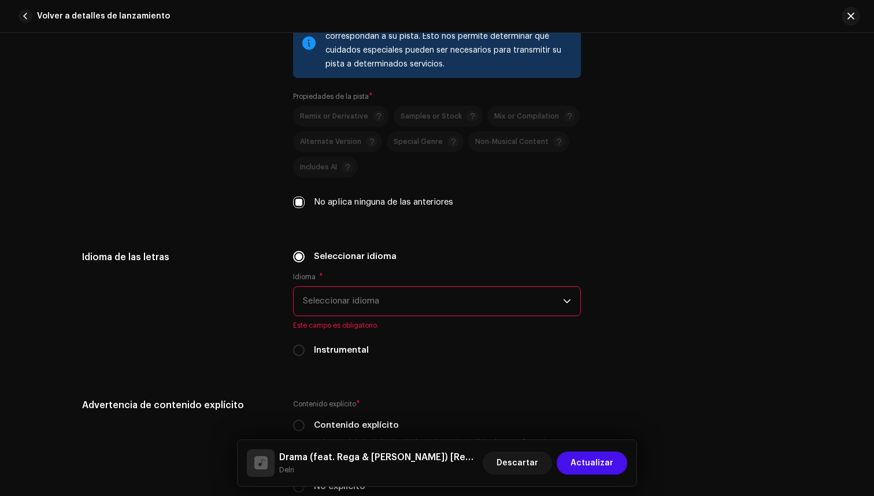
scroll to position [1845, 0]
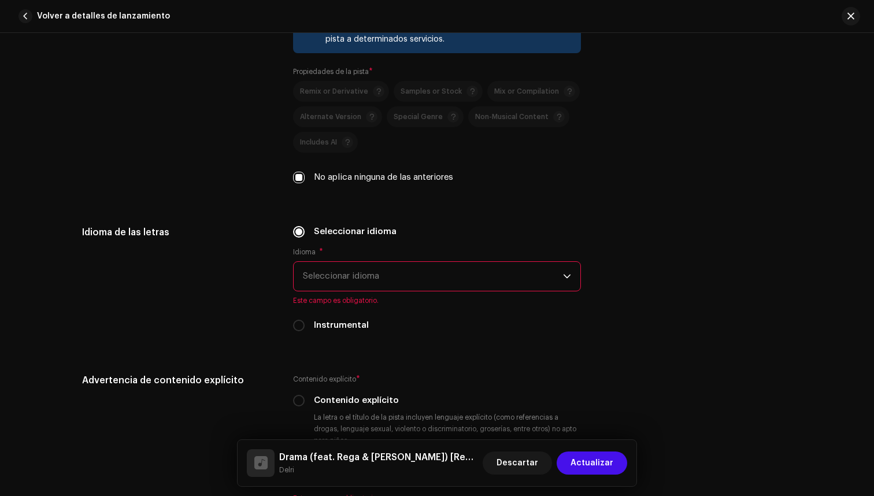
click at [424, 273] on span "Seleccionar idioma" at bounding box center [433, 276] width 260 height 29
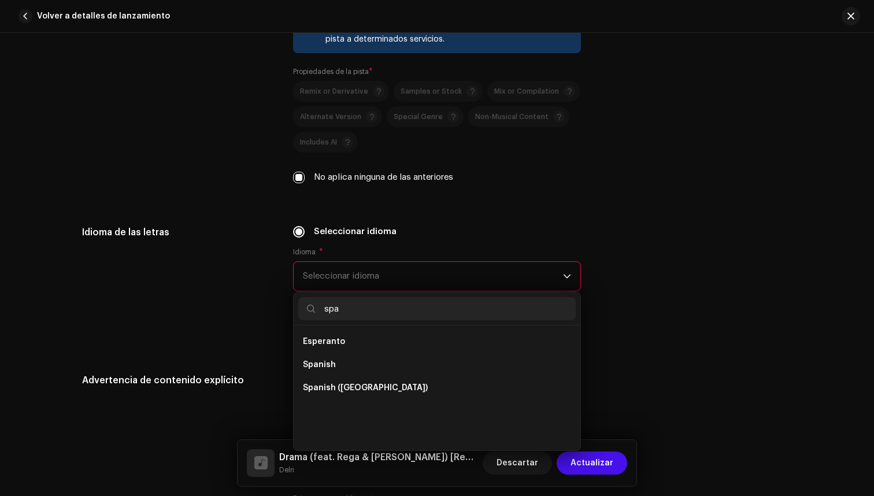
scroll to position [0, 0]
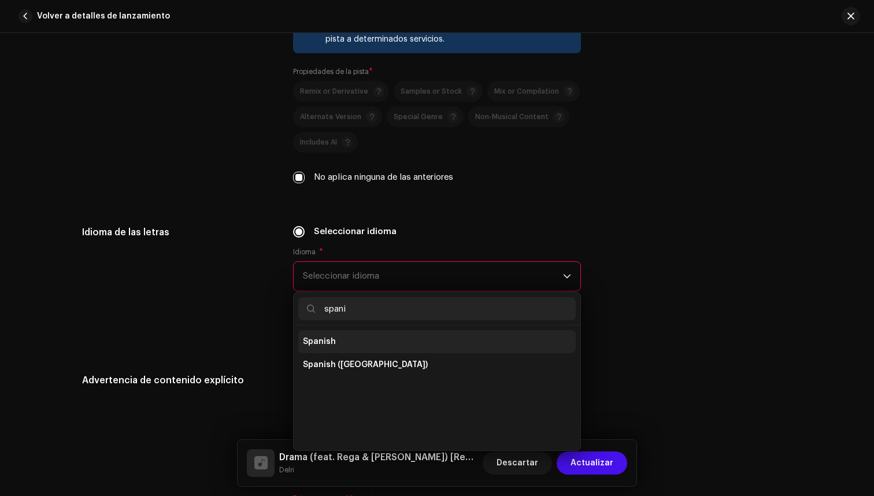
type input "spani"
click at [383, 338] on li "Spanish" at bounding box center [437, 341] width 278 height 23
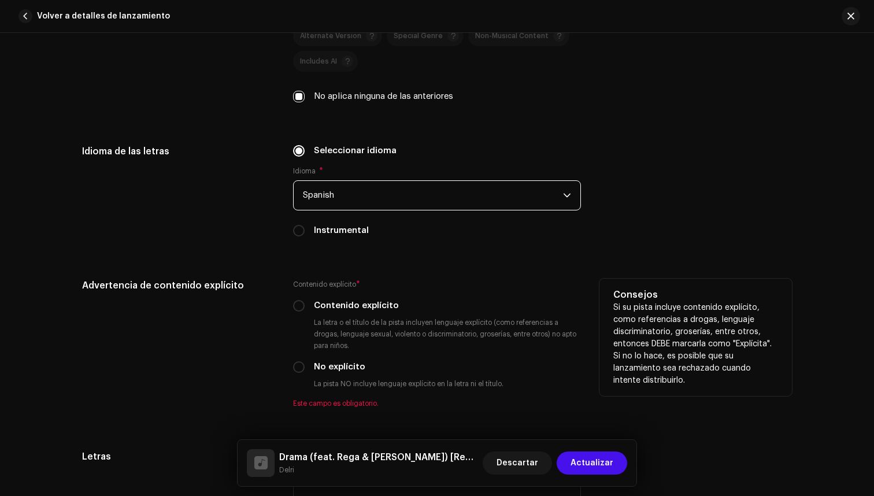
scroll to position [1977, 0]
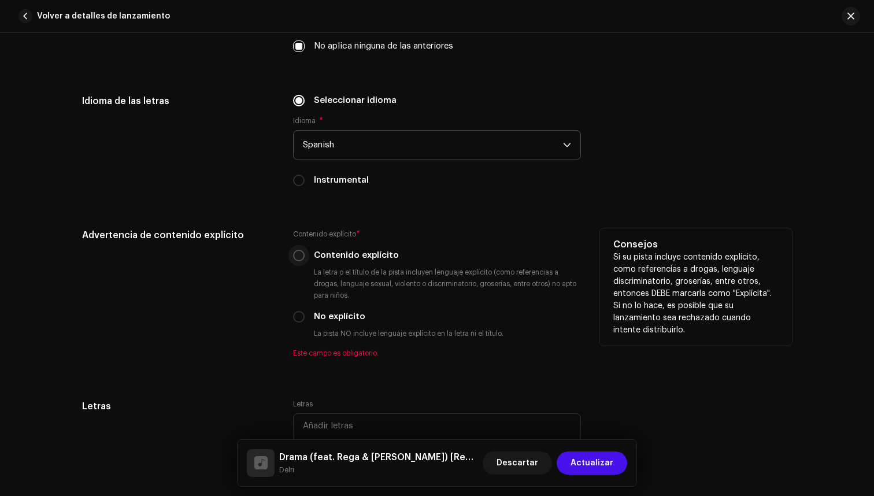
click at [295, 257] on input "Contenido explícito" at bounding box center [299, 256] width 12 height 12
radio input "true"
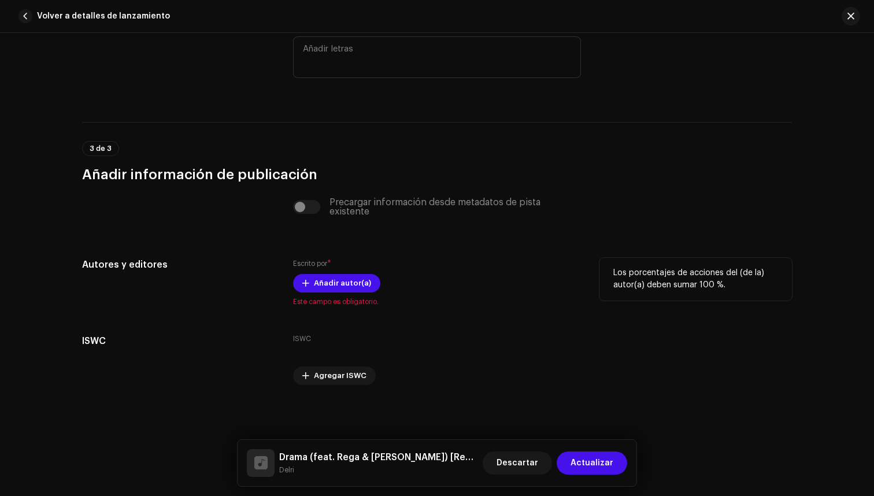
scroll to position [2340, 0]
click at [350, 282] on span "Añadir autor(a)" at bounding box center [342, 283] width 57 height 23
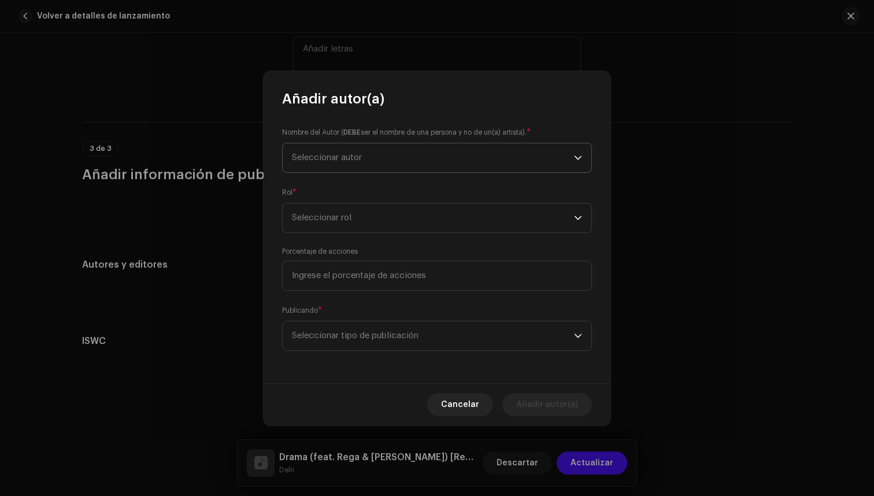
click at [415, 162] on span "Seleccionar autor" at bounding box center [433, 157] width 282 height 29
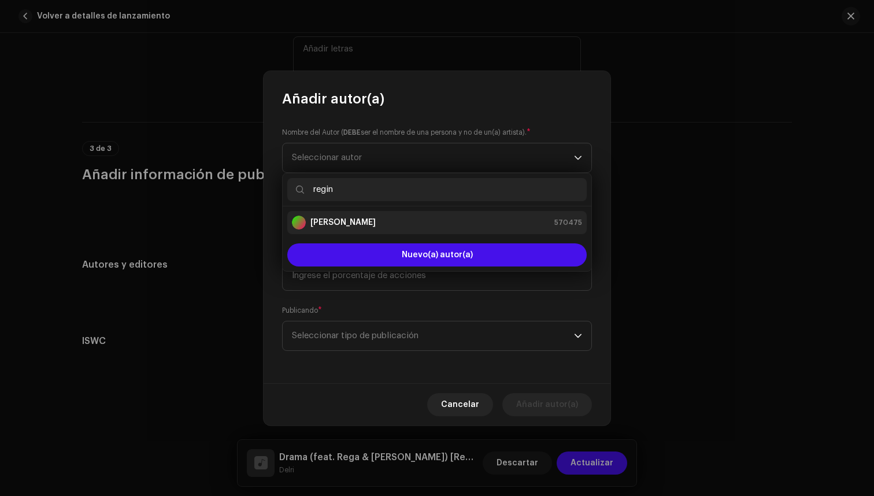
type input "regin"
click at [376, 217] on strong "[PERSON_NAME]" at bounding box center [343, 223] width 65 height 12
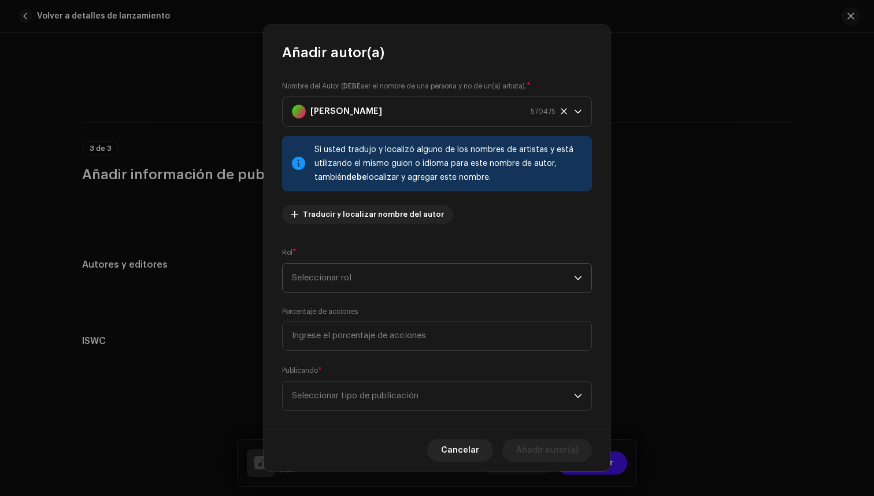
click at [393, 270] on span "Seleccionar rol" at bounding box center [433, 278] width 282 height 29
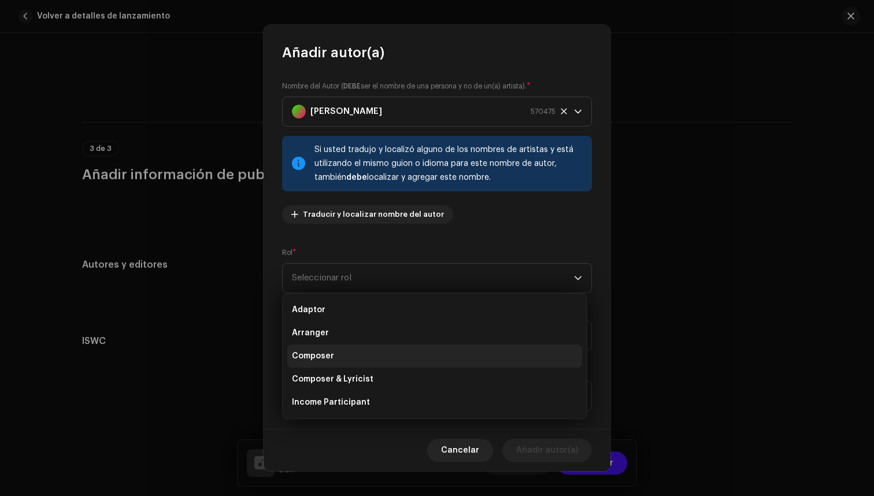
click at [365, 353] on li "Composer" at bounding box center [434, 356] width 295 height 23
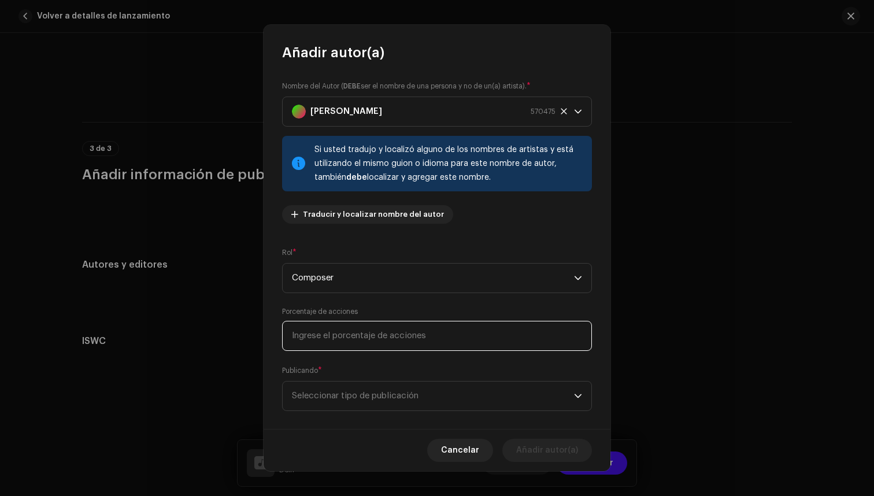
click at [391, 341] on input at bounding box center [437, 336] width 310 height 30
type input "10,00"
click at [511, 397] on span "Seleccionar tipo de publicación" at bounding box center [433, 396] width 282 height 29
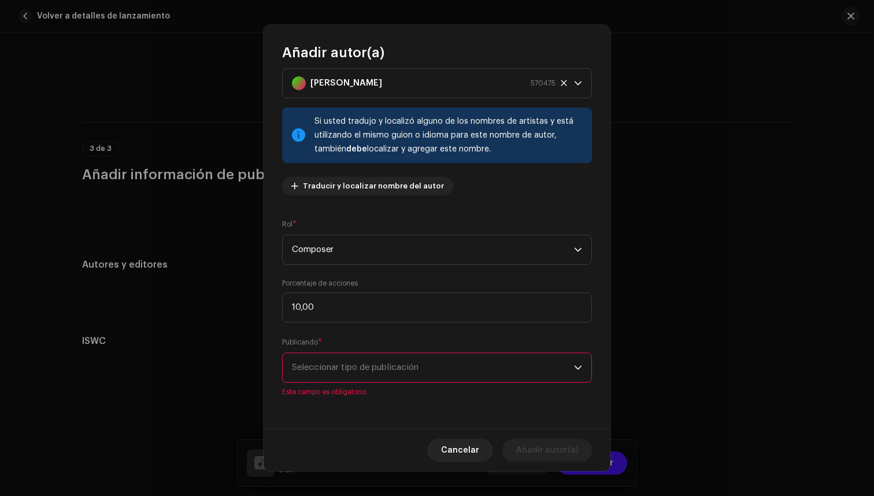
click at [470, 364] on span "Seleccionar tipo de publicación" at bounding box center [433, 367] width 282 height 29
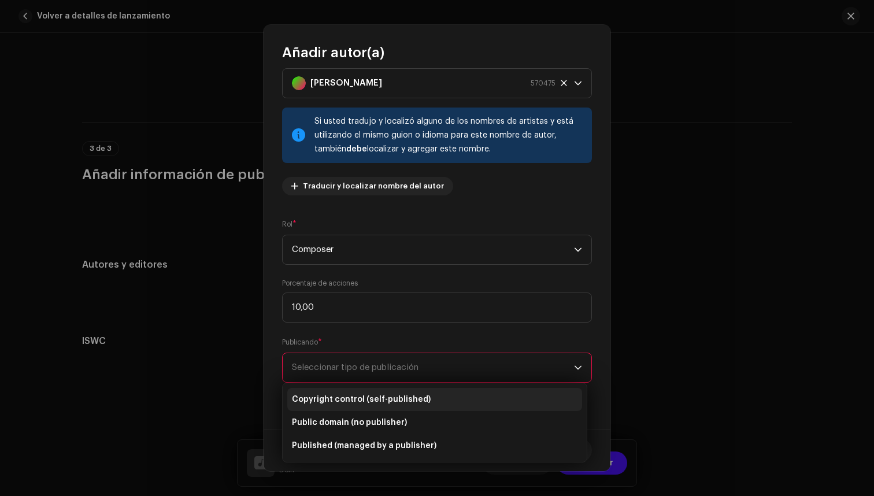
click at [425, 400] on li "Copyright control (self-published)" at bounding box center [434, 399] width 295 height 23
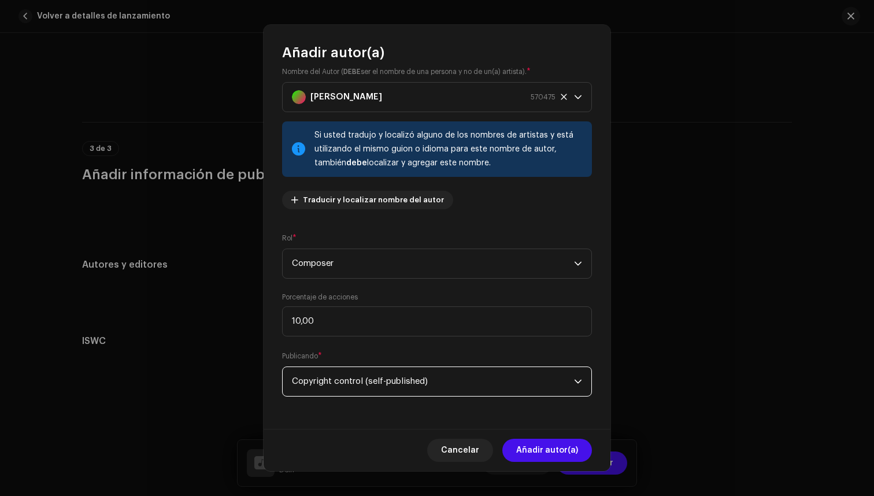
click at [427, 382] on span "Copyright control (self-published)" at bounding box center [433, 381] width 282 height 29
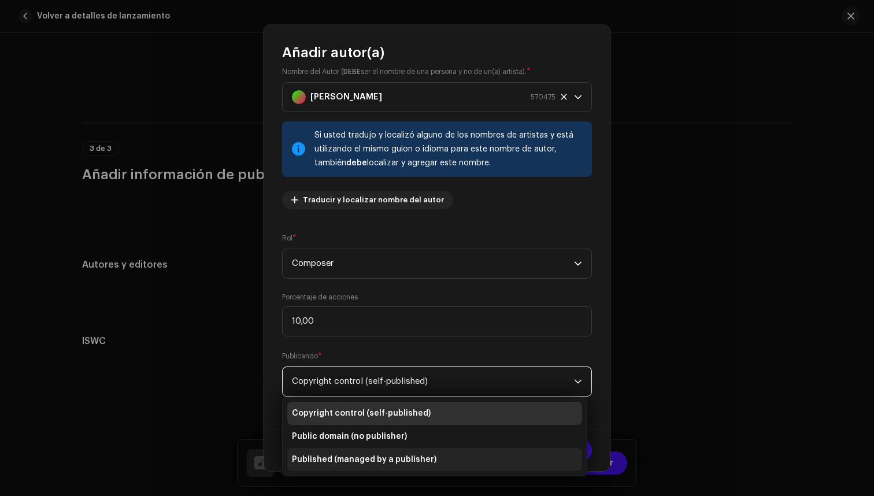
click at [394, 455] on span "Published (managed by a publisher)" at bounding box center [364, 460] width 145 height 12
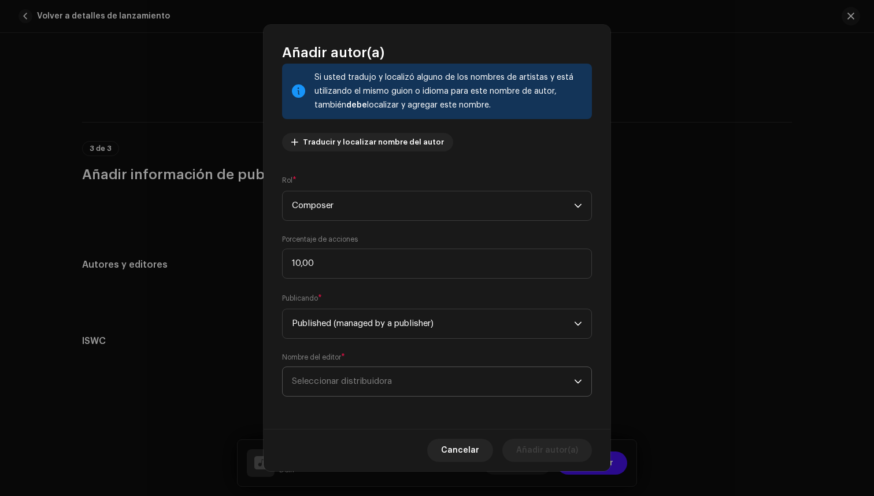
click at [414, 382] on span "Seleccionar distribuidora" at bounding box center [433, 381] width 282 height 29
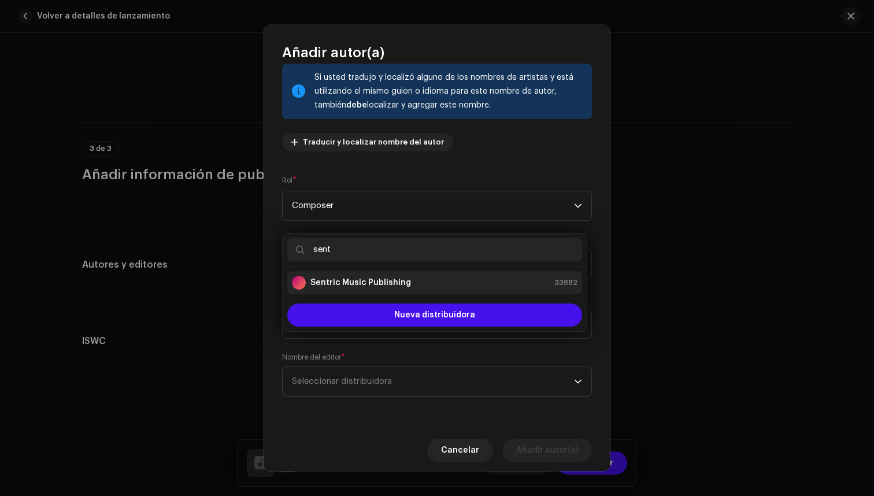
type input "sent"
click at [453, 274] on li "Sentric Music Publishing 33882" at bounding box center [434, 282] width 295 height 23
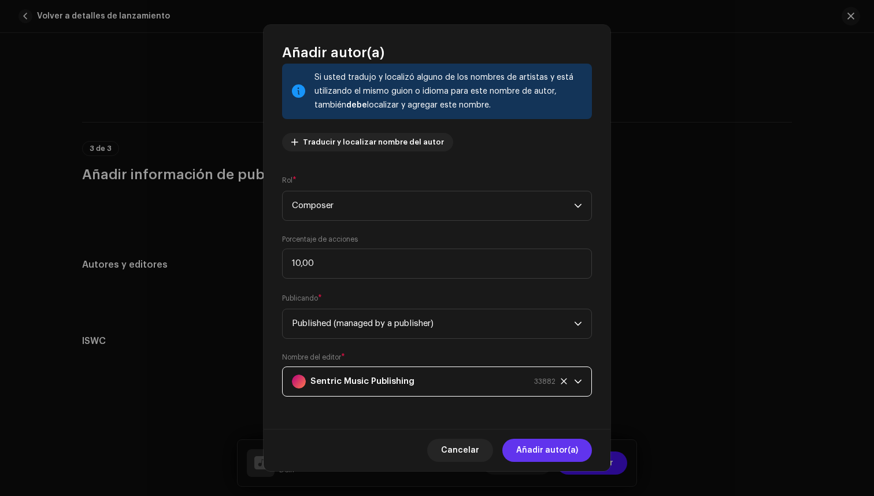
click at [555, 448] on span "Añadir autor(a)" at bounding box center [547, 450] width 62 height 23
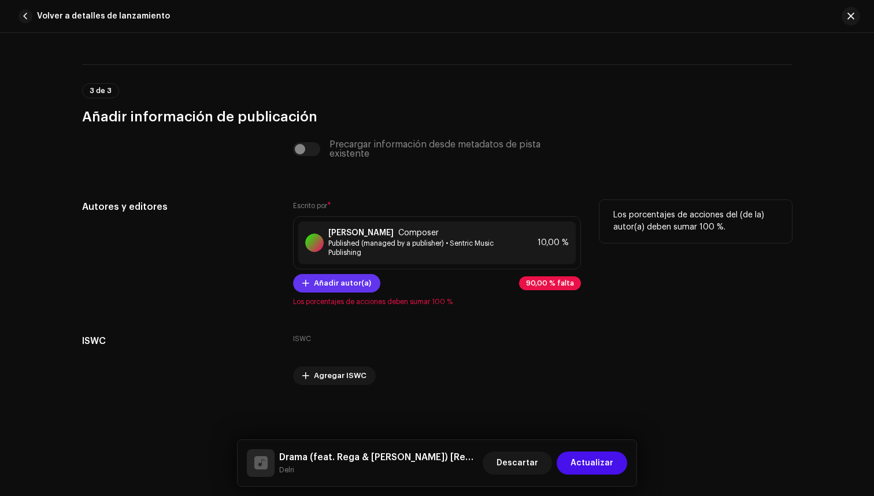
scroll to position [2398, 0]
click at [349, 283] on span "Añadir autor(a)" at bounding box center [342, 283] width 57 height 23
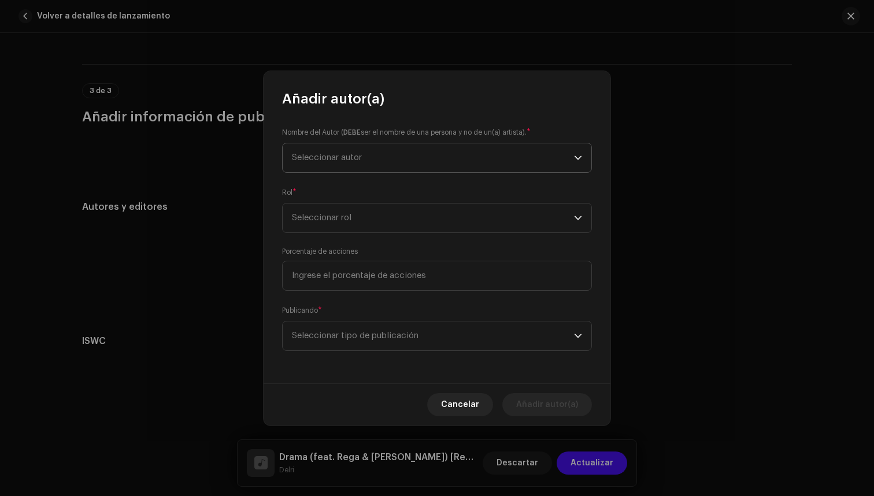
click at [389, 152] on span "Seleccionar autor" at bounding box center [433, 157] width 282 height 29
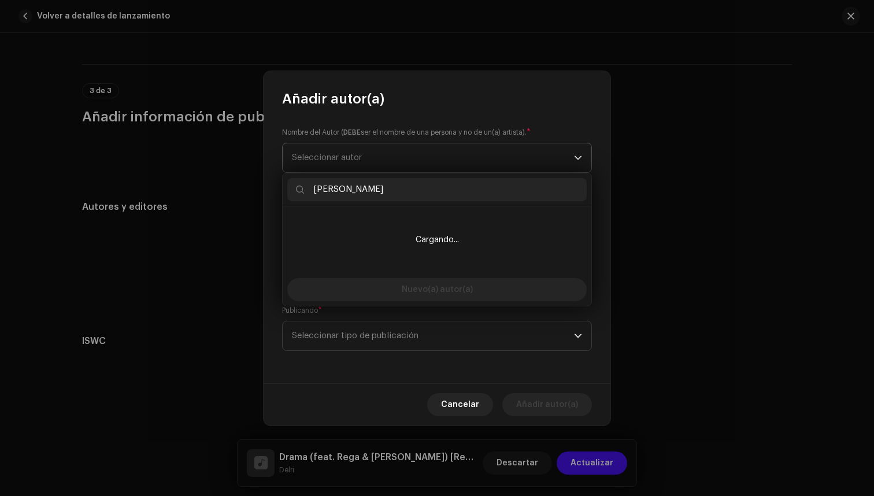
click at [385, 216] on li "Cargando..." at bounding box center [437, 240] width 300 height 58
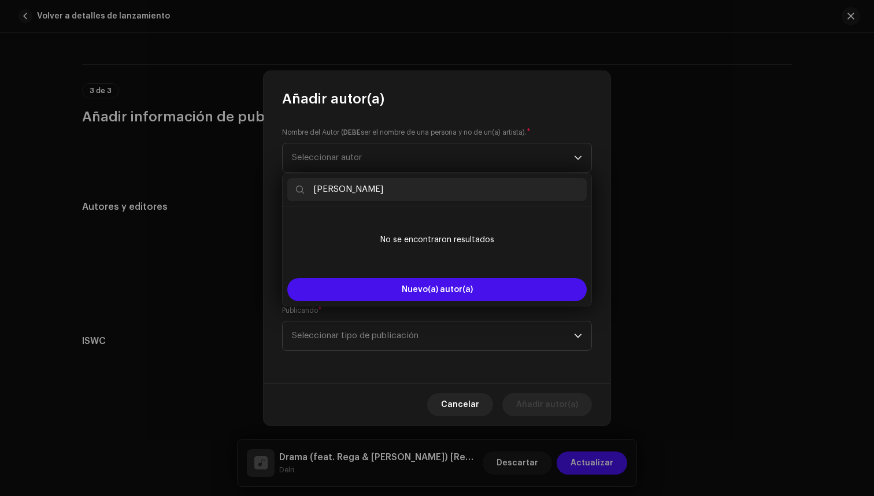
click at [405, 193] on input "[PERSON_NAME]" at bounding box center [437, 189] width 300 height 23
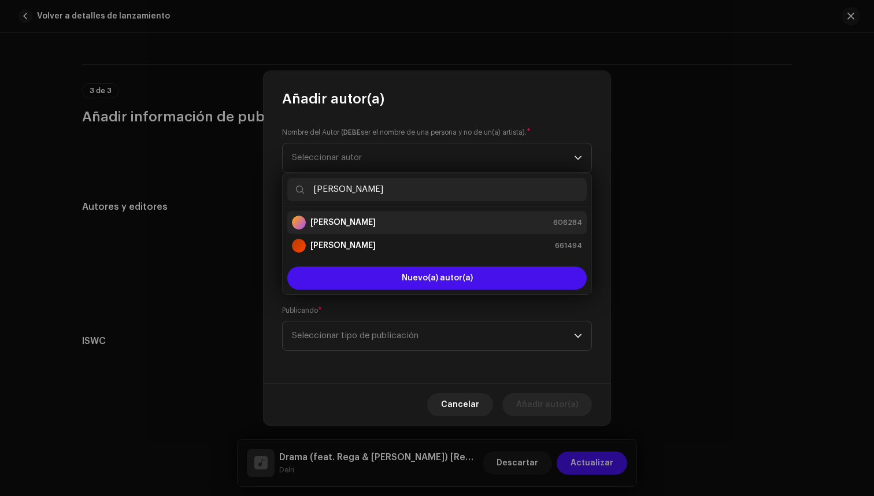
type input "[PERSON_NAME]"
click at [376, 216] on div "[PERSON_NAME]" at bounding box center [334, 223] width 84 height 14
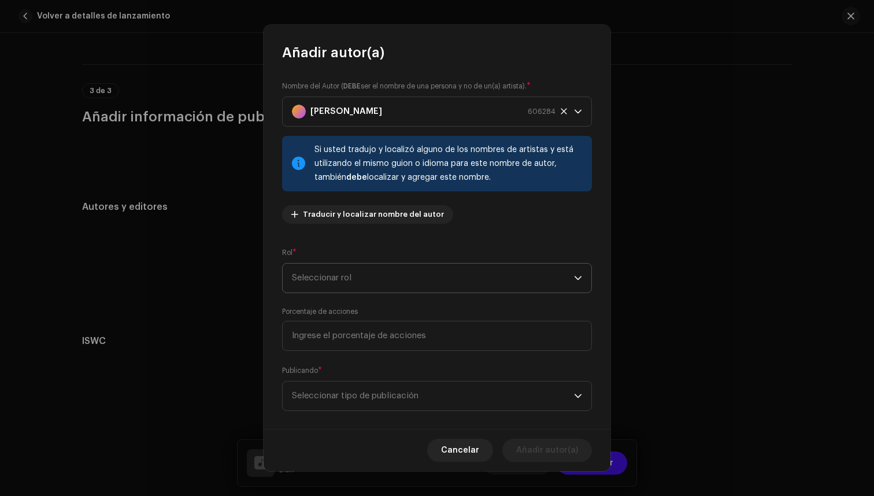
click at [361, 286] on span "Seleccionar rol" at bounding box center [433, 278] width 282 height 29
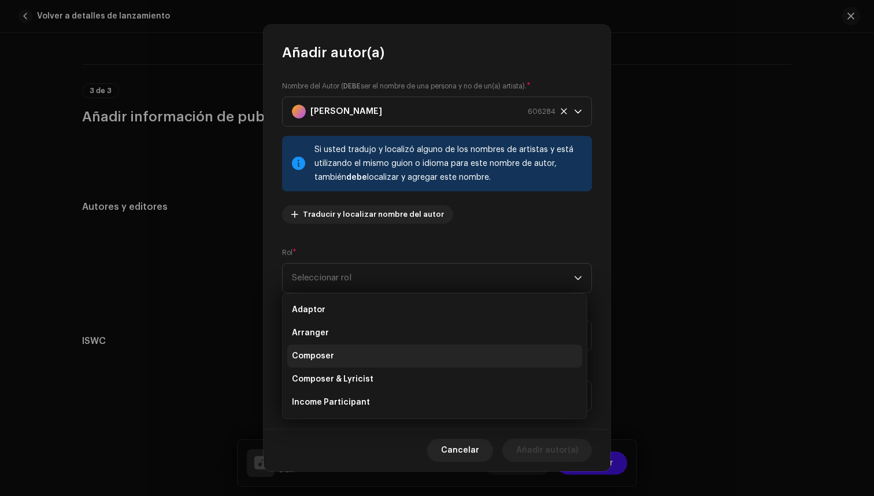
click at [356, 355] on li "Composer" at bounding box center [434, 356] width 295 height 23
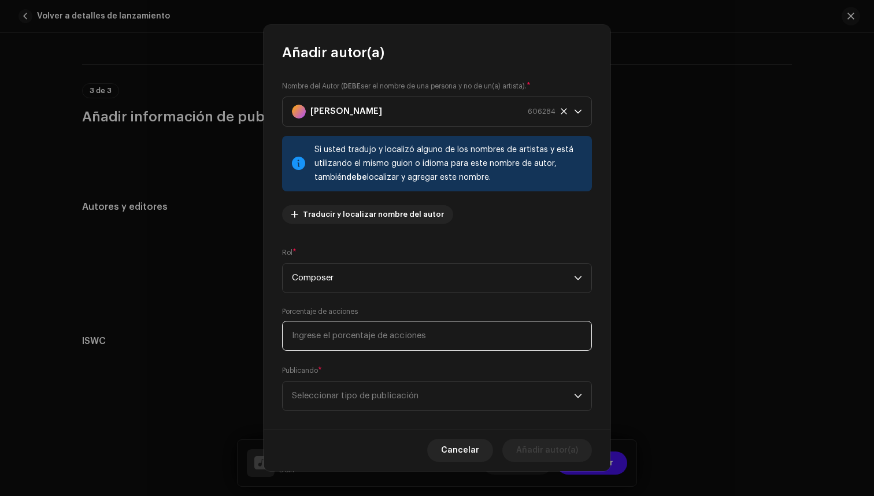
click at [370, 342] on input at bounding box center [437, 336] width 310 height 30
type input "10,00"
click at [345, 386] on span "Seleccionar tipo de publicación" at bounding box center [433, 396] width 282 height 29
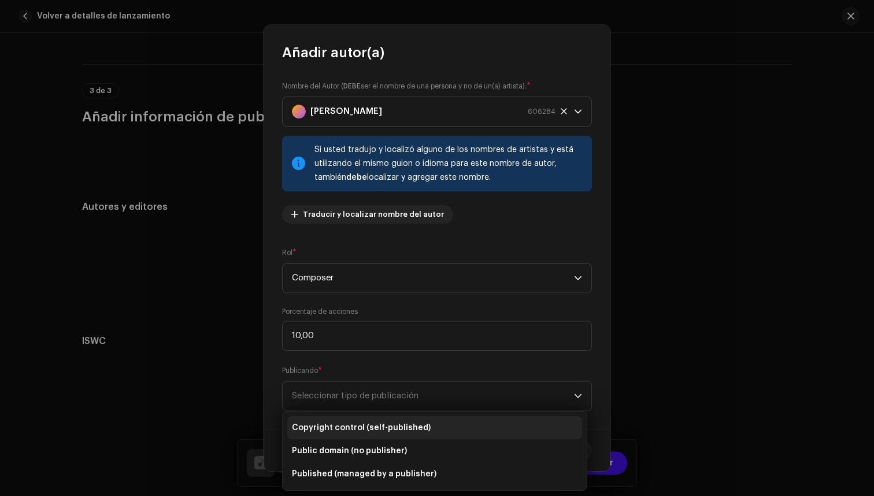
click at [350, 423] on span "Copyright control (self-published)" at bounding box center [361, 428] width 139 height 12
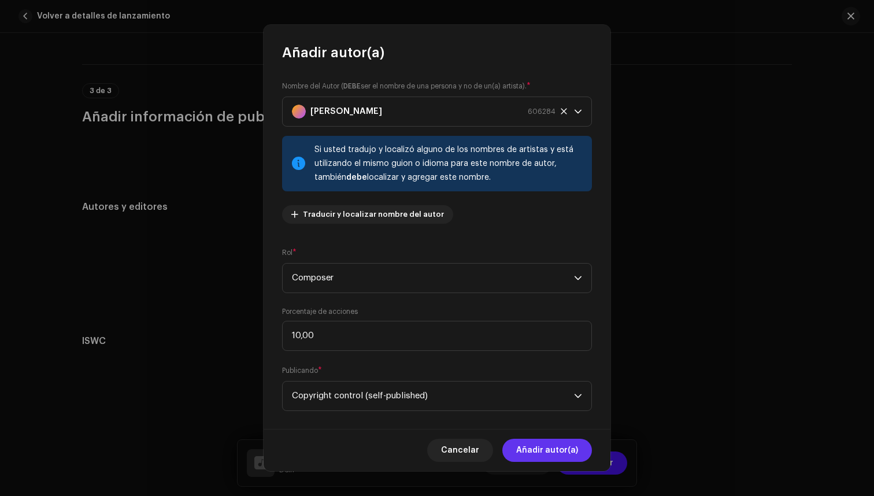
click at [555, 447] on span "Añadir autor(a)" at bounding box center [547, 450] width 62 height 23
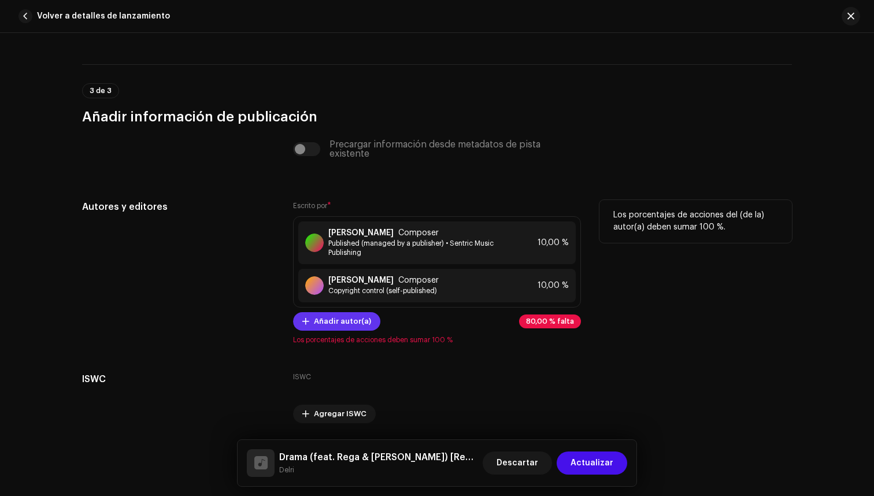
click at [341, 322] on span "Añadir autor(a)" at bounding box center [342, 321] width 57 height 23
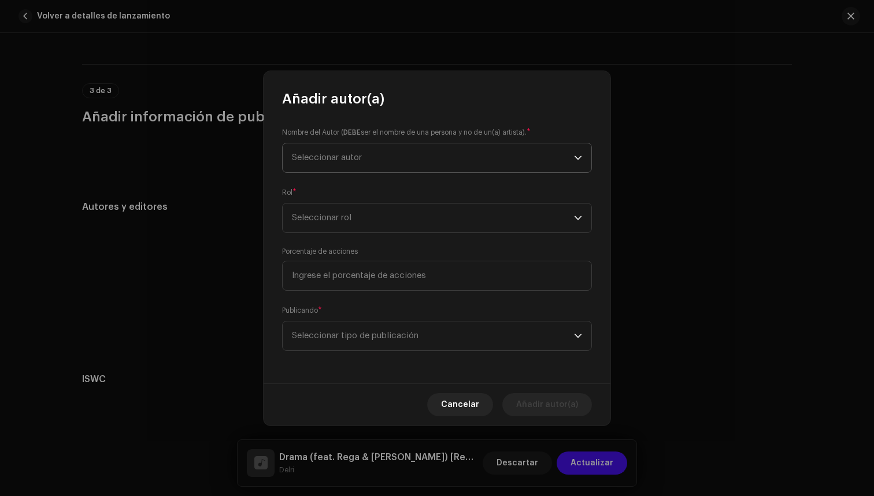
click at [419, 154] on span "Seleccionar autor" at bounding box center [433, 157] width 282 height 29
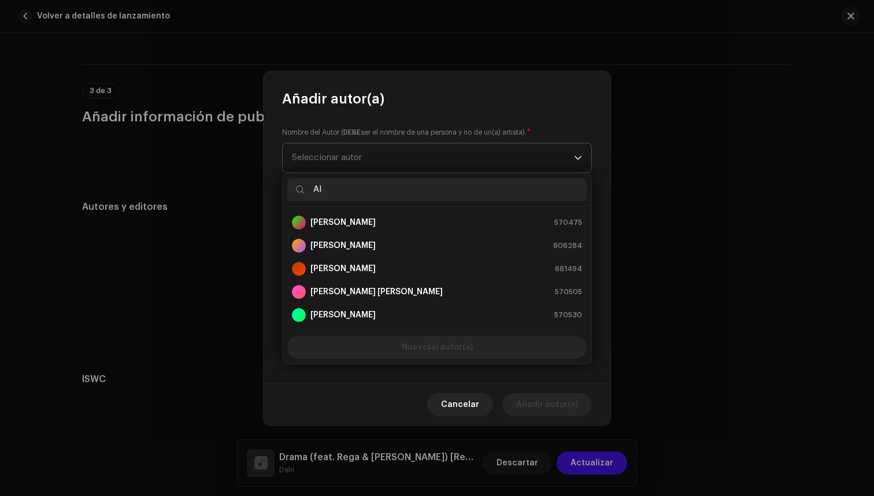
type input "A"
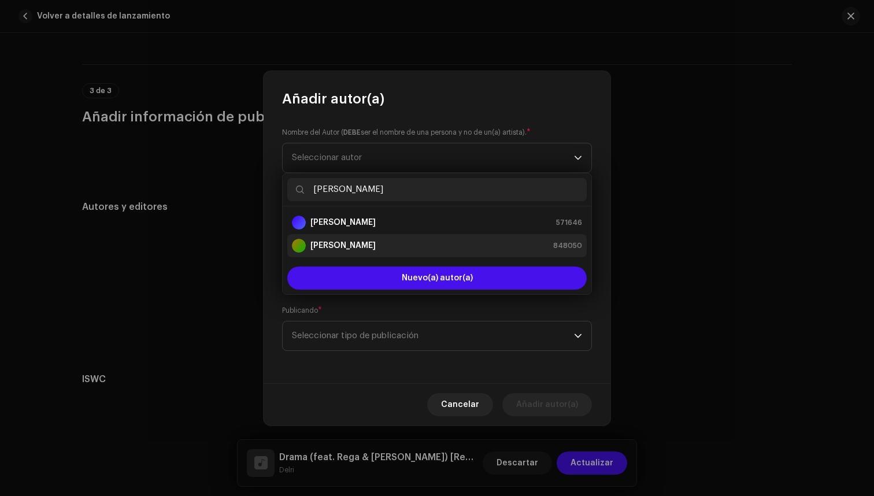
type input "[PERSON_NAME]"
click at [404, 246] on div "[PERSON_NAME] 848050" at bounding box center [437, 246] width 290 height 14
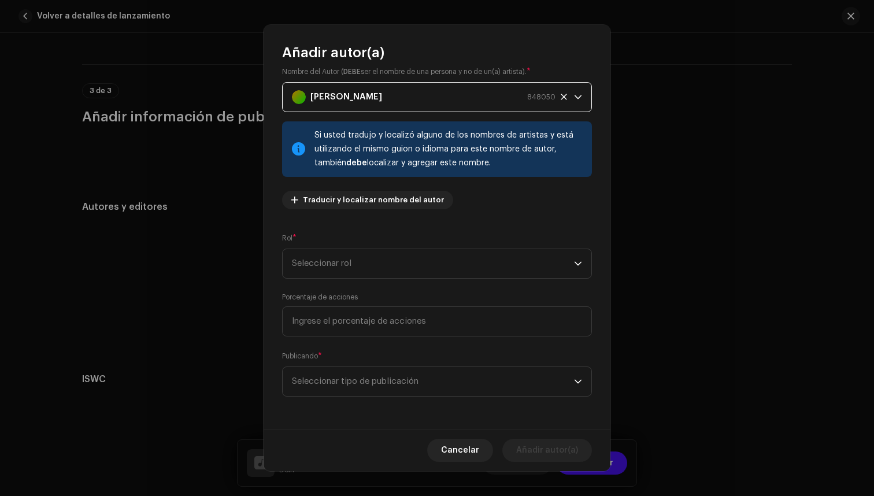
scroll to position [14, 0]
click at [409, 265] on span "Seleccionar rol" at bounding box center [433, 263] width 282 height 29
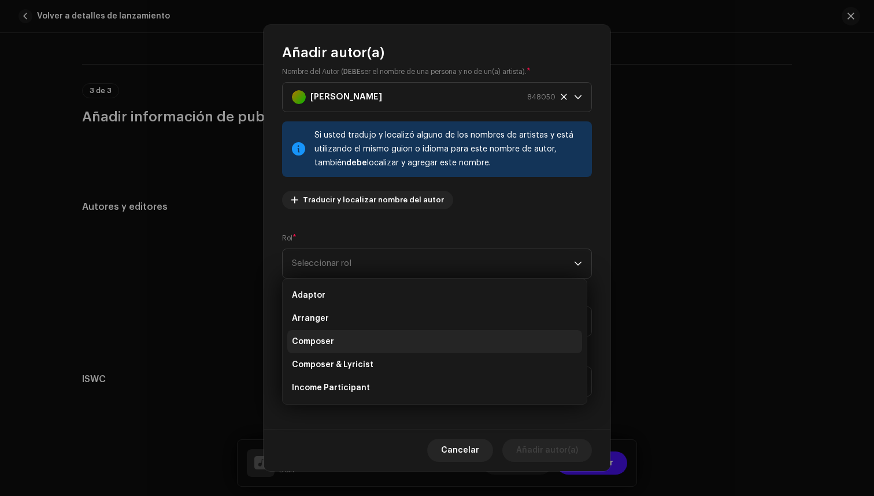
click at [367, 333] on li "Composer" at bounding box center [434, 341] width 295 height 23
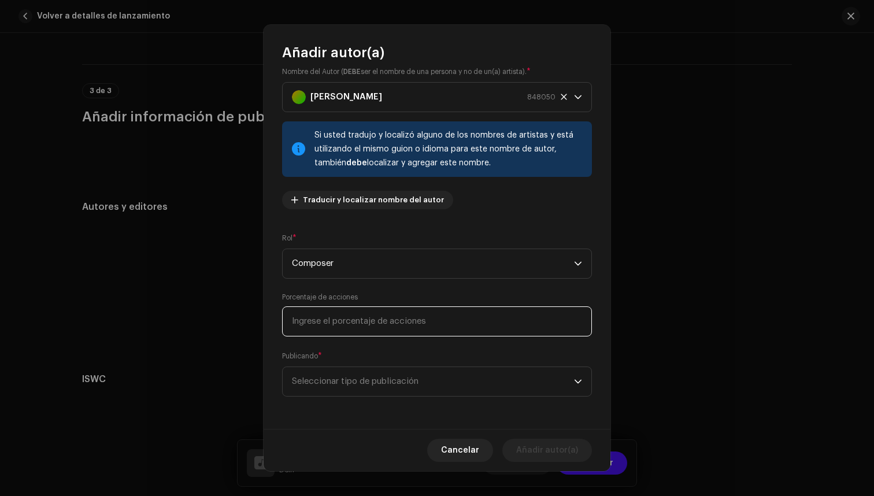
click at [367, 313] on input at bounding box center [437, 322] width 310 height 30
type input "10,00"
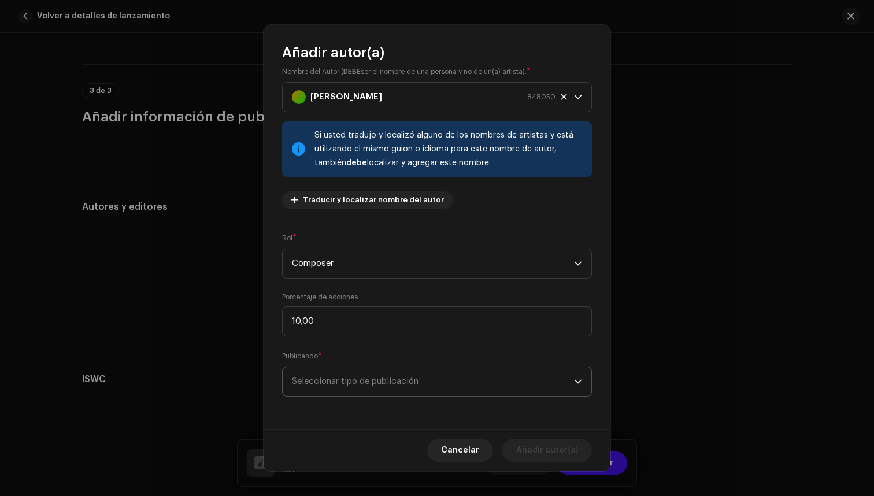
click at [353, 389] on span "Seleccionar tipo de publicación" at bounding box center [433, 381] width 282 height 29
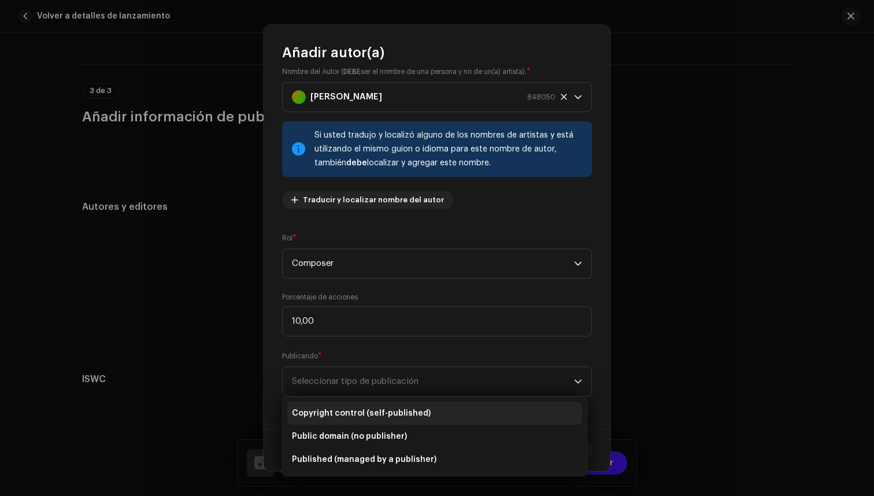
click at [363, 415] on span "Copyright control (self-published)" at bounding box center [361, 414] width 139 height 12
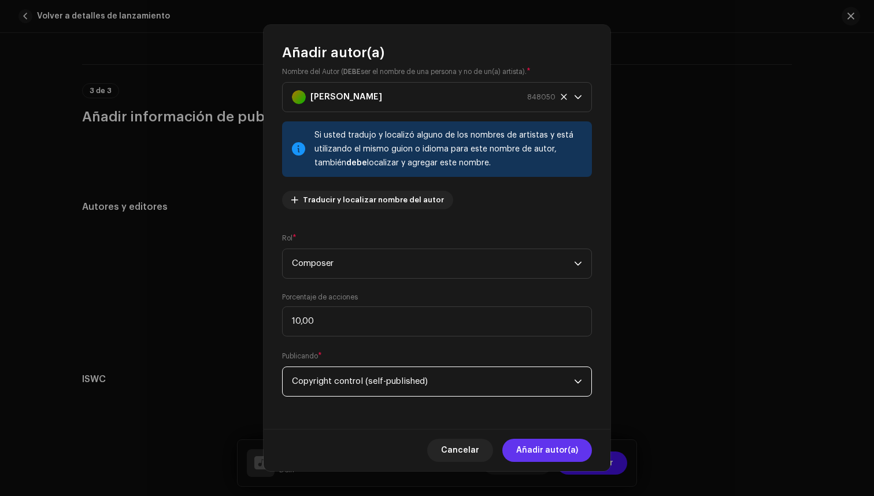
click at [560, 452] on span "Añadir autor(a)" at bounding box center [547, 450] width 62 height 23
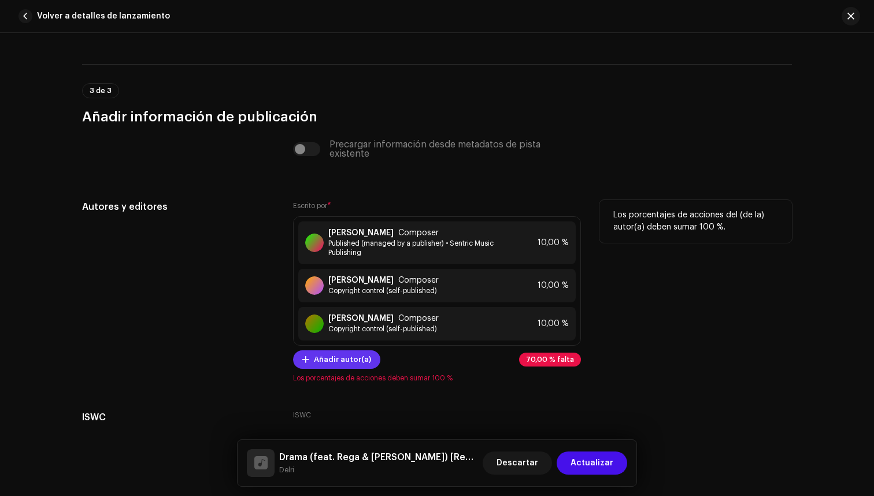
click at [344, 353] on span "Añadir autor(a)" at bounding box center [342, 359] width 57 height 23
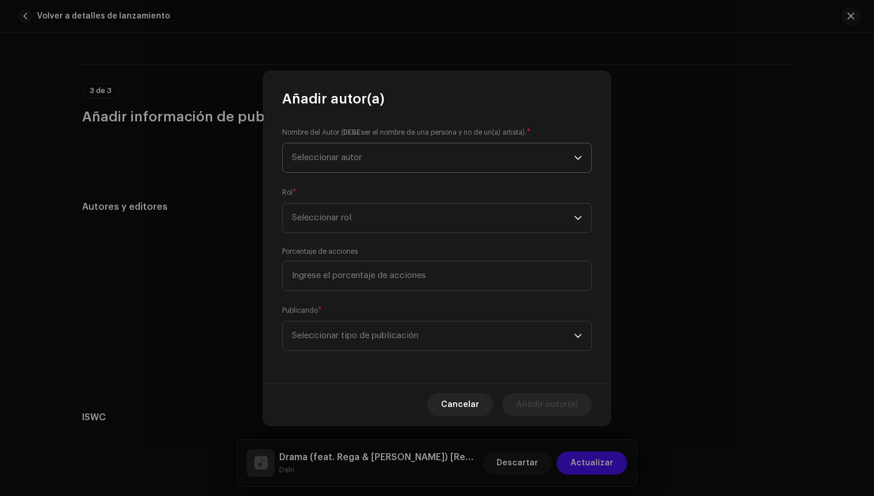
click at [351, 160] on span "Seleccionar autor" at bounding box center [327, 157] width 70 height 9
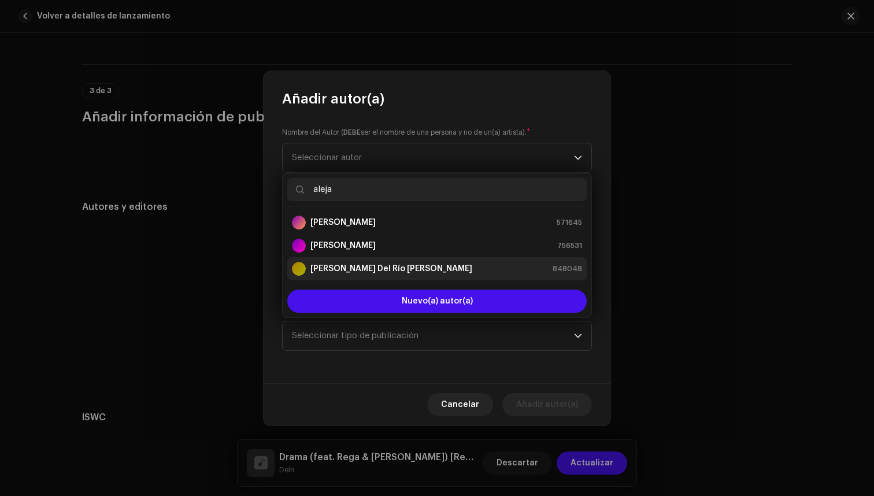
type input "aleja"
click at [376, 264] on strong "[PERSON_NAME] Del Río [PERSON_NAME]" at bounding box center [392, 269] width 162 height 12
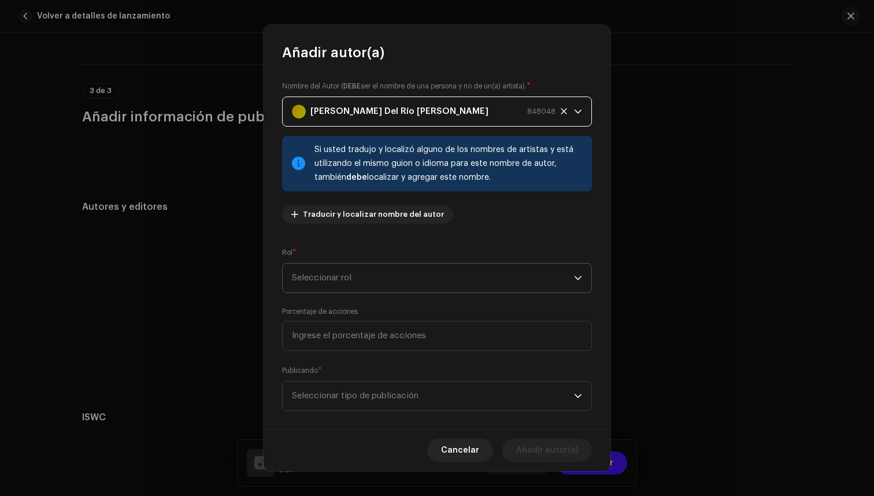
click at [383, 284] on span "Seleccionar rol" at bounding box center [433, 278] width 282 height 29
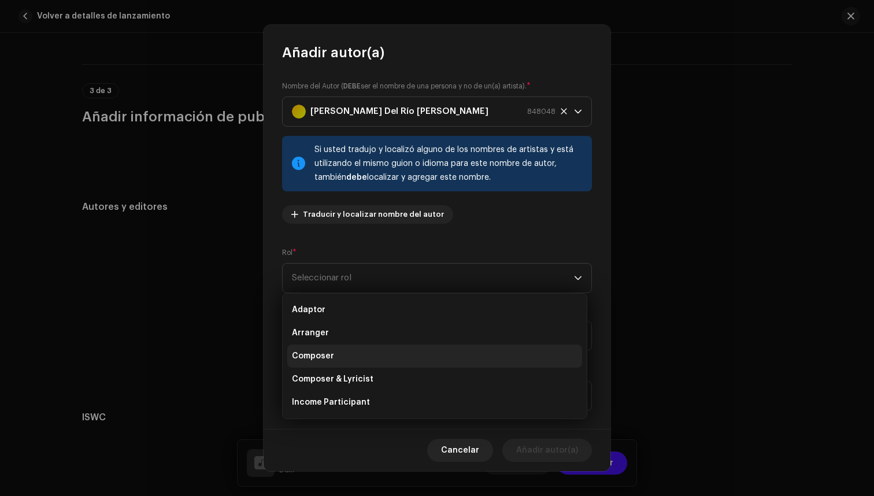
click at [369, 360] on li "Composer" at bounding box center [434, 356] width 295 height 23
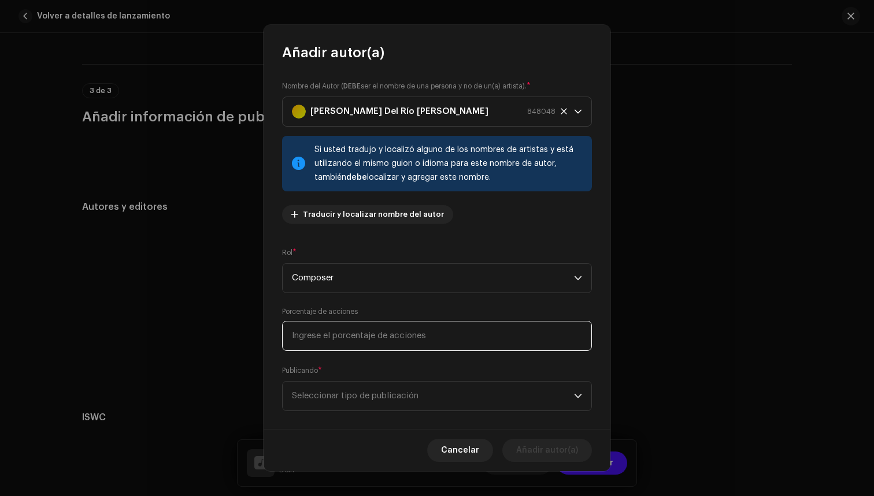
click at [384, 337] on input at bounding box center [437, 336] width 310 height 30
type input "10,00"
click at [361, 409] on span "Seleccionar tipo de publicación" at bounding box center [433, 396] width 282 height 29
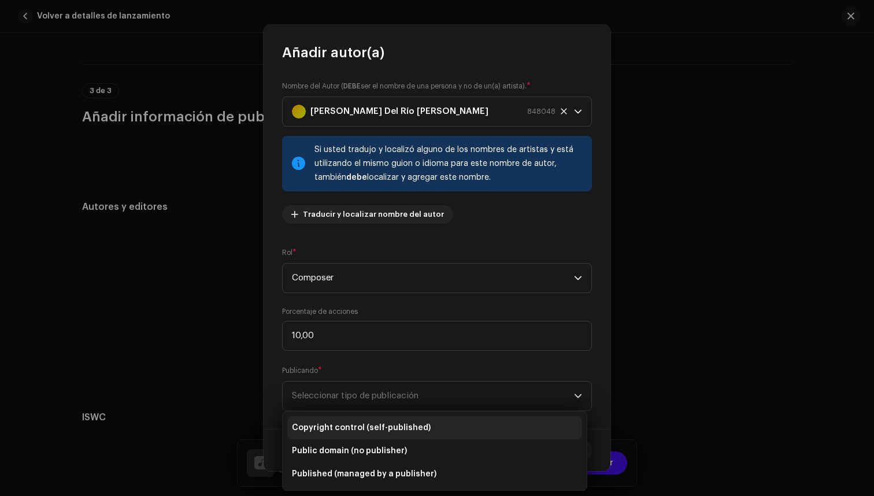
click at [383, 423] on span "Copyright control (self-published)" at bounding box center [361, 428] width 139 height 12
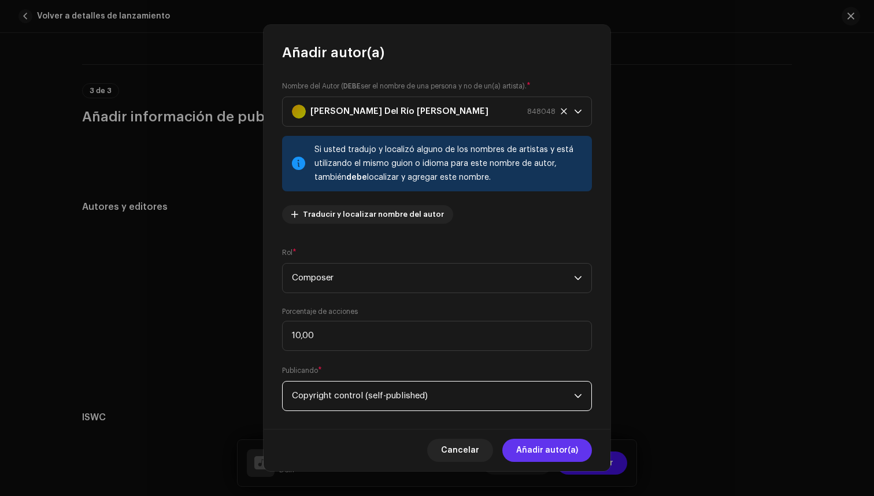
click at [543, 446] on span "Añadir autor(a)" at bounding box center [547, 450] width 62 height 23
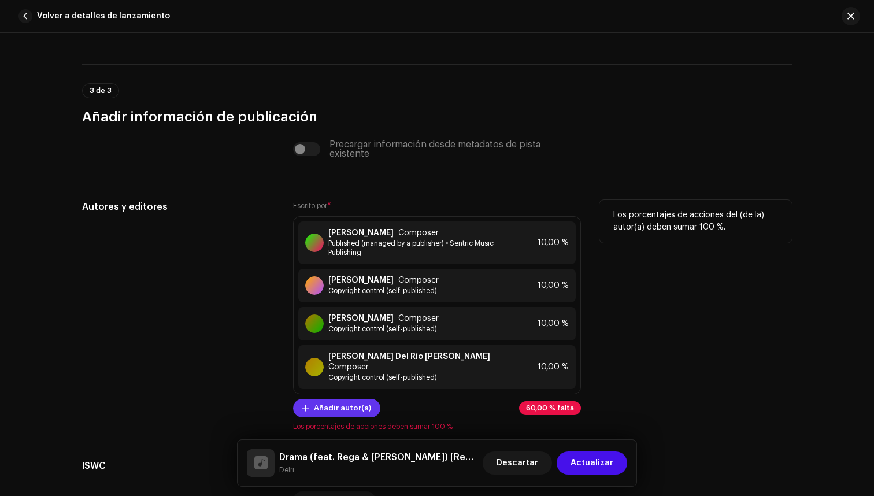
click at [349, 397] on span "Añadir autor(a)" at bounding box center [342, 408] width 57 height 23
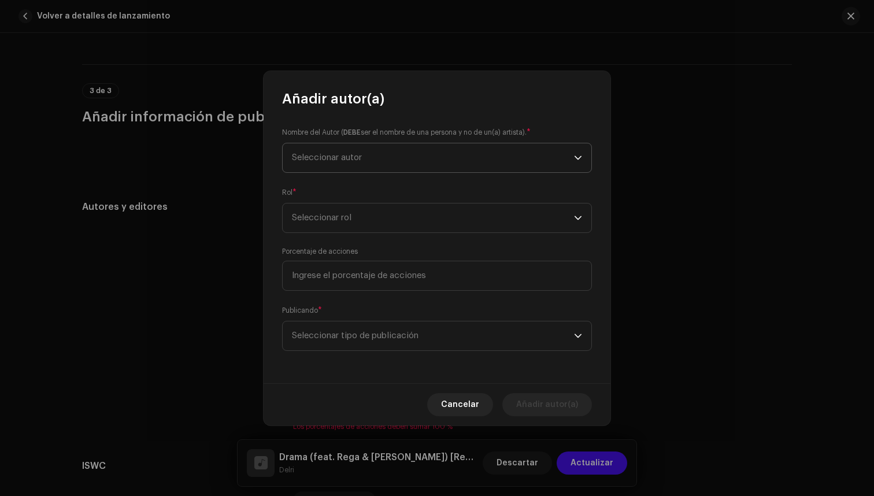
click at [383, 164] on span "Seleccionar autor" at bounding box center [433, 157] width 282 height 29
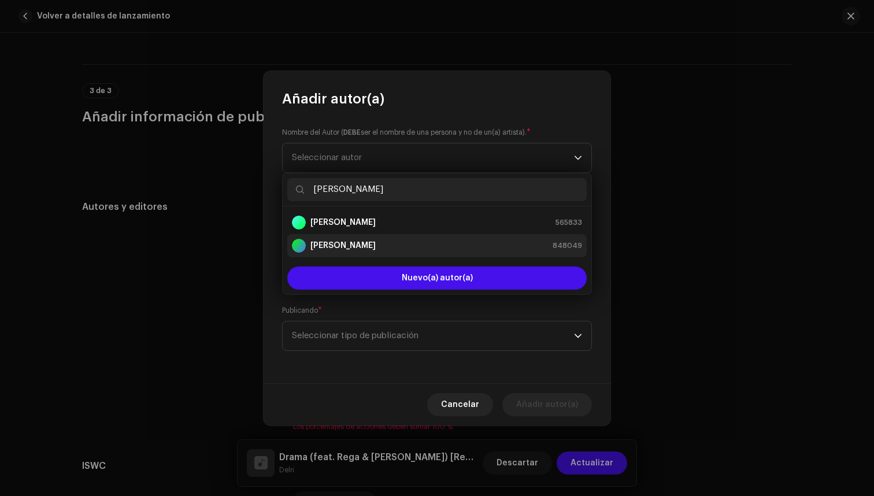
type input "[PERSON_NAME]"
click at [376, 248] on strong "[PERSON_NAME]" at bounding box center [343, 246] width 65 height 12
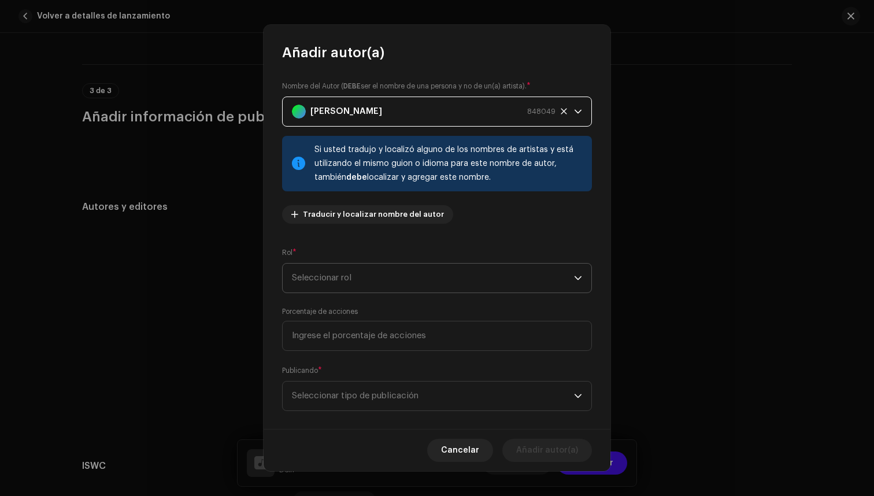
click at [385, 277] on span "Seleccionar rol" at bounding box center [433, 278] width 282 height 29
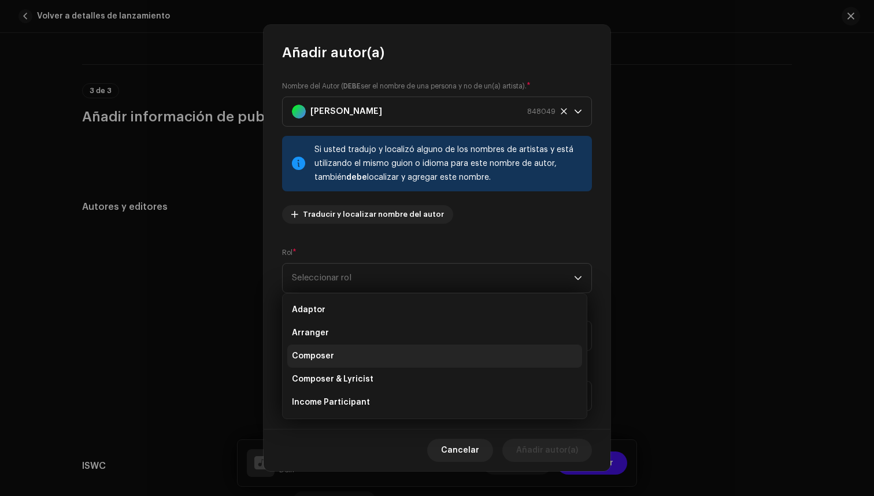
click at [350, 361] on li "Composer" at bounding box center [434, 356] width 295 height 23
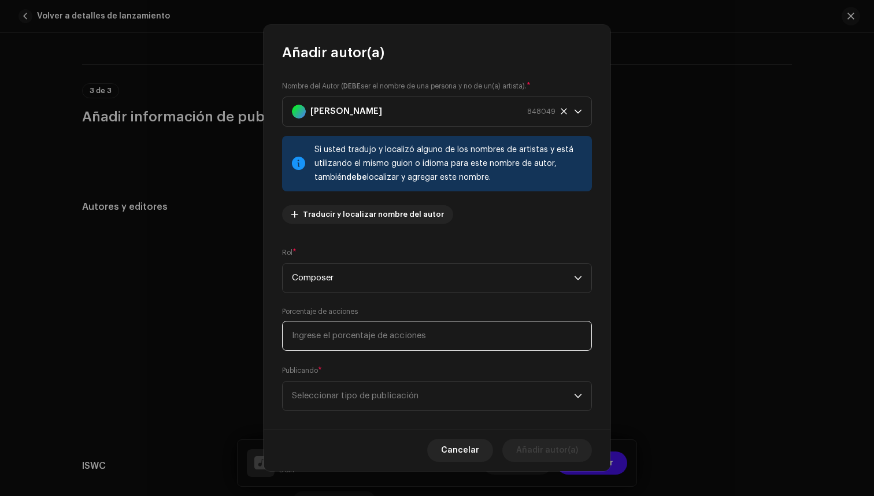
click at [367, 329] on input at bounding box center [437, 336] width 310 height 30
type input "10,00"
click at [371, 396] on span "Seleccionar tipo de publicación" at bounding box center [433, 396] width 282 height 29
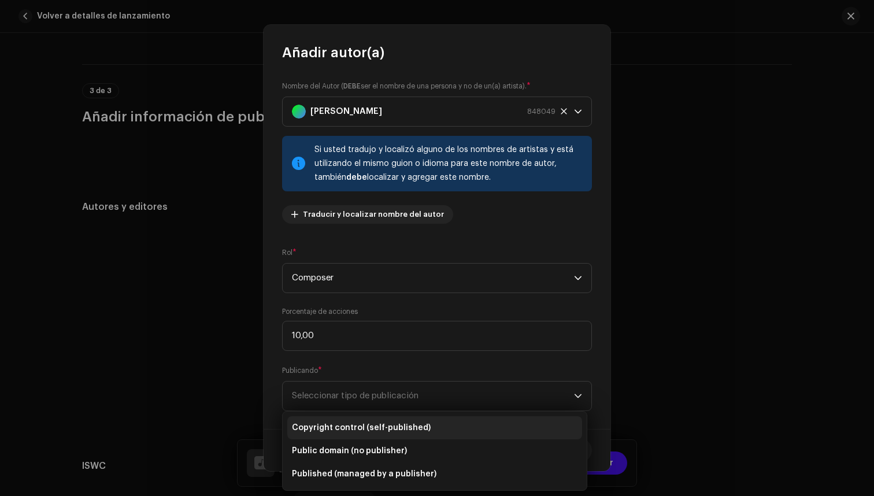
click at [396, 424] on span "Copyright control (self-published)" at bounding box center [361, 428] width 139 height 12
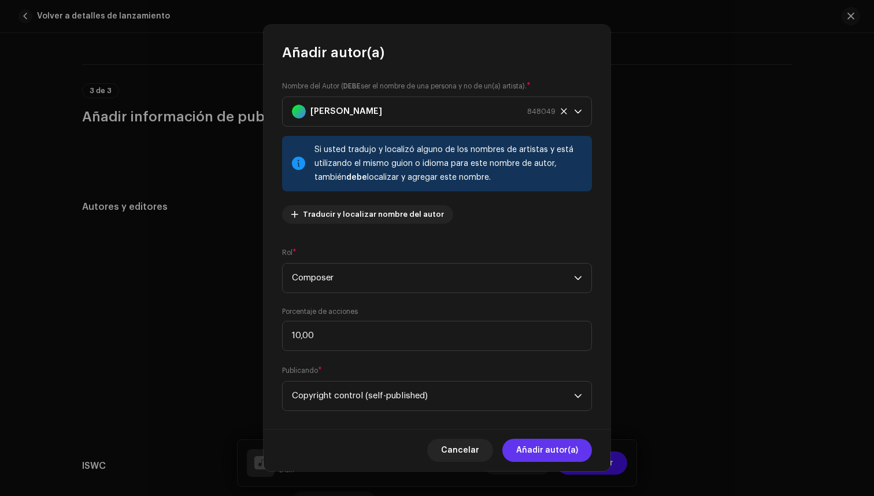
click at [559, 442] on span "Añadir autor(a)" at bounding box center [547, 450] width 62 height 23
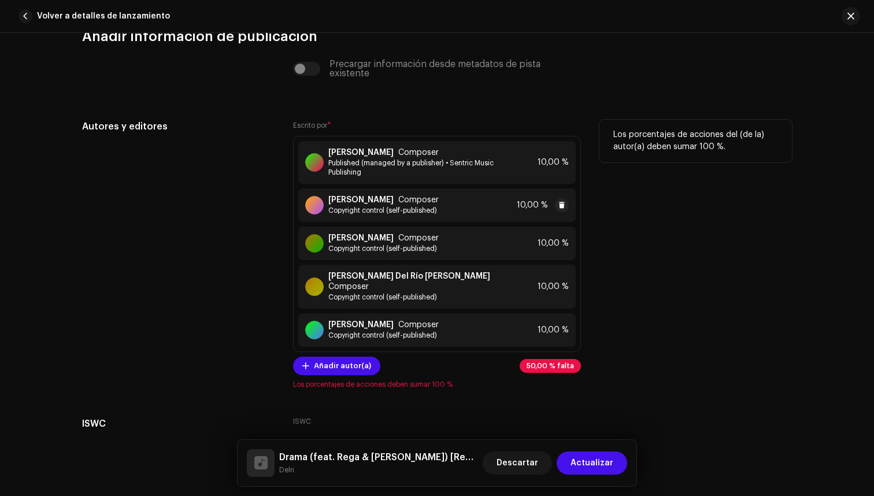
scroll to position [2481, 0]
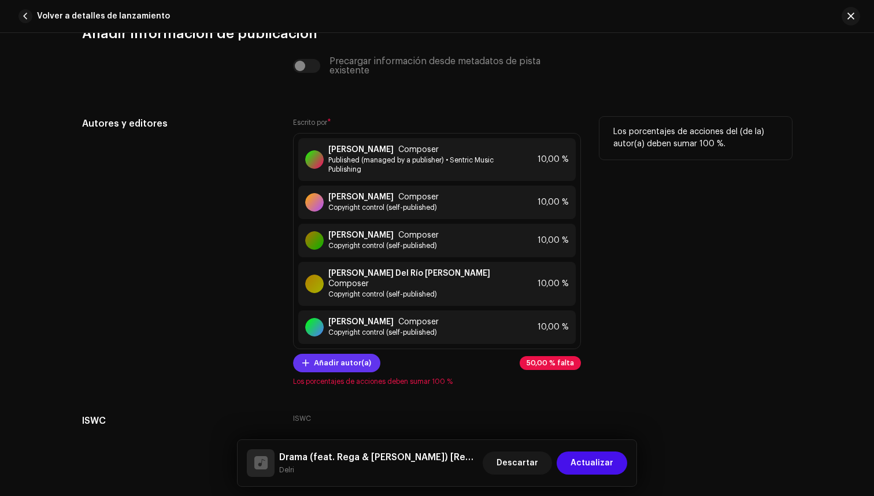
click at [334, 353] on span "Añadir autor(a)" at bounding box center [342, 363] width 57 height 23
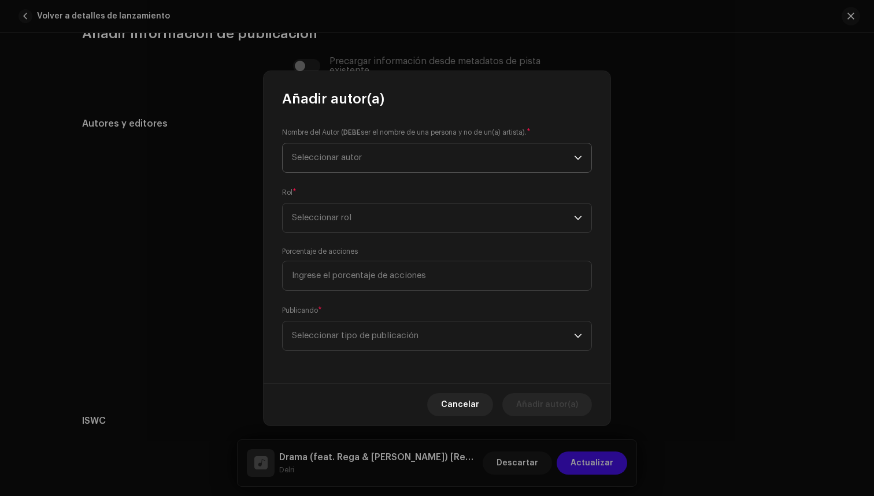
click at [368, 148] on span "Seleccionar autor" at bounding box center [433, 157] width 282 height 29
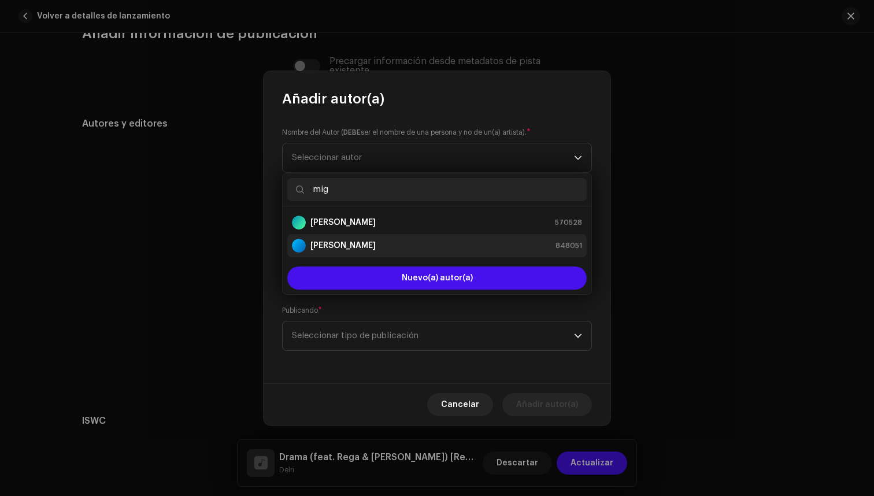
type input "mig"
click at [364, 239] on div "[PERSON_NAME]" at bounding box center [334, 246] width 84 height 14
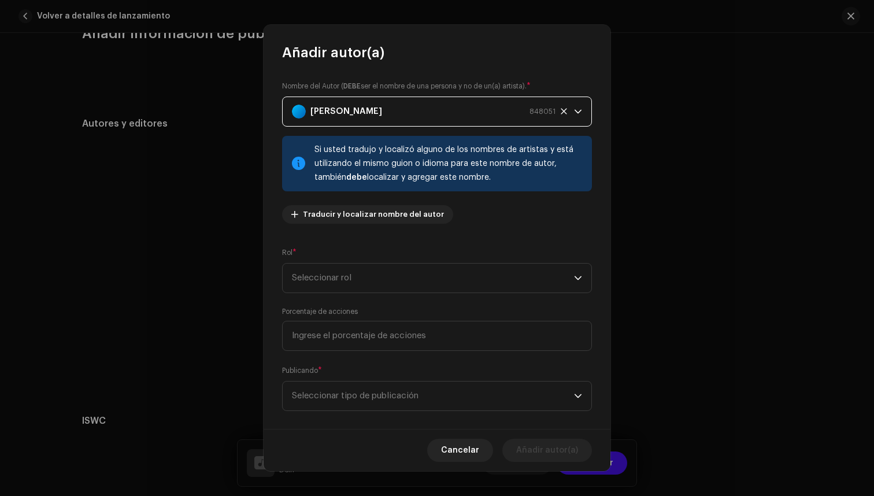
click at [385, 294] on div "Nombre del Autor ( DEBE ser el nombre de una persona y no de un(a) artista). * …" at bounding box center [437, 245] width 347 height 367
click at [386, 278] on span "Seleccionar rol" at bounding box center [433, 278] width 282 height 29
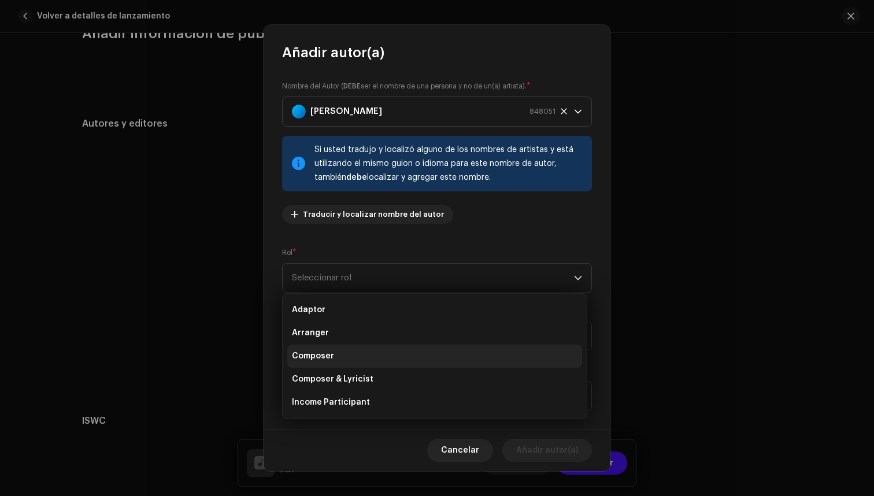
click at [350, 358] on li "Composer" at bounding box center [434, 356] width 295 height 23
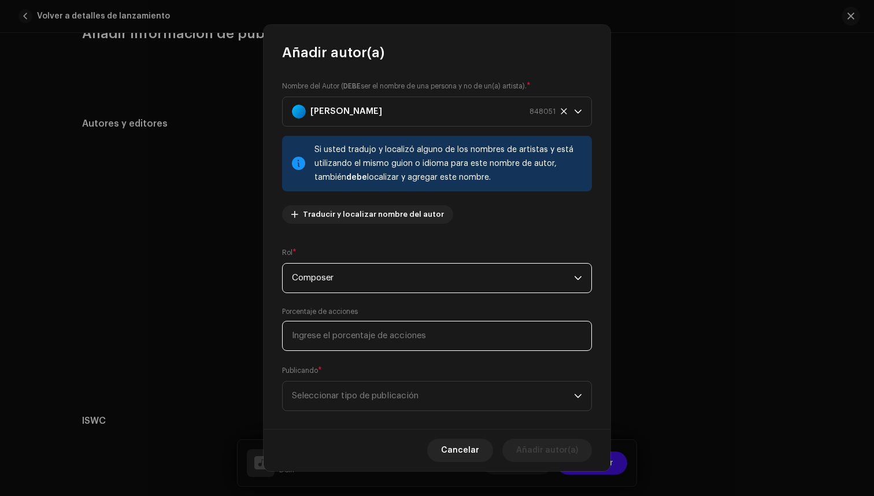
click at [368, 337] on input at bounding box center [437, 336] width 310 height 30
type input "10,00"
click at [379, 393] on span "Seleccionar tipo de publicación" at bounding box center [433, 396] width 282 height 29
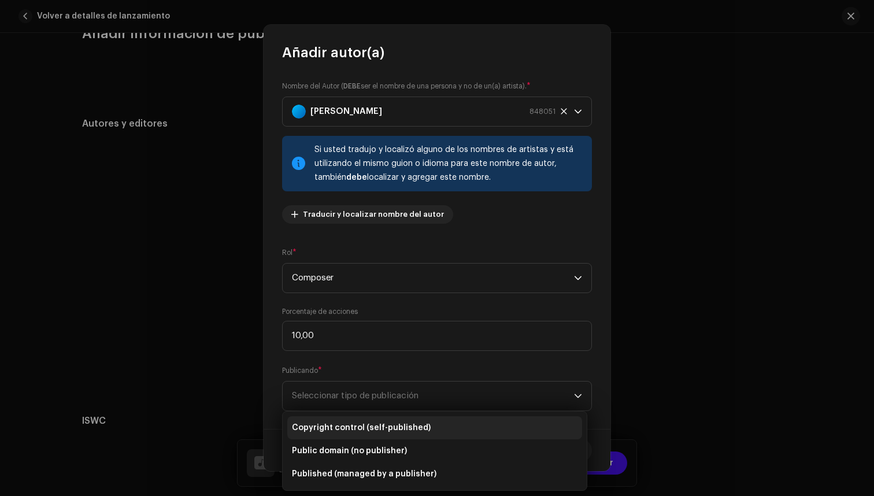
click at [385, 425] on span "Copyright control (self-published)" at bounding box center [361, 428] width 139 height 12
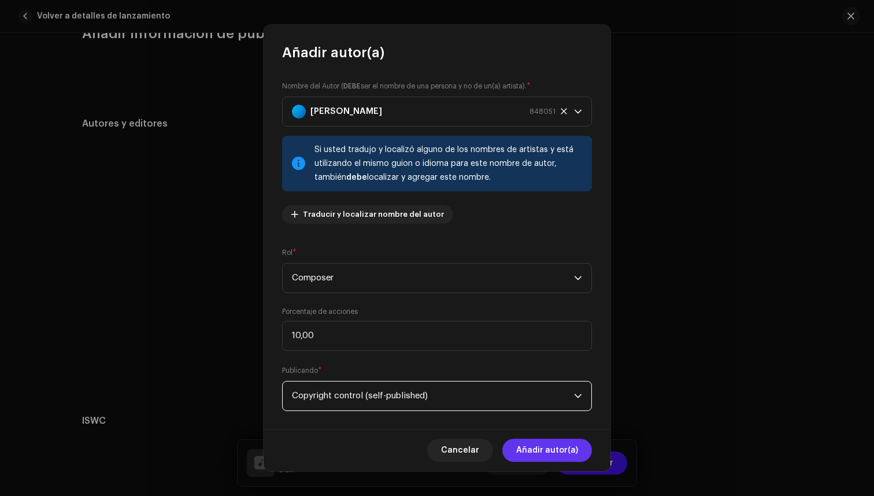
click at [553, 450] on span "Añadir autor(a)" at bounding box center [547, 450] width 62 height 23
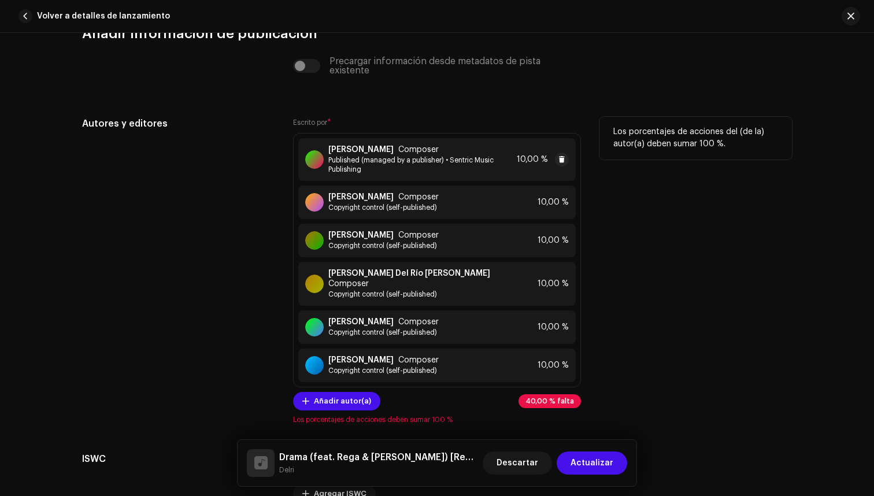
click at [535, 160] on span "10,00 %" at bounding box center [532, 159] width 31 height 9
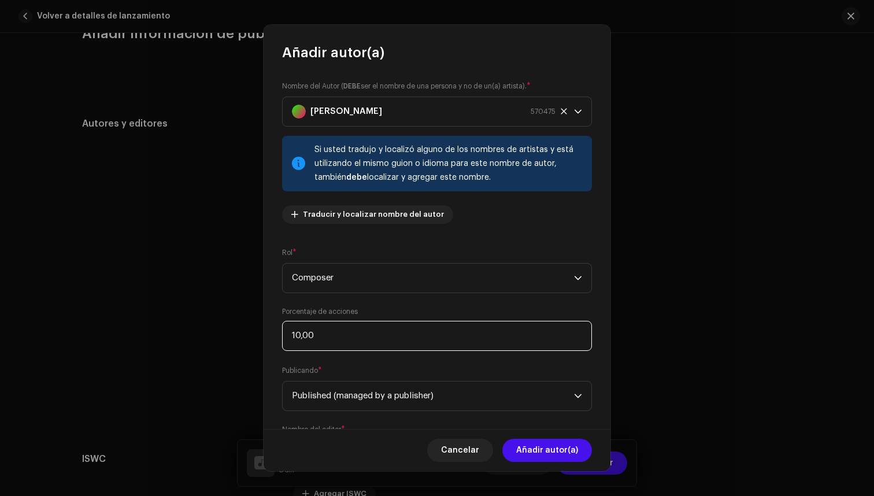
click at [384, 327] on input "10,00" at bounding box center [437, 336] width 310 height 30
type input "16,67"
click at [558, 446] on span "Añadir autor(a)" at bounding box center [547, 450] width 62 height 23
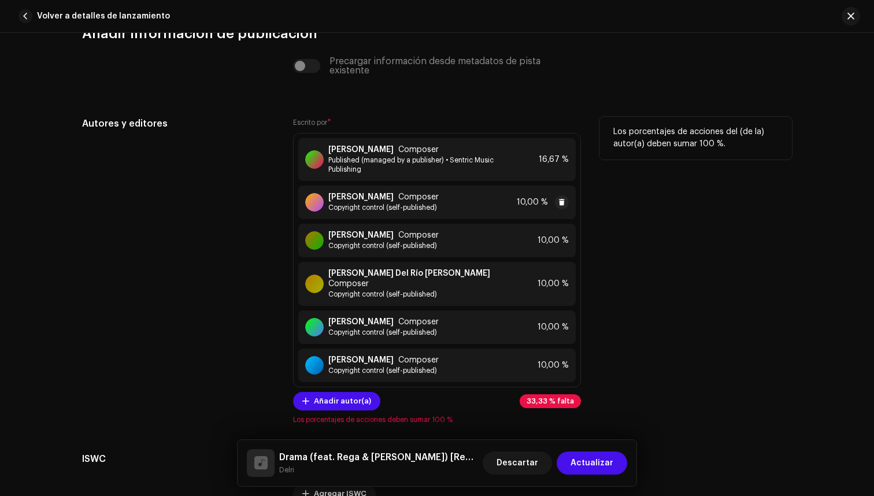
click at [531, 201] on span "10,00 %" at bounding box center [532, 202] width 31 height 9
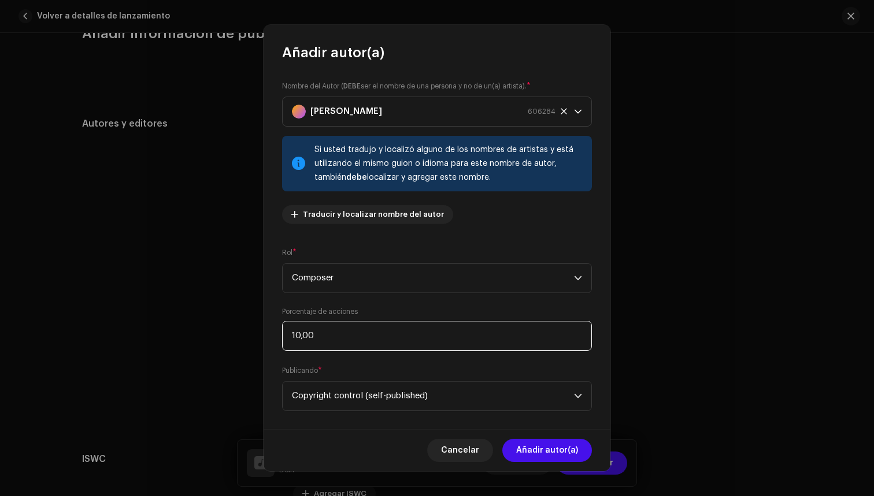
click at [298, 337] on input "10,00" at bounding box center [437, 336] width 310 height 30
click at [330, 341] on input "16,00" at bounding box center [437, 336] width 310 height 30
type input "16,66"
click at [526, 447] on span "Añadir autor(a)" at bounding box center [547, 450] width 62 height 23
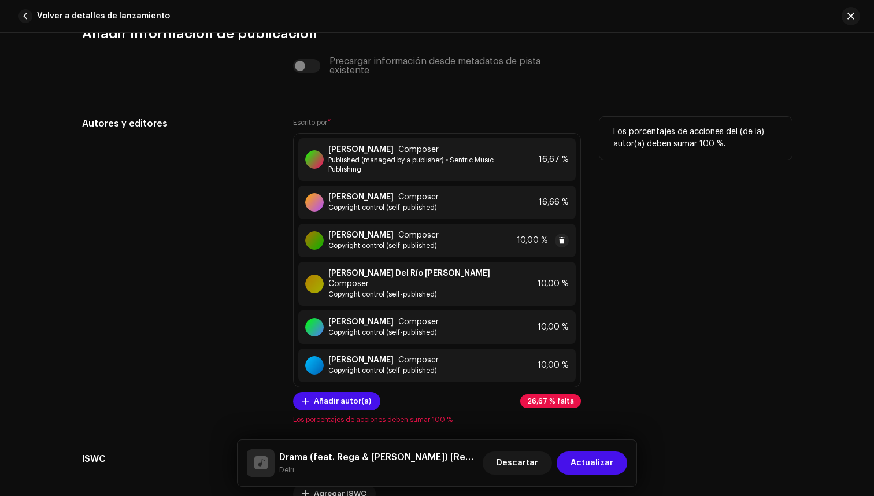
click at [528, 226] on div "[PERSON_NAME] Composer Copyright control (self-published) 10,00 %" at bounding box center [437, 241] width 278 height 34
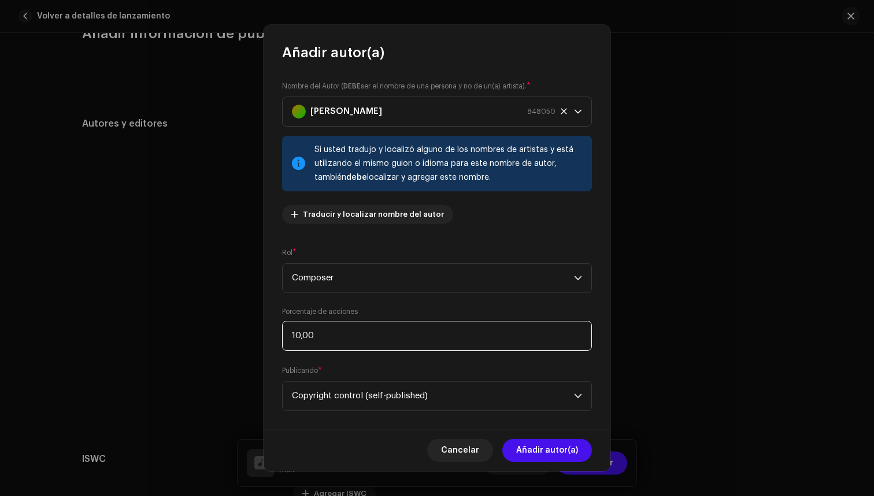
click at [316, 338] on input "10,00" at bounding box center [437, 336] width 310 height 30
click at [301, 337] on input "10,00" at bounding box center [437, 336] width 310 height 30
click at [323, 335] on input "16,00" at bounding box center [437, 336] width 310 height 30
type input "16,66"
click at [548, 448] on span "Añadir autor(a)" at bounding box center [547, 450] width 62 height 23
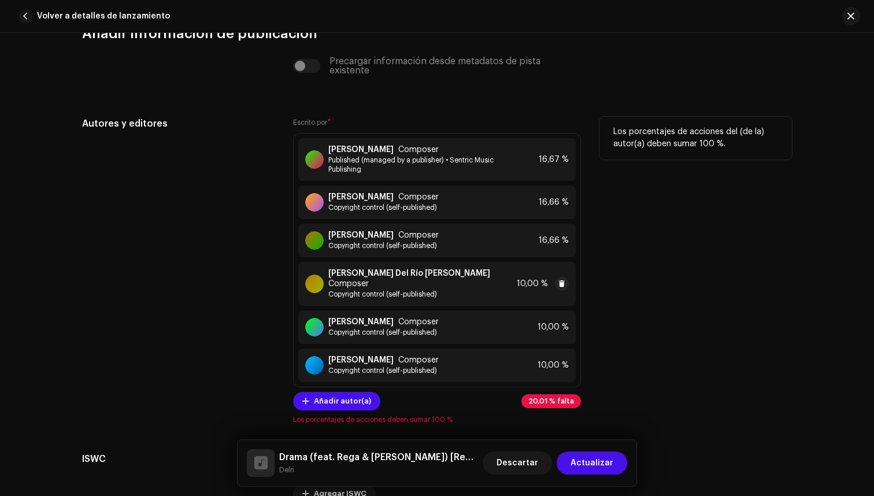
click at [514, 276] on div "[PERSON_NAME] [PERSON_NAME] Composer Copyright control (self-published) 10,00 %" at bounding box center [437, 284] width 278 height 44
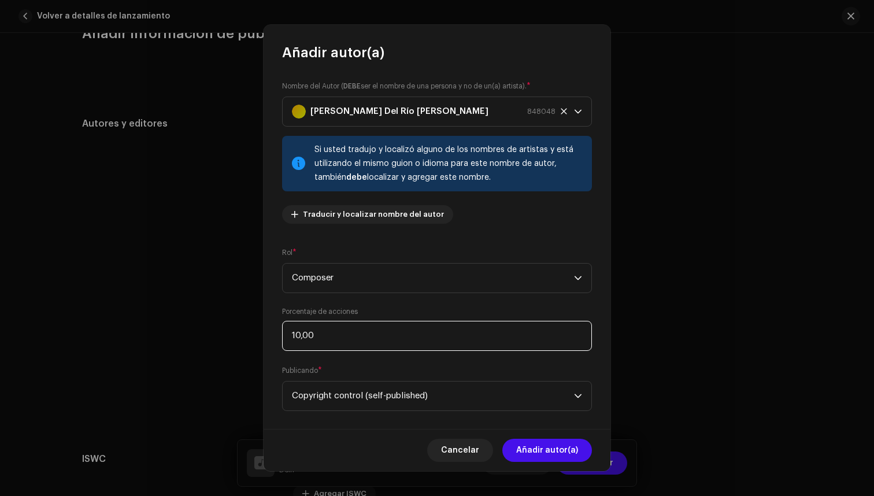
click at [302, 335] on input "10,00" at bounding box center [437, 336] width 310 height 30
click at [356, 326] on input "16,00" at bounding box center [437, 336] width 310 height 30
click at [340, 345] on input "16,00" at bounding box center [437, 336] width 310 height 30
type input "16,66"
click at [556, 451] on span "Añadir autor(a)" at bounding box center [547, 450] width 62 height 23
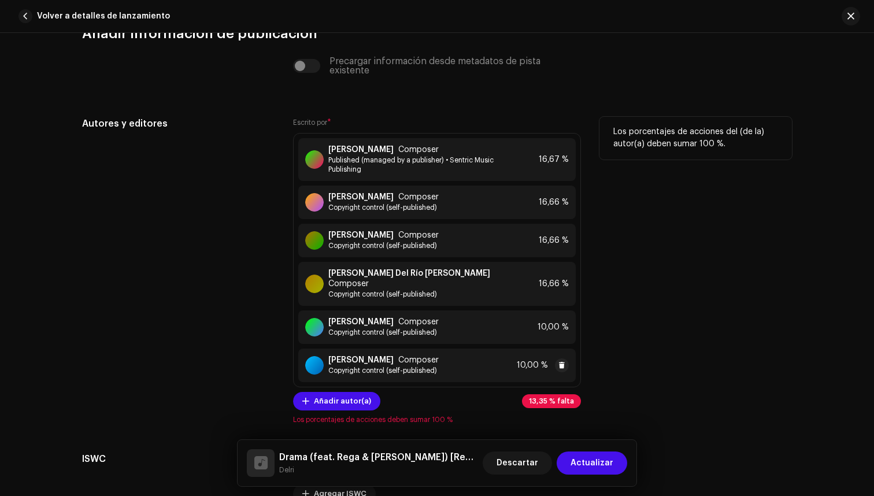
scroll to position [2498, 0]
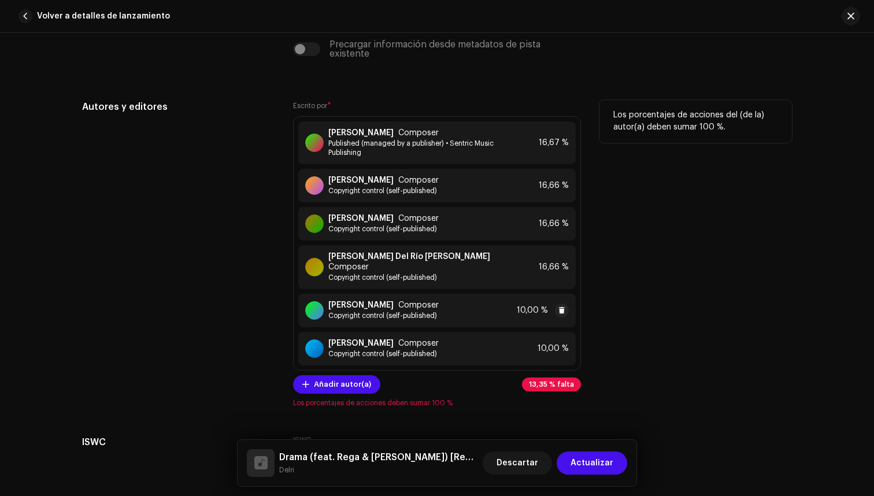
click at [505, 296] on div "[PERSON_NAME] Composer Copyright control (self-published) 10,00 %" at bounding box center [437, 311] width 278 height 34
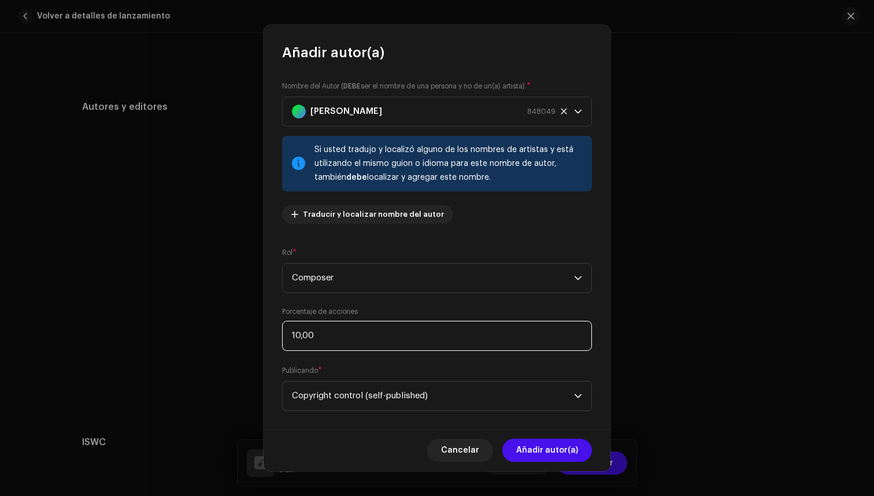
click at [300, 335] on input "10,00" at bounding box center [437, 336] width 310 height 30
click at [331, 335] on input "16,00" at bounding box center [437, 336] width 310 height 30
type input "16,66"
click at [551, 447] on span "Añadir autor(a)" at bounding box center [547, 450] width 62 height 23
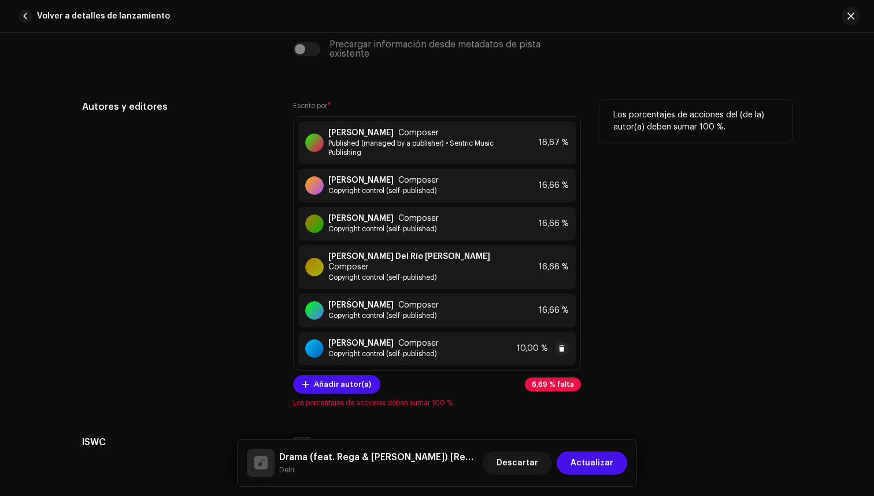
click at [513, 338] on div "[PERSON_NAME] Composer Copyright control (self-published) 10,00 %" at bounding box center [437, 349] width 278 height 34
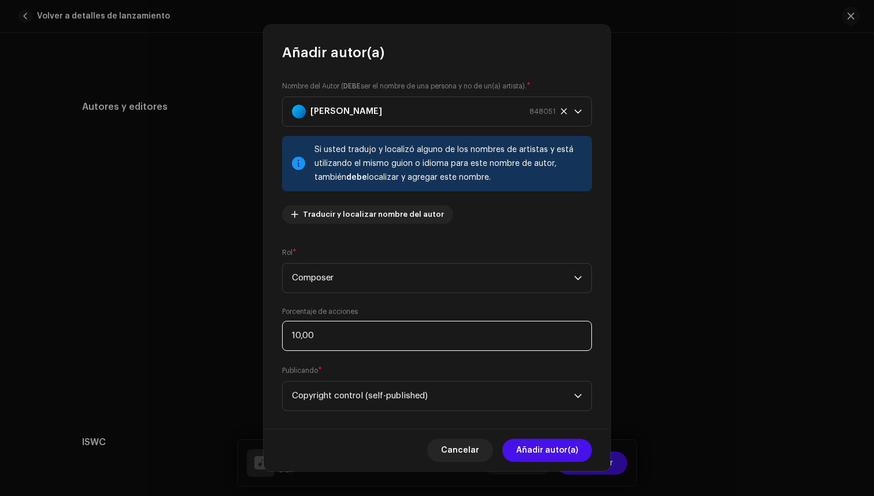
click at [299, 338] on input "10,00" at bounding box center [437, 336] width 310 height 30
click at [326, 329] on input "16,00" at bounding box center [437, 336] width 310 height 30
click at [322, 338] on input "16,00" at bounding box center [437, 336] width 310 height 30
type input "16,66"
click at [529, 444] on span "Añadir autor(a)" at bounding box center [547, 450] width 62 height 23
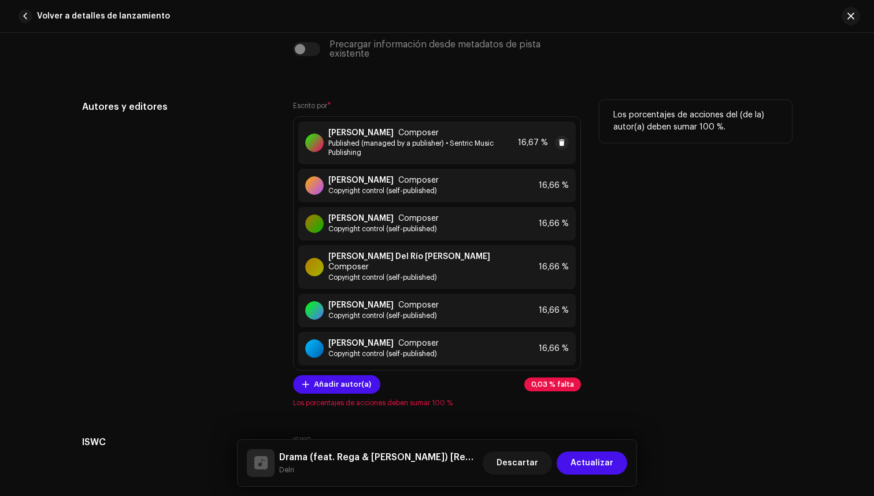
click at [539, 138] on div "16,67 %" at bounding box center [543, 143] width 51 height 14
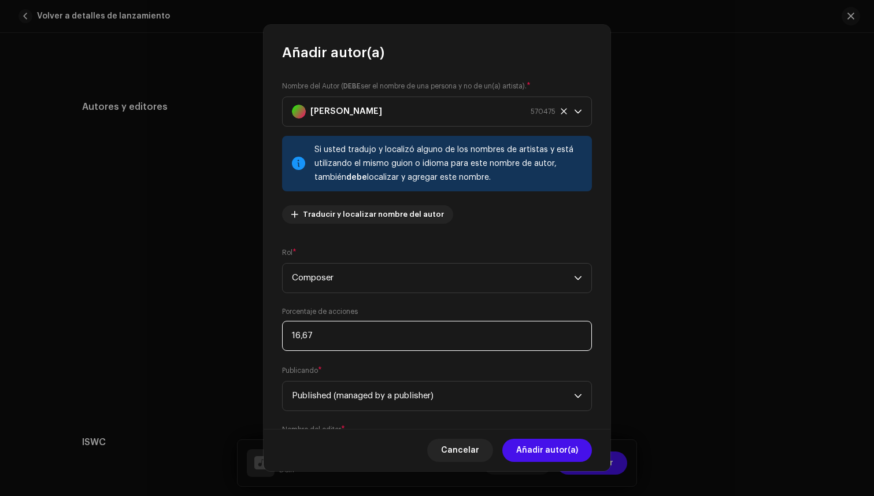
click at [316, 337] on input "16,67" at bounding box center [437, 336] width 310 height 30
type input "16,69"
click at [546, 442] on span "Añadir autor(a)" at bounding box center [547, 450] width 62 height 23
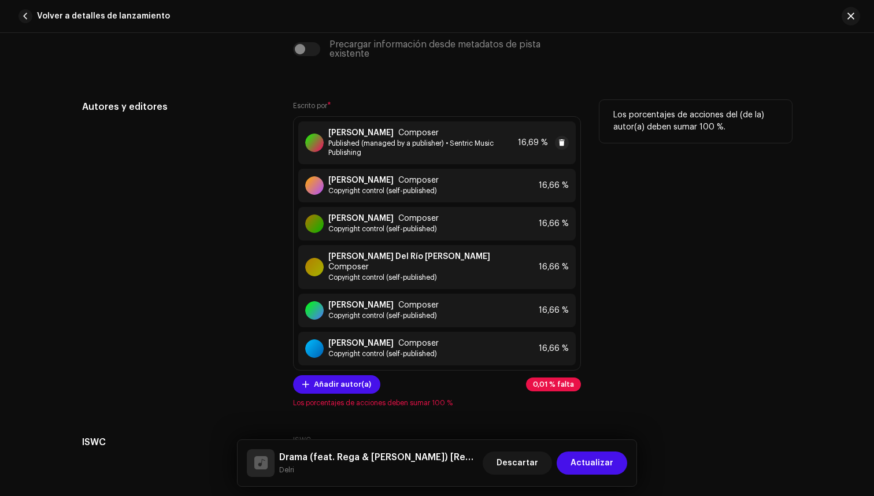
click at [534, 146] on span "16,69 %" at bounding box center [533, 142] width 30 height 9
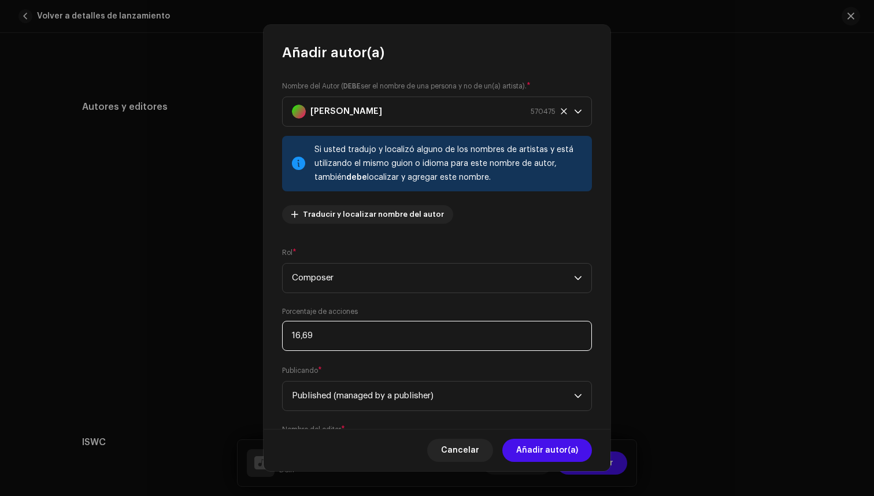
click at [316, 333] on input "16,69" at bounding box center [437, 336] width 310 height 30
type input "16,70"
click at [547, 448] on span "Añadir autor(a)" at bounding box center [547, 450] width 62 height 23
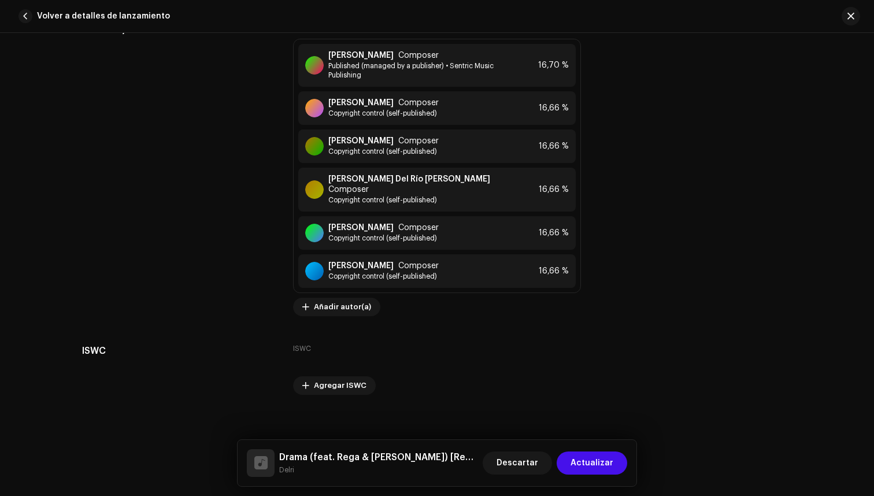
scroll to position [2575, 0]
click at [612, 462] on span "Actualizar" at bounding box center [592, 463] width 43 height 23
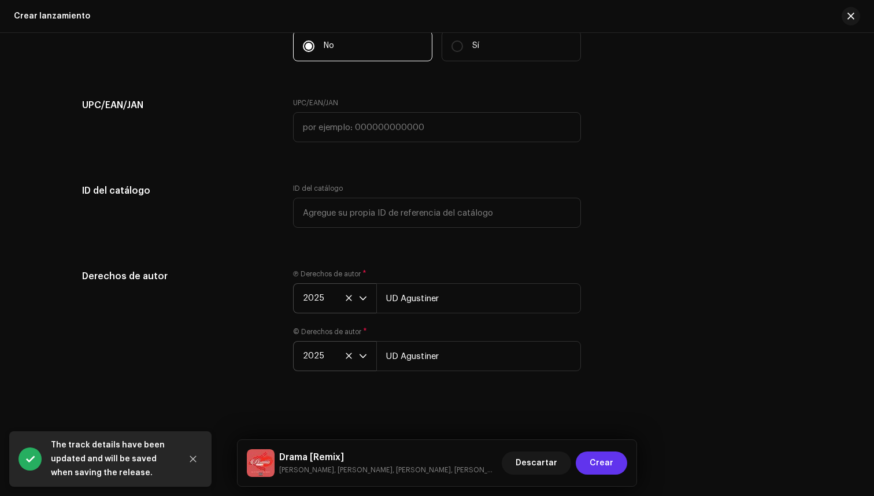
scroll to position [2110, 0]
click at [612, 465] on span "Crear" at bounding box center [602, 463] width 24 height 23
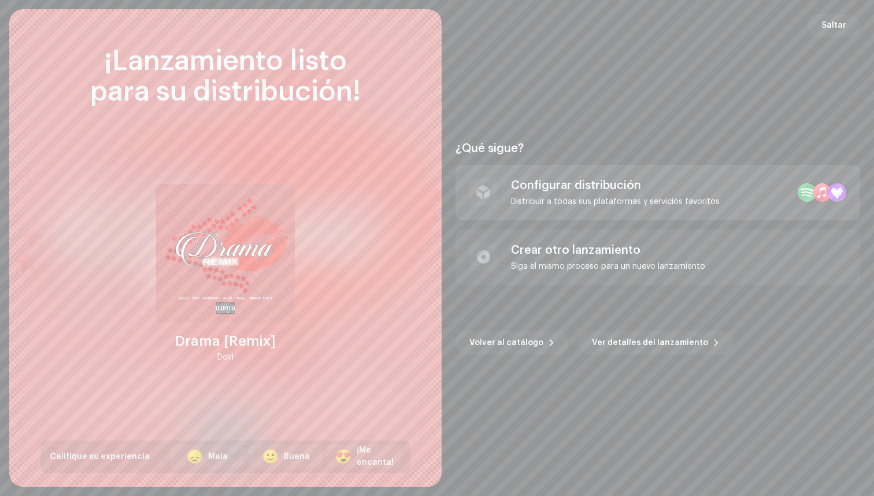
click at [611, 187] on div "Configurar distribución" at bounding box center [615, 186] width 209 height 14
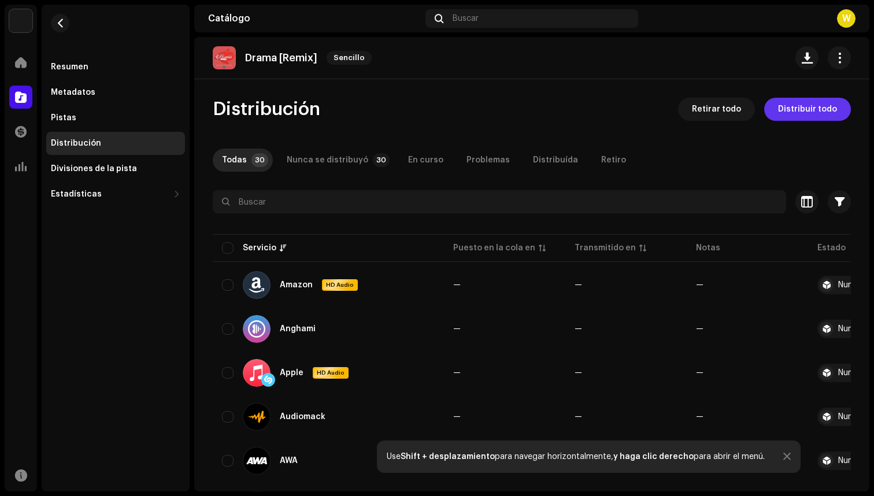
click at [810, 110] on span "Distribuir todo" at bounding box center [807, 109] width 59 height 23
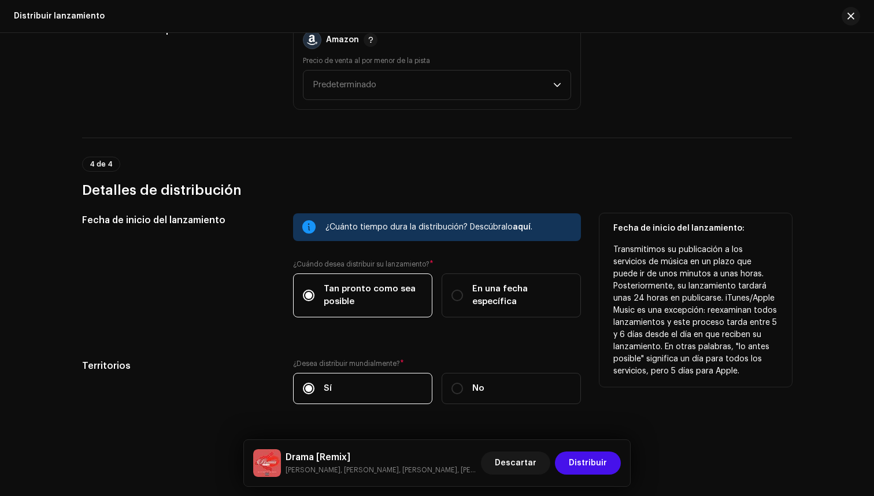
scroll to position [1729, 0]
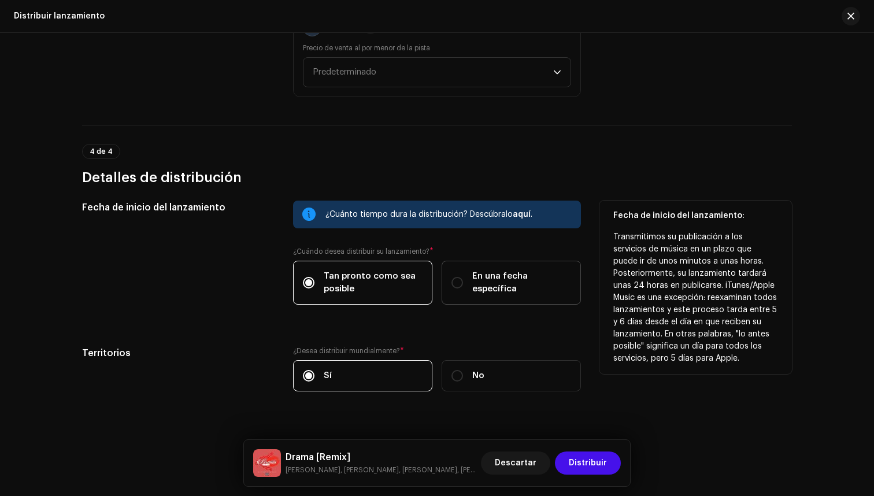
click at [468, 275] on label "En una fecha específica" at bounding box center [511, 283] width 139 height 44
click at [463, 277] on input "En una fecha específica" at bounding box center [458, 283] width 12 height 12
radio input "true"
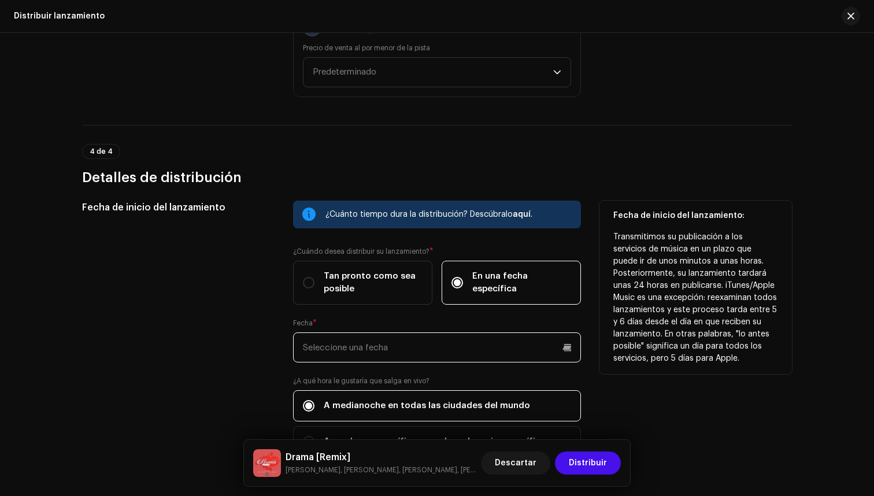
click at [433, 344] on input "text" at bounding box center [437, 348] width 288 height 30
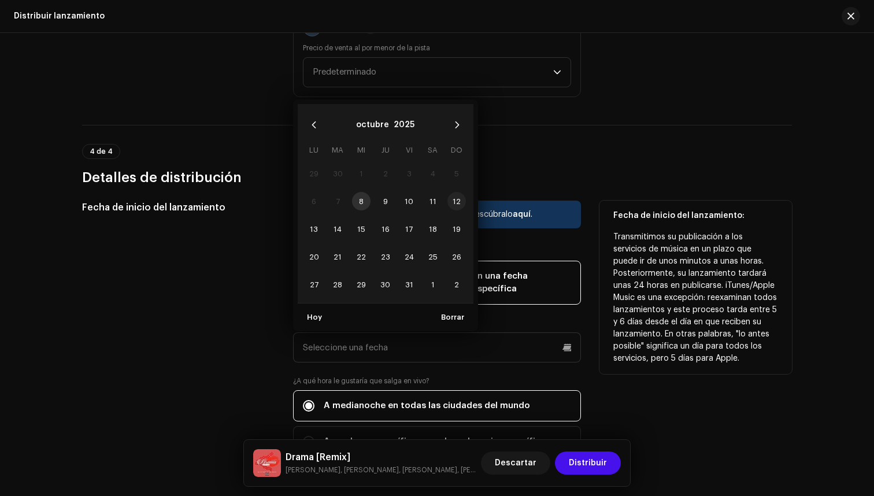
click at [456, 204] on span "12" at bounding box center [457, 201] width 19 height 19
type input "[DATE]"
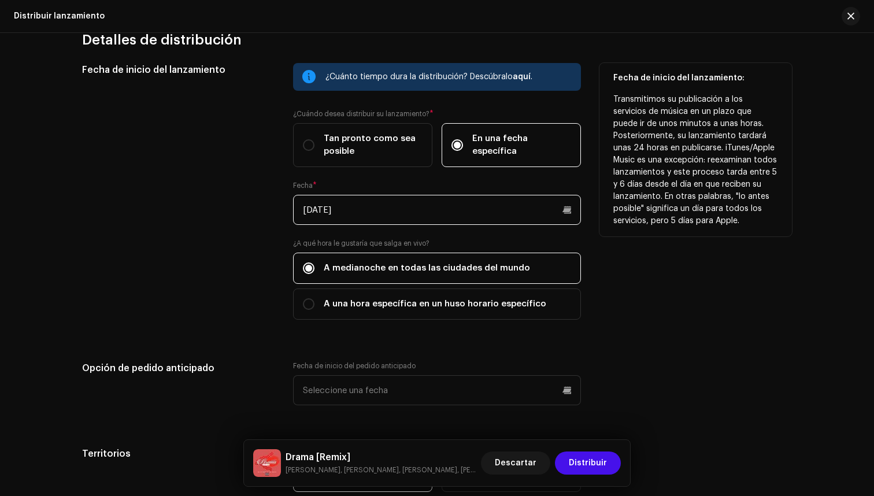
scroll to position [1871, 0]
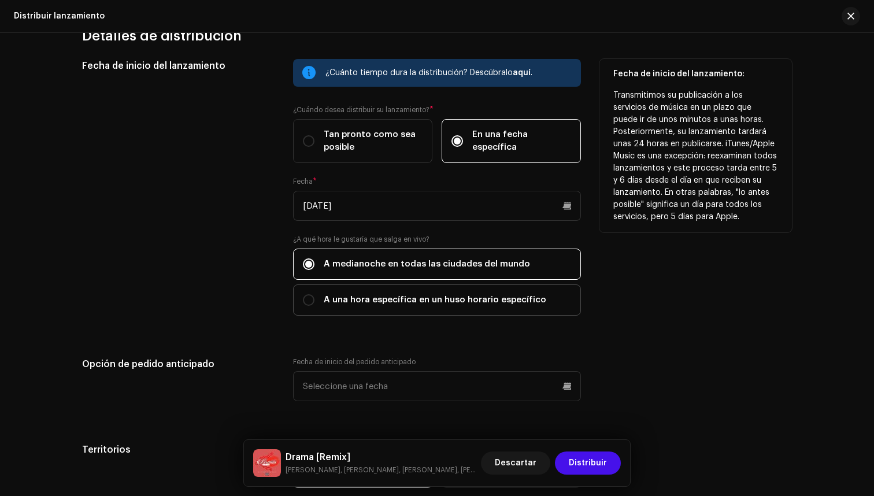
click at [407, 297] on span "A una hora específica en un huso horario específico" at bounding box center [435, 300] width 223 height 13
click at [315, 297] on input "A una hora específica en un huso horario específico" at bounding box center [309, 300] width 12 height 12
radio input "true"
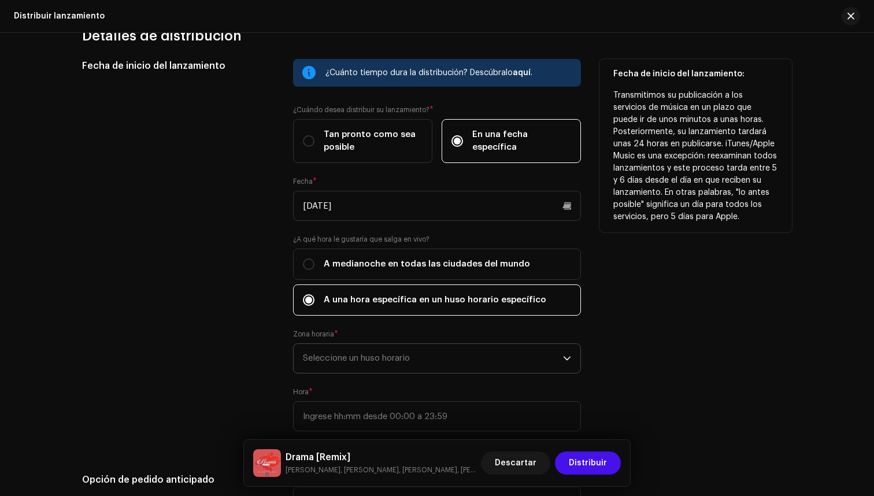
click at [374, 357] on span "Seleccione un huso horario" at bounding box center [433, 358] width 260 height 29
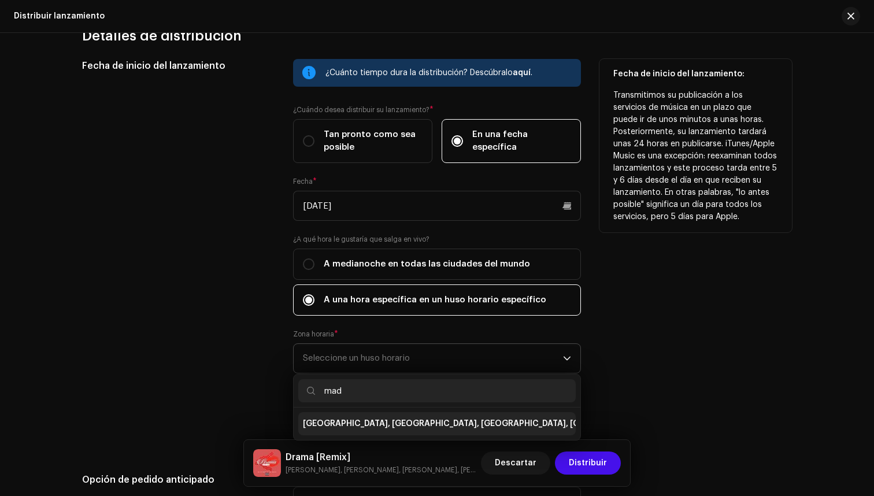
type input "mad"
click at [372, 432] on li "[GEOGRAPHIC_DATA], [GEOGRAPHIC_DATA], [GEOGRAPHIC_DATA], [GEOGRAPHIC_DATA]" at bounding box center [437, 423] width 278 height 23
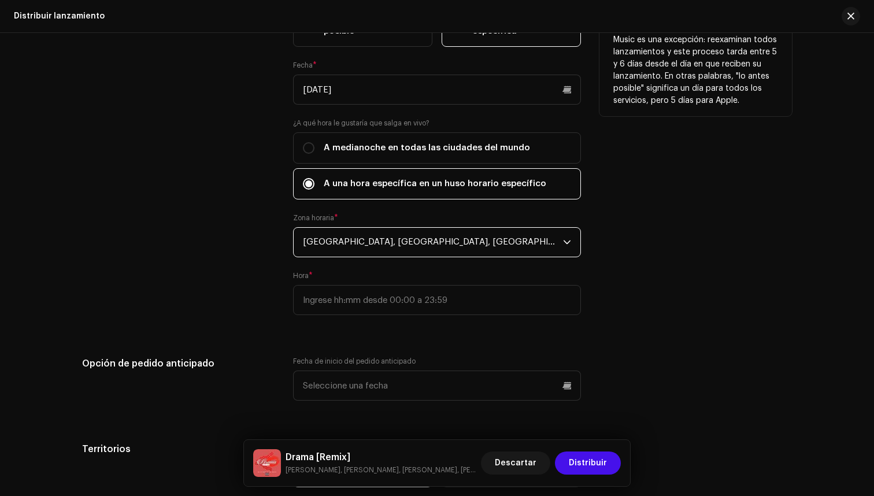
scroll to position [1995, 0]
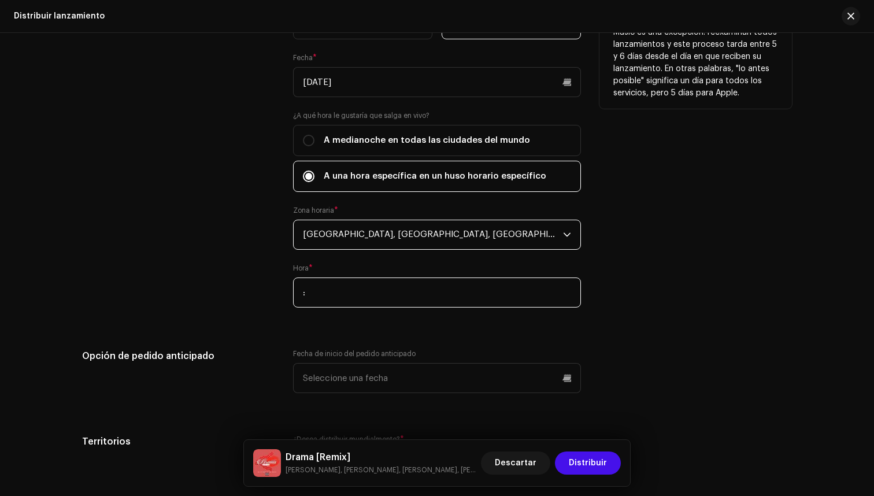
click at [417, 293] on input ":" at bounding box center [437, 293] width 288 height 30
type input "00:00"
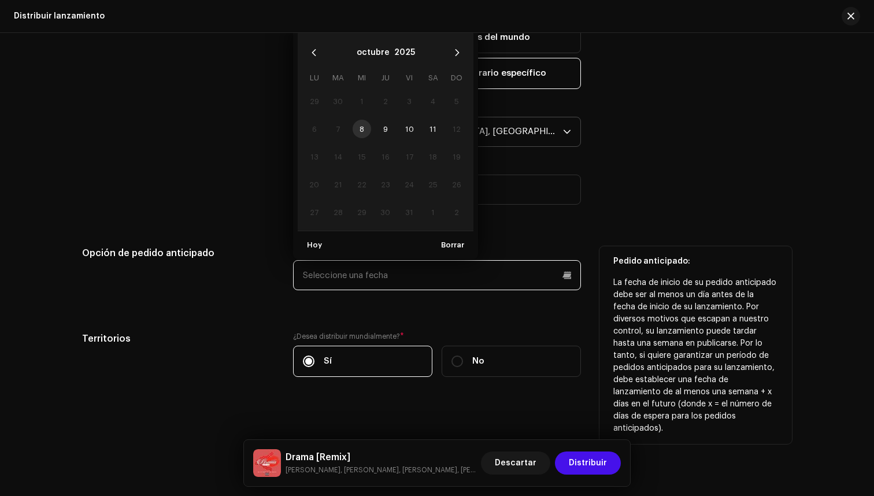
click at [422, 285] on input "text" at bounding box center [437, 275] width 288 height 30
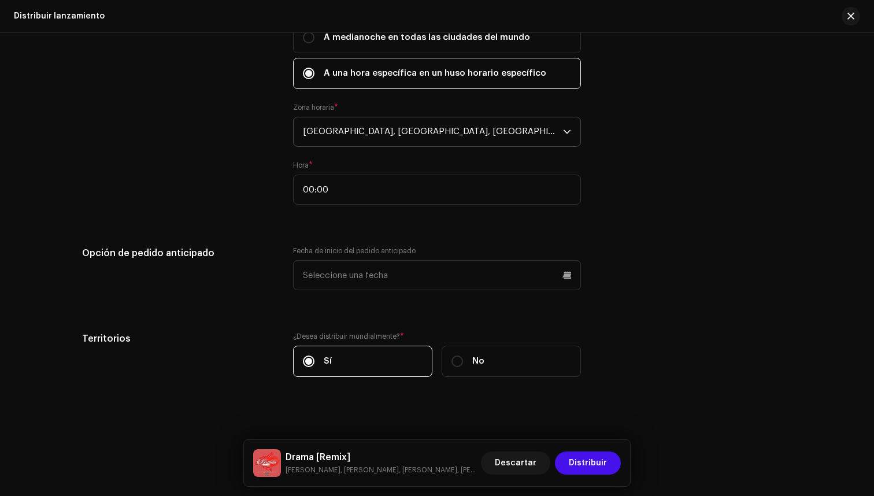
click at [466, 309] on div "Fecha de inicio del lanzamiento ¿Cuánto tiempo dura la distribución? Descúbralo…" at bounding box center [437, 111] width 710 height 559
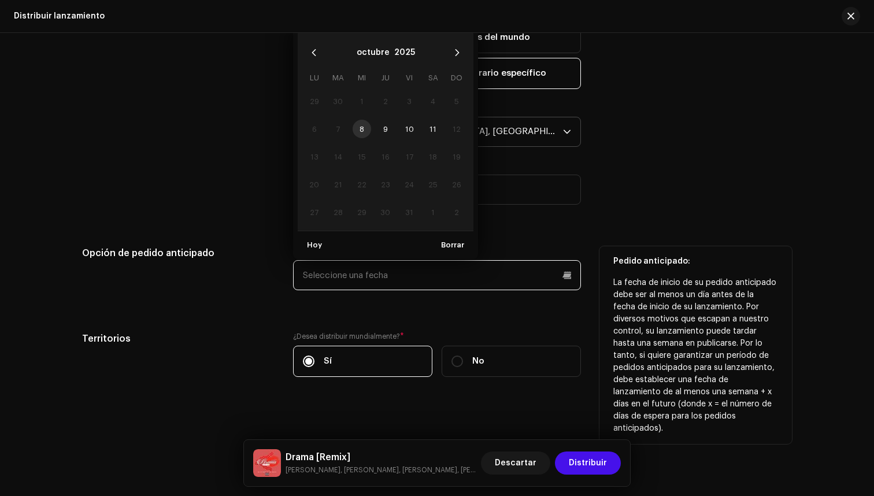
click at [407, 269] on input "text" at bounding box center [437, 275] width 288 height 30
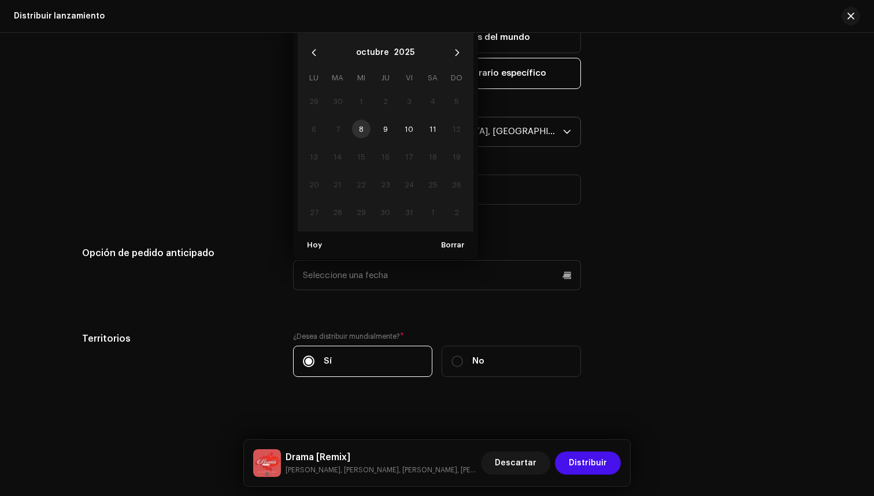
click at [451, 318] on div "Fecha de inicio del lanzamiento ¿Cuánto tiempo dura la distribución? Descúbralo…" at bounding box center [437, 111] width 710 height 559
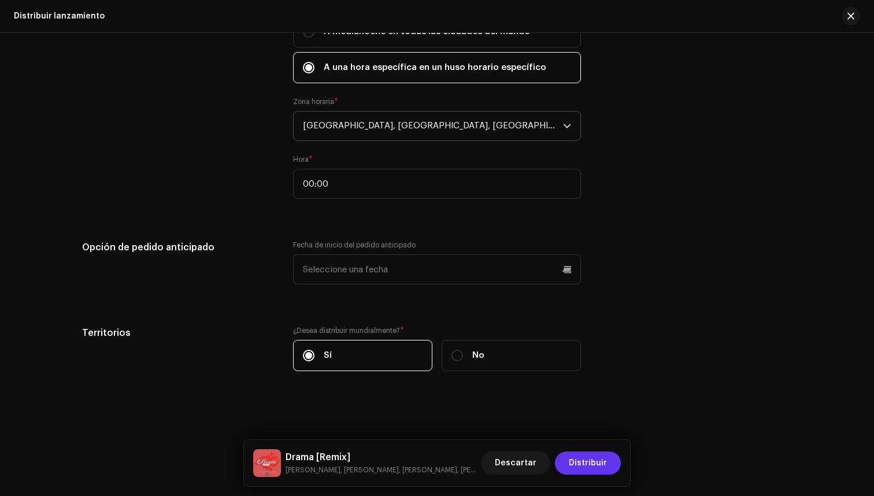
scroll to position [2103, 0]
click at [600, 460] on span "Distribuir" at bounding box center [588, 463] width 38 height 23
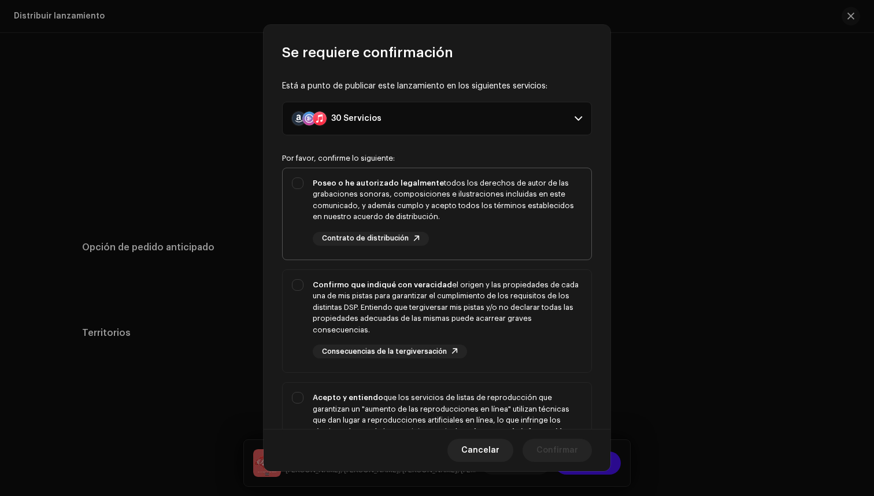
click at [486, 187] on div "Poseo o he autorizado legalmente todos los derechos de autor de las grabaciones…" at bounding box center [448, 200] width 270 height 45
checkbox input "true"
click at [514, 318] on div "Confirmo que indiqué con veracidad el origen y las propiedades de cada una de m…" at bounding box center [448, 307] width 270 height 57
checkbox input "true"
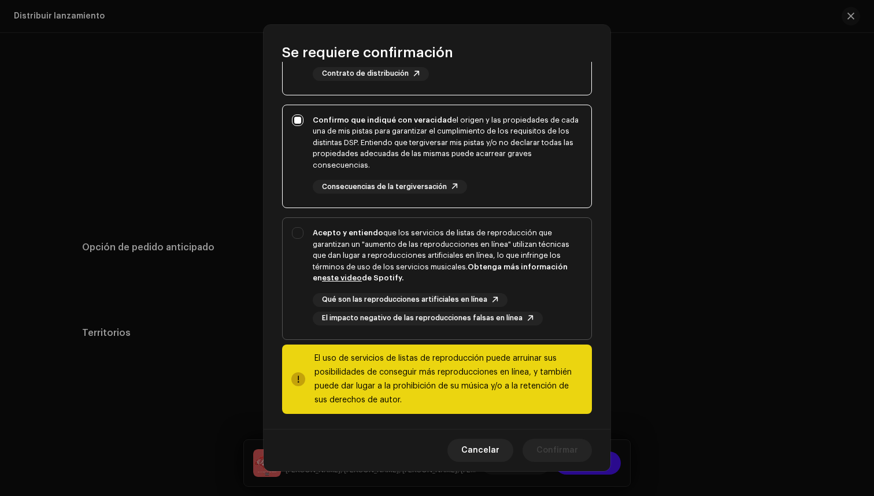
click at [512, 272] on div "Acepto y entiendo que los servicios de listas de reproducción que garantizan un…" at bounding box center [448, 255] width 270 height 57
checkbox input "true"
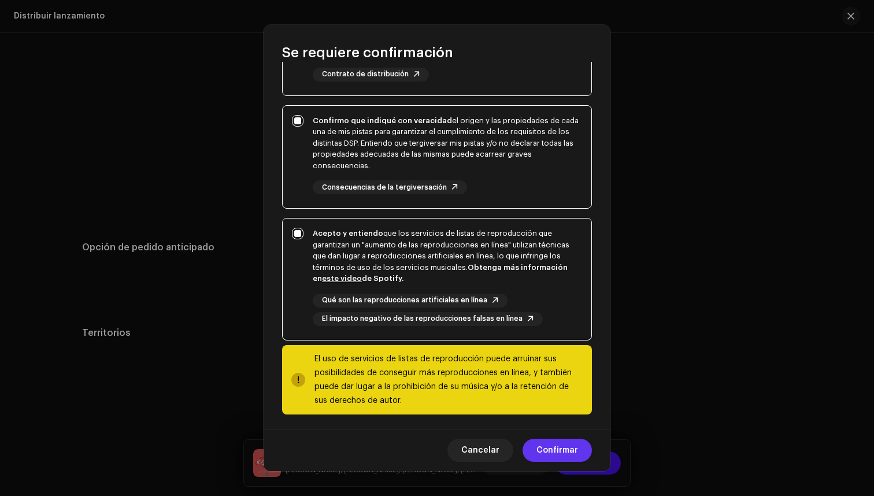
click at [566, 451] on span "Confirmar" at bounding box center [558, 450] width 42 height 23
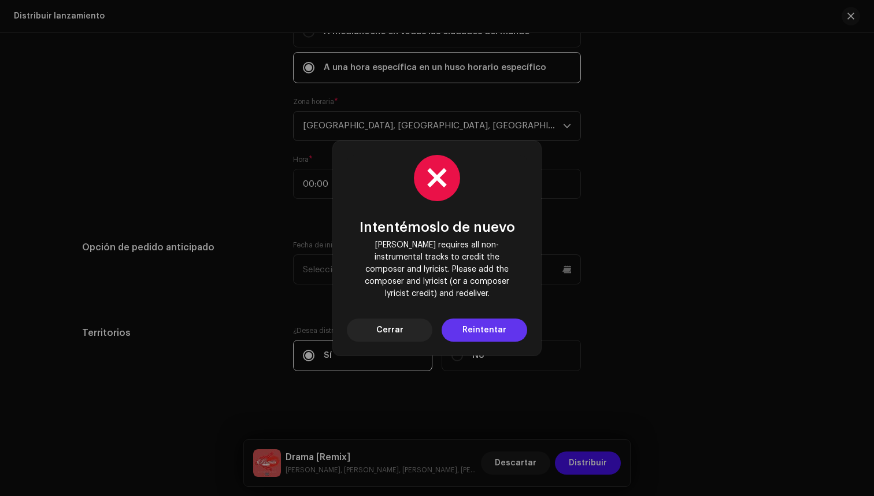
click at [483, 322] on span "Reintentar" at bounding box center [485, 330] width 44 height 23
click at [405, 319] on button "Cerrar" at bounding box center [390, 330] width 86 height 23
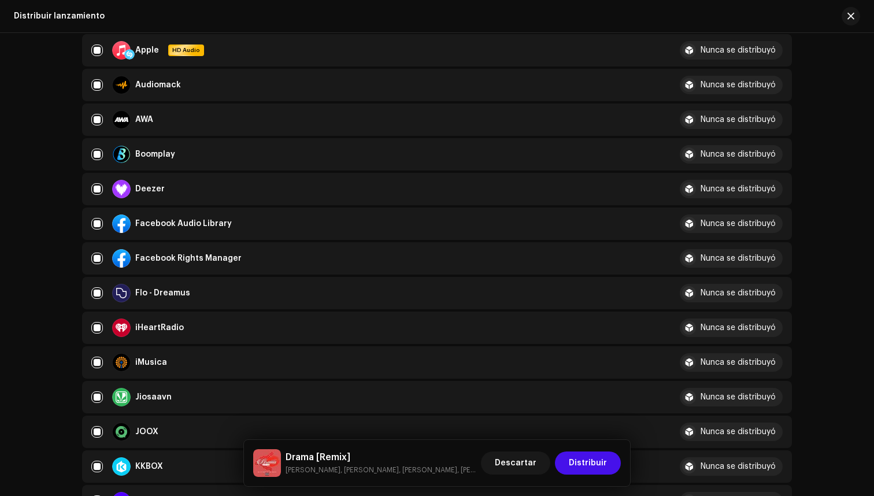
scroll to position [236, 0]
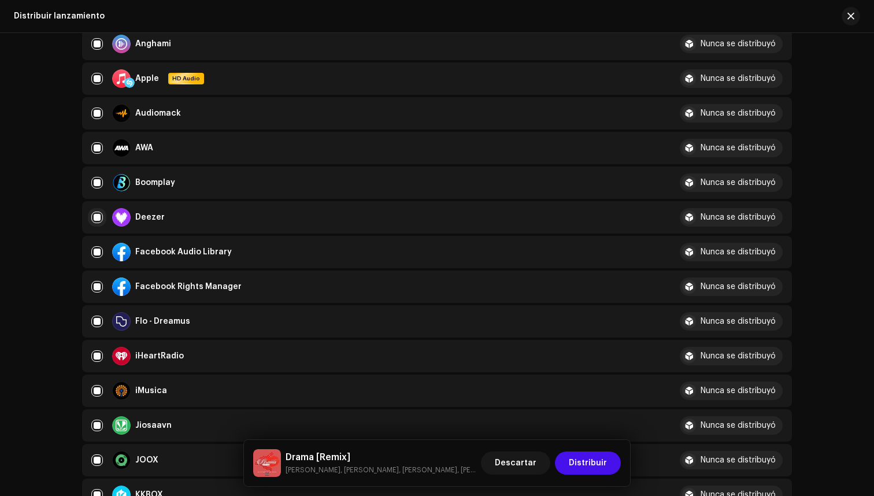
click at [94, 218] on input "checkbox" at bounding box center [97, 218] width 12 height 12
checkbox input "false"
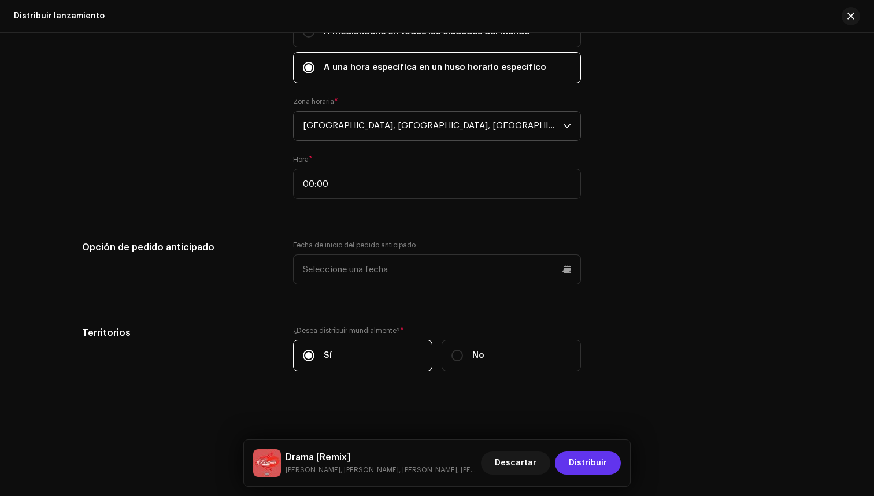
scroll to position [2103, 0]
click at [596, 464] on span "Distribuir" at bounding box center [588, 463] width 38 height 23
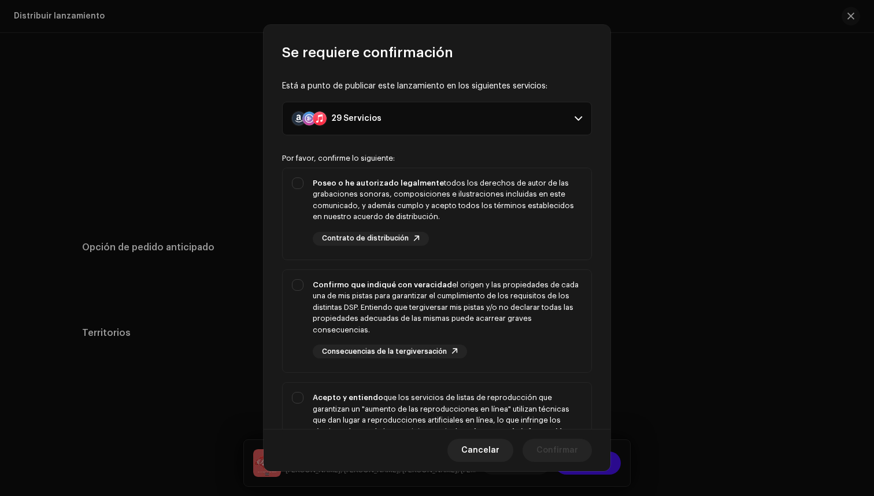
click at [428, 261] on p-selectbutton "Poseo o he autorizado legalmente todos los derechos de autor de las grabaciones…" at bounding box center [437, 336] width 310 height 337
click at [486, 234] on div "Poseo o he autorizado legalmente todos los derechos de autor de las grabaciones…" at bounding box center [448, 212] width 270 height 68
checkbox input "true"
click at [464, 314] on div "Confirmo que indiqué con veracidad el origen y las propiedades de cada una de m…" at bounding box center [448, 307] width 270 height 57
checkbox input "true"
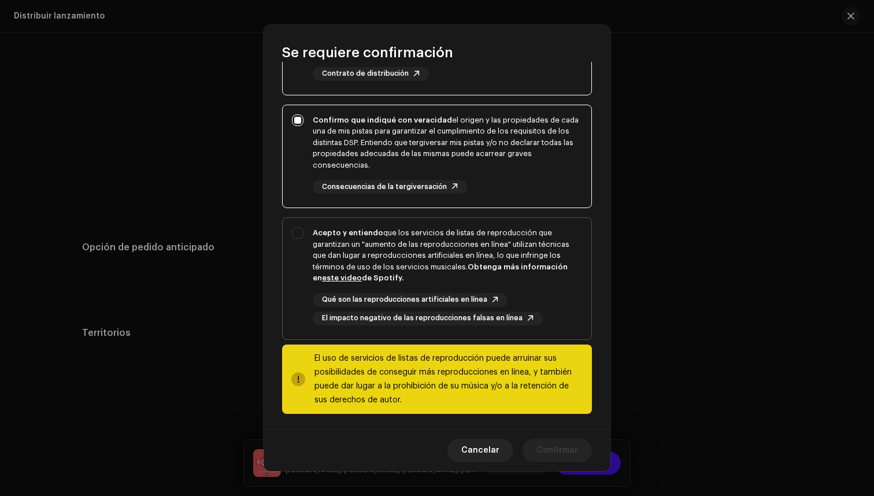
scroll to position [164, 0]
click at [463, 250] on div "Acepto y entiendo que los servicios de listas de reproducción que garantizan un…" at bounding box center [448, 256] width 270 height 57
checkbox input "true"
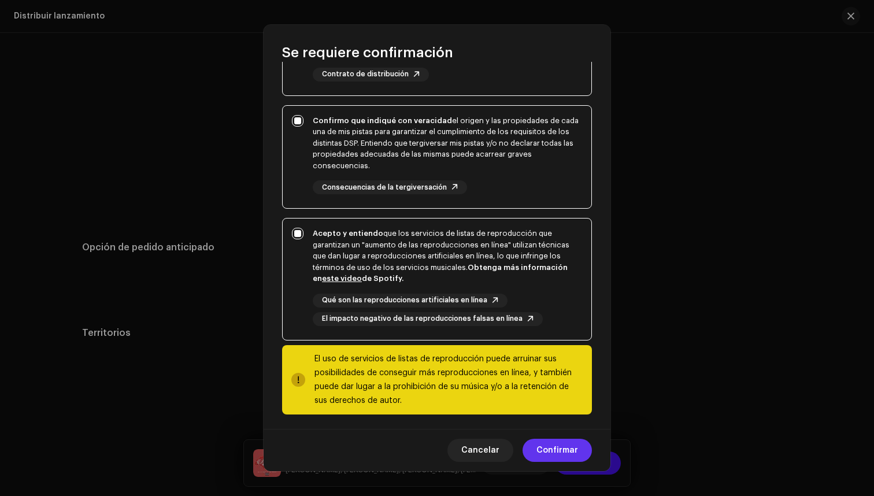
click at [560, 447] on span "Confirmar" at bounding box center [558, 450] width 42 height 23
